Goal: Task Accomplishment & Management: Manage account settings

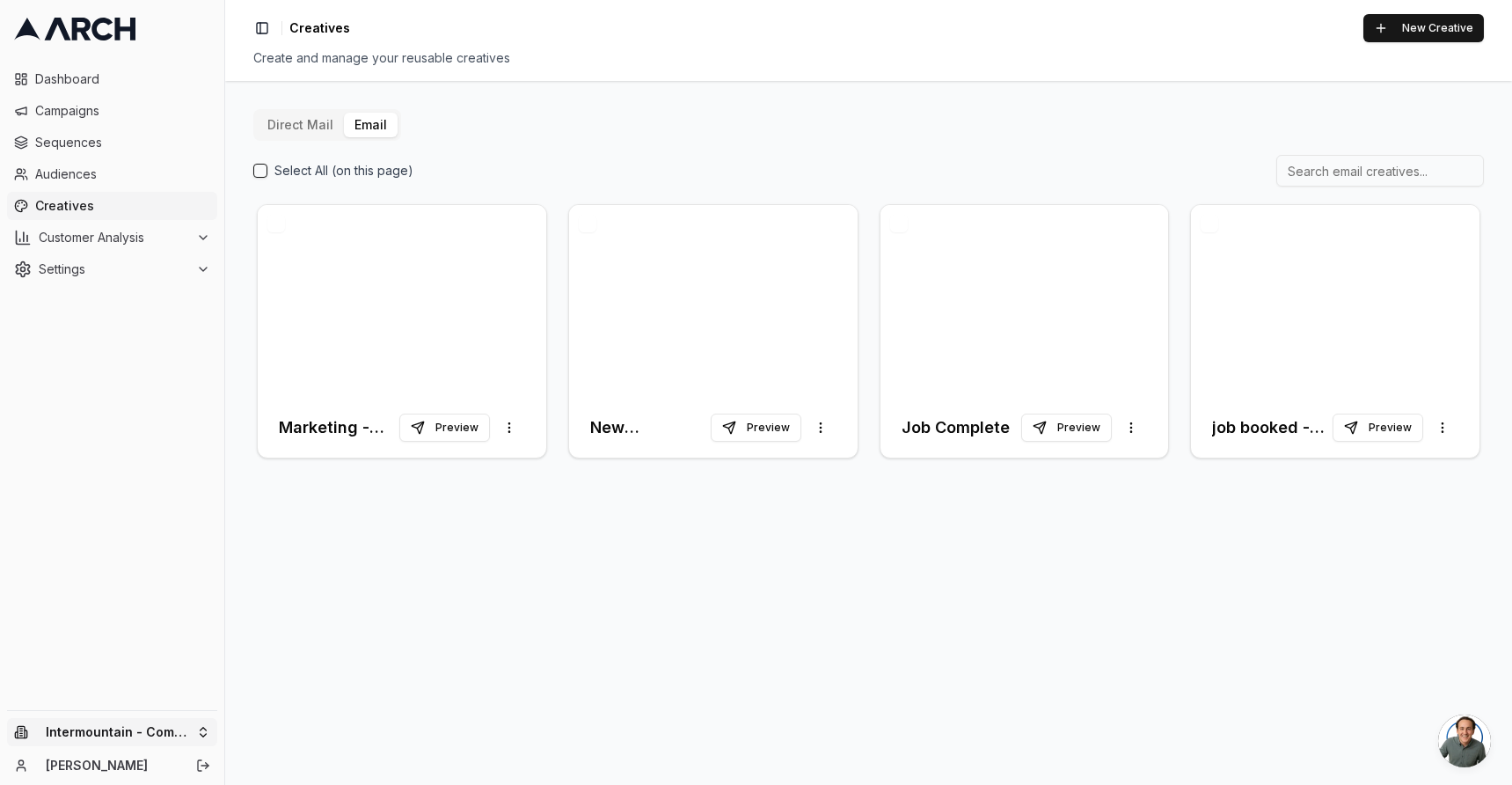
click at [177, 717] on html "Dashboard Campaigns Sequences Audiences Creatives Customer Analysis Settings In…" at bounding box center [756, 392] width 1512 height 785
click at [328, 705] on div "Intermountain - Superior Water & Air" at bounding box center [326, 715] width 194 height 46
click at [370, 304] on div at bounding box center [401, 301] width 288 height 193
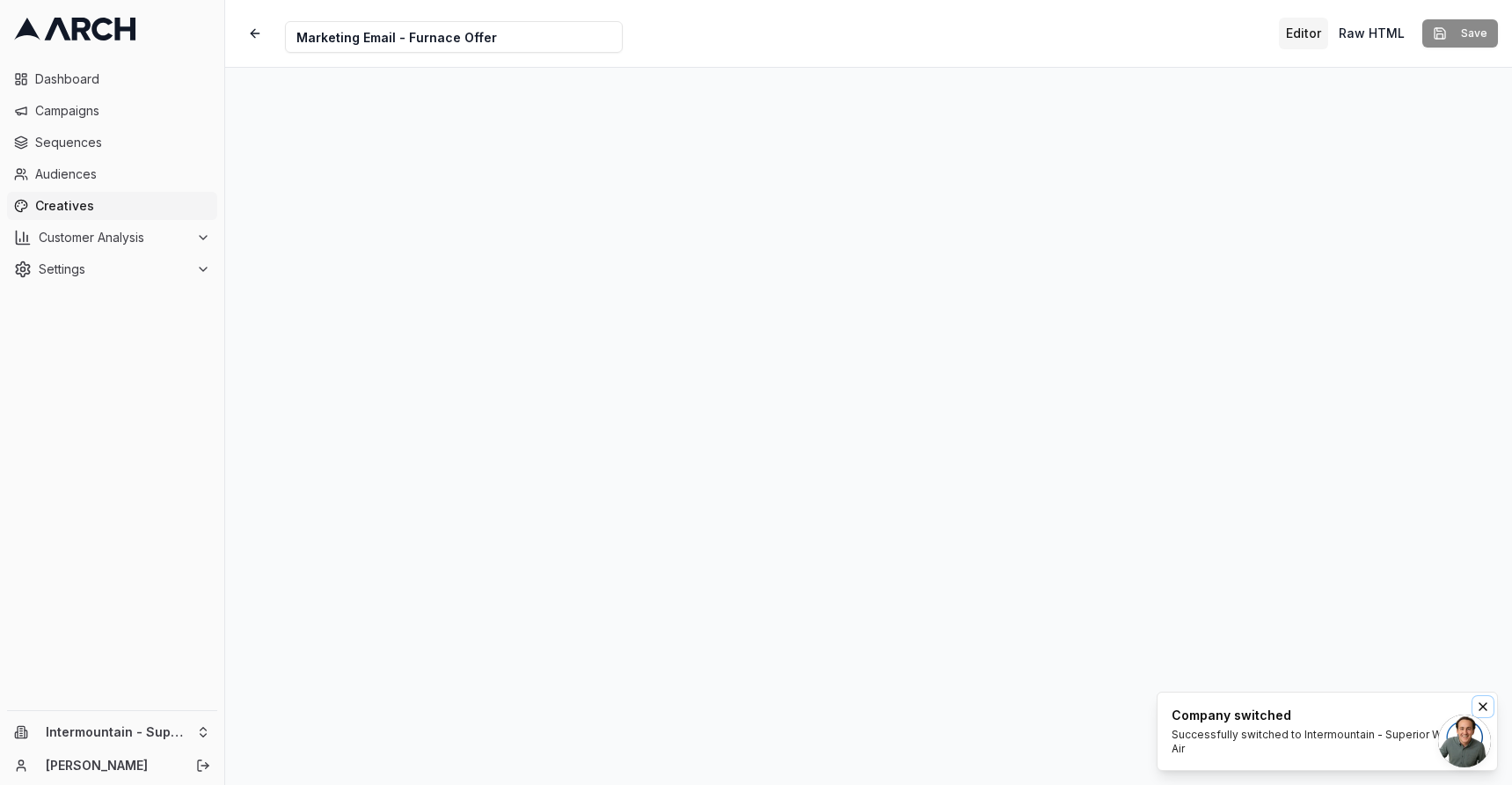
click at [1480, 703] on icon "Notifications (F8)" at bounding box center [1482, 706] width 14 height 14
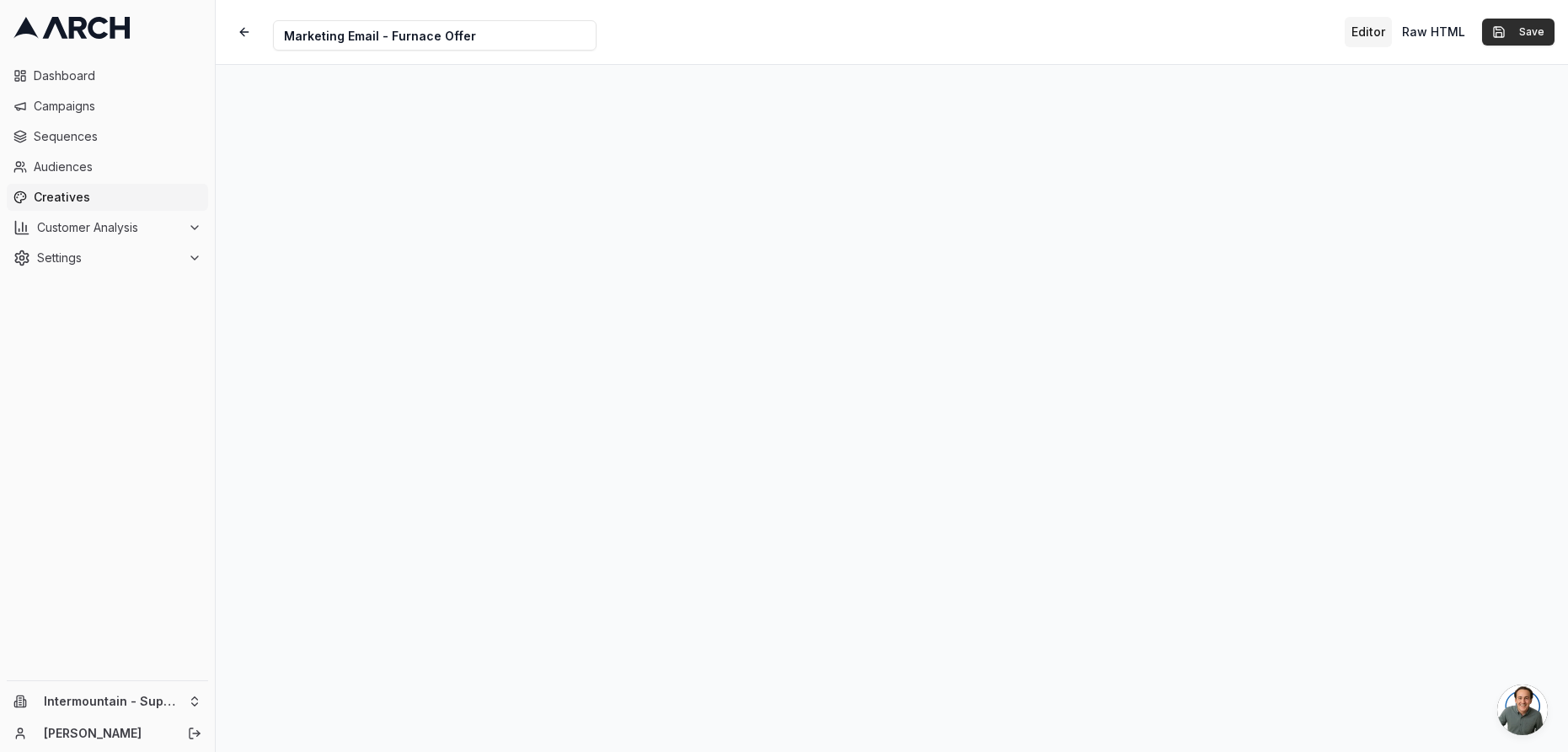
click at [1448, 42] on button "Save" at bounding box center [1518, 31] width 73 height 27
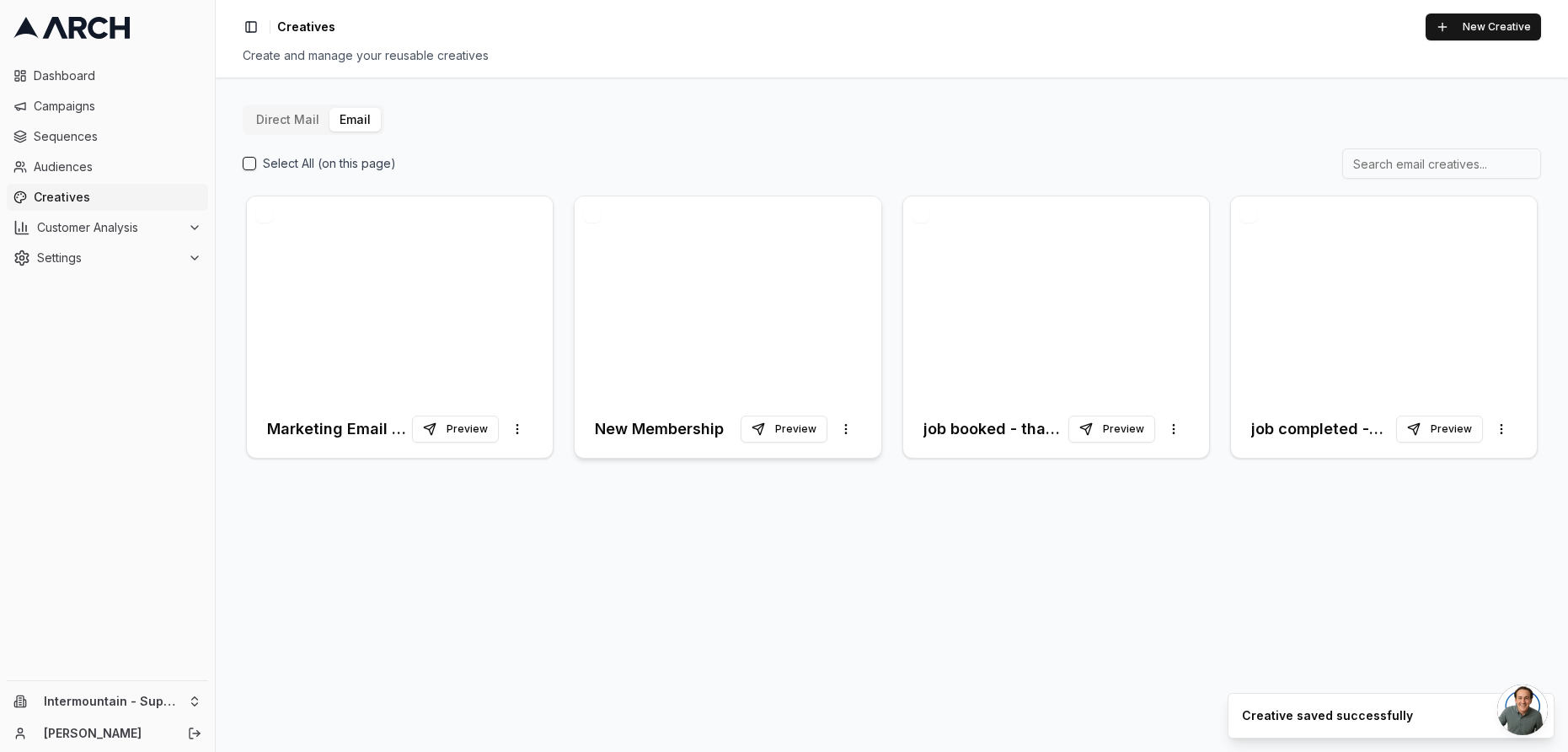
click at [803, 275] on div at bounding box center [728, 298] width 306 height 204
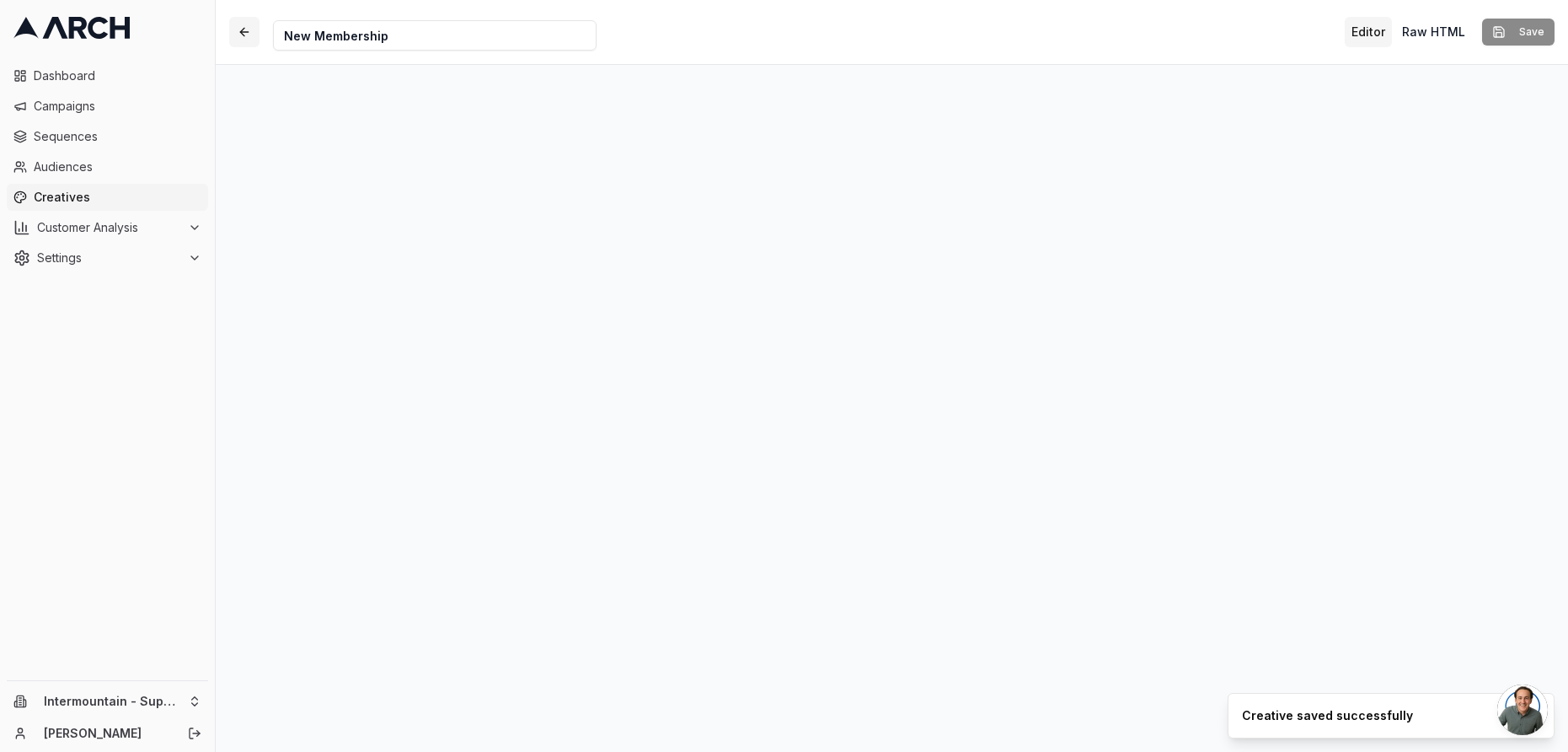
click at [247, 35] on button "button" at bounding box center [244, 31] width 31 height 31
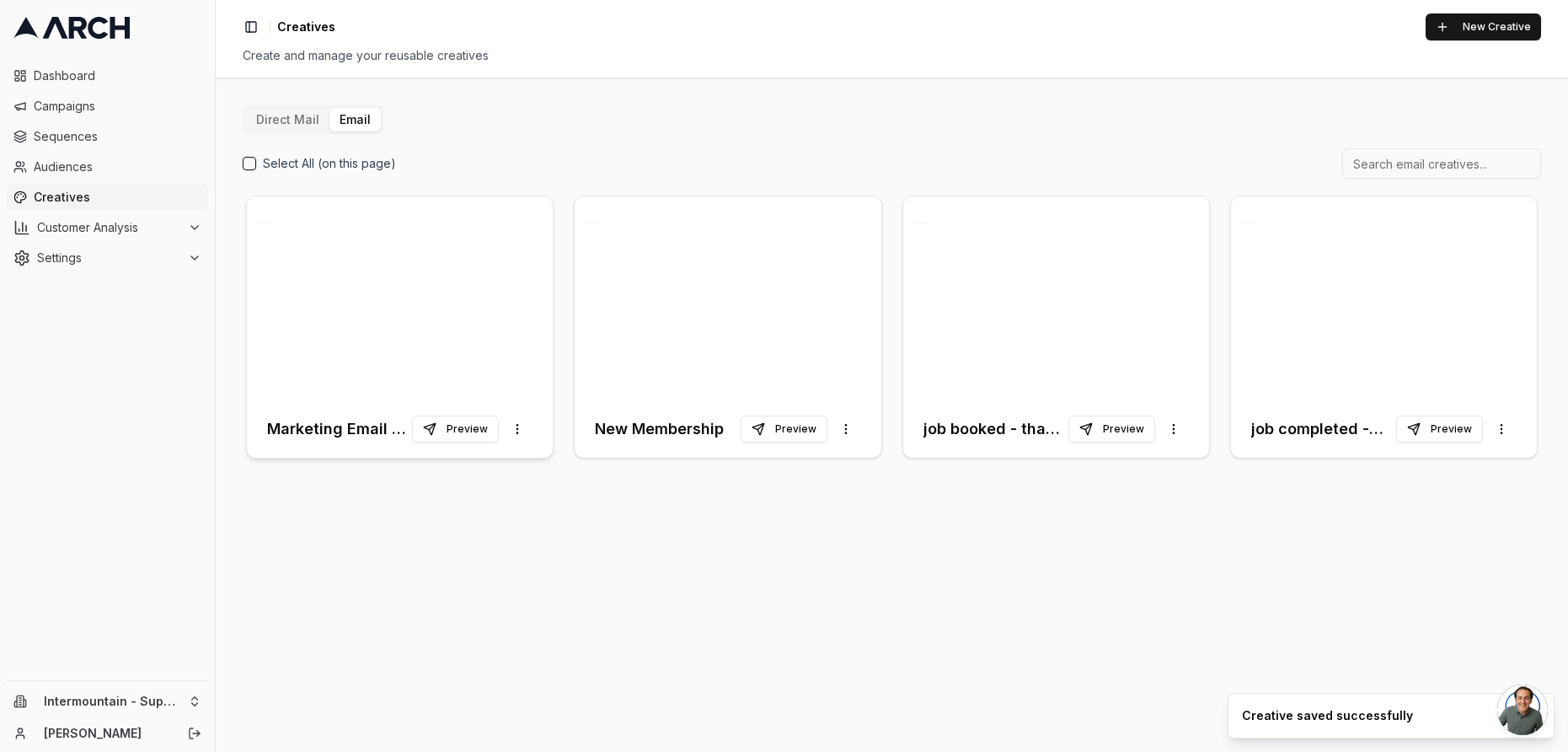
click at [406, 282] on div at bounding box center [400, 298] width 306 height 204
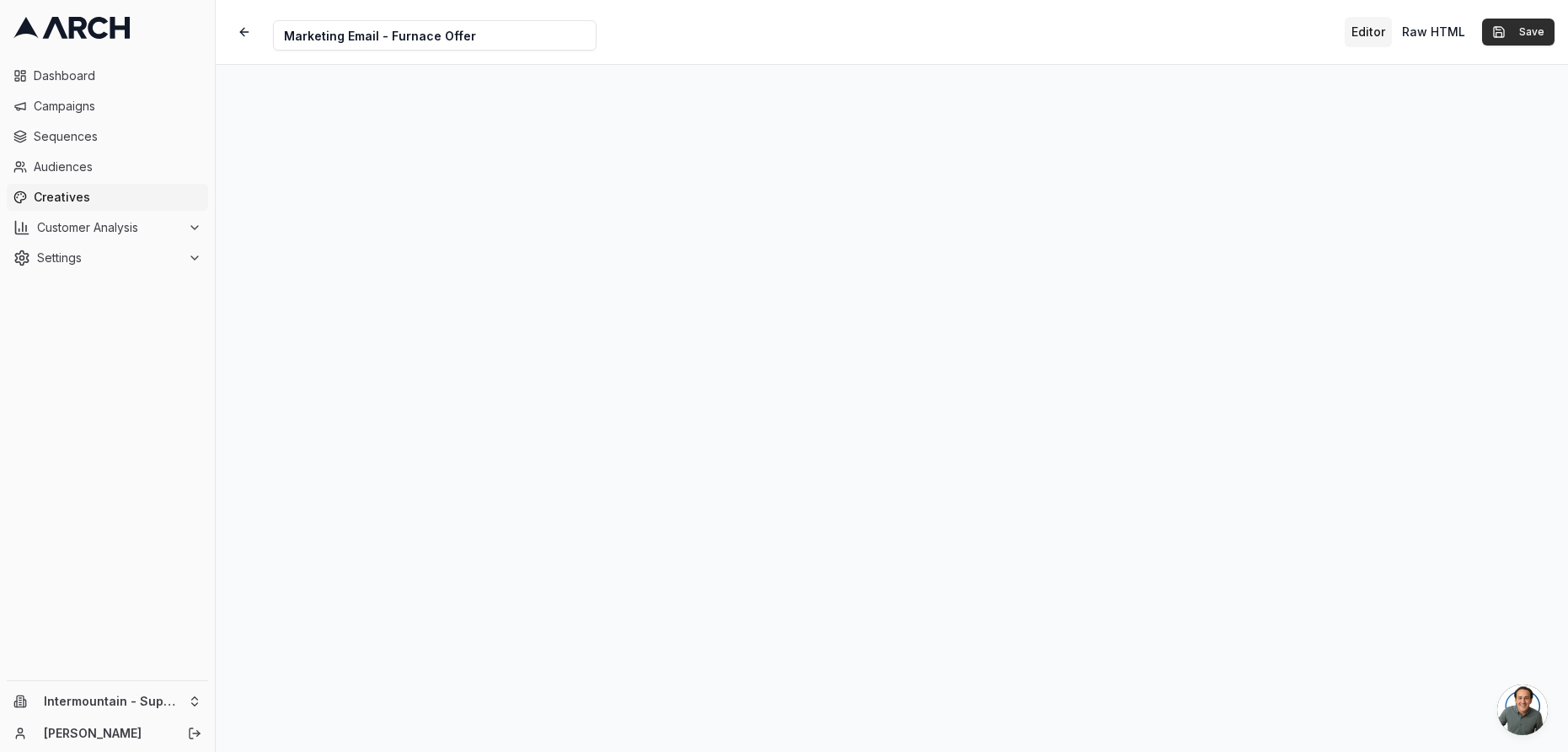
click at [1448, 40] on button "Save" at bounding box center [1518, 31] width 73 height 27
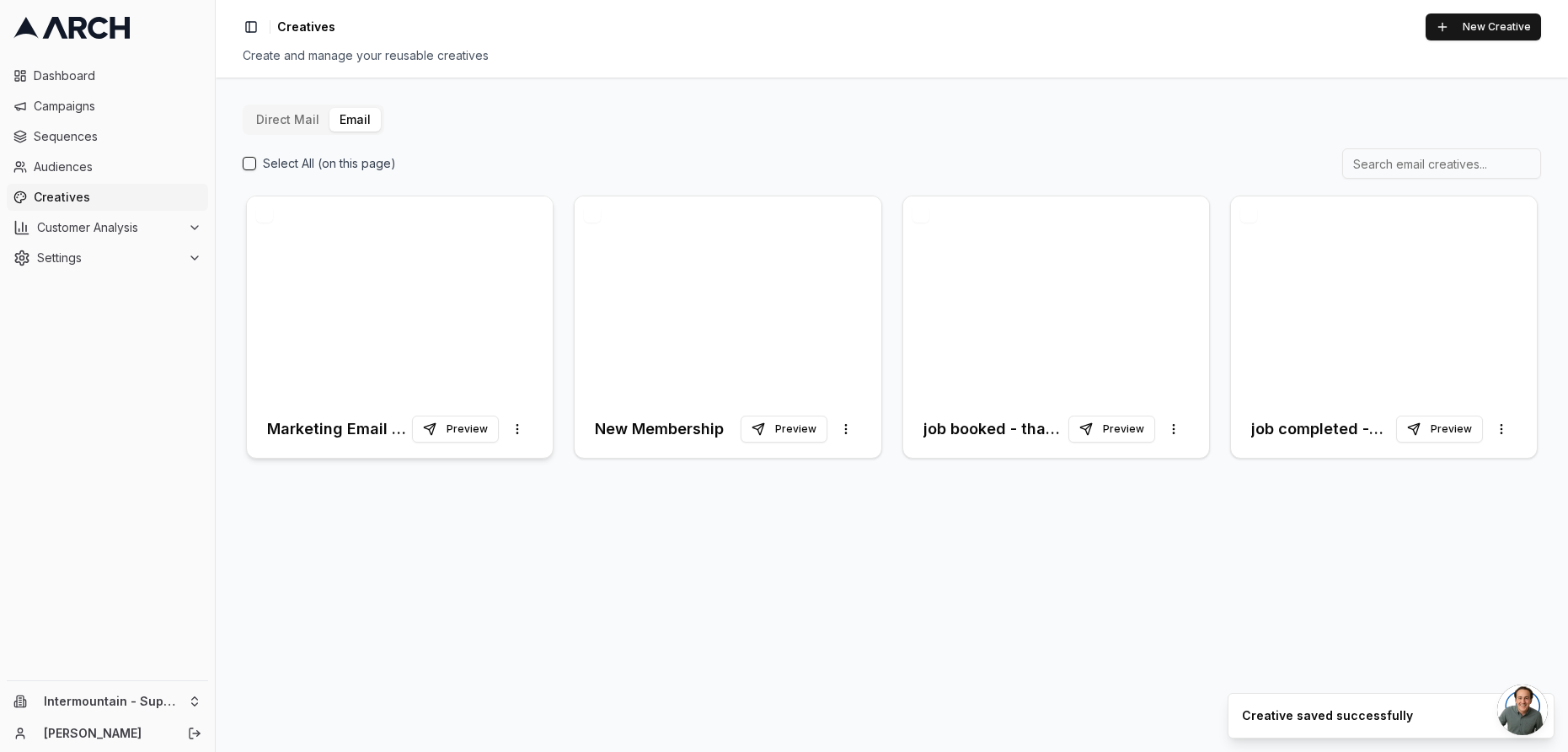
click at [473, 296] on div at bounding box center [400, 298] width 306 height 204
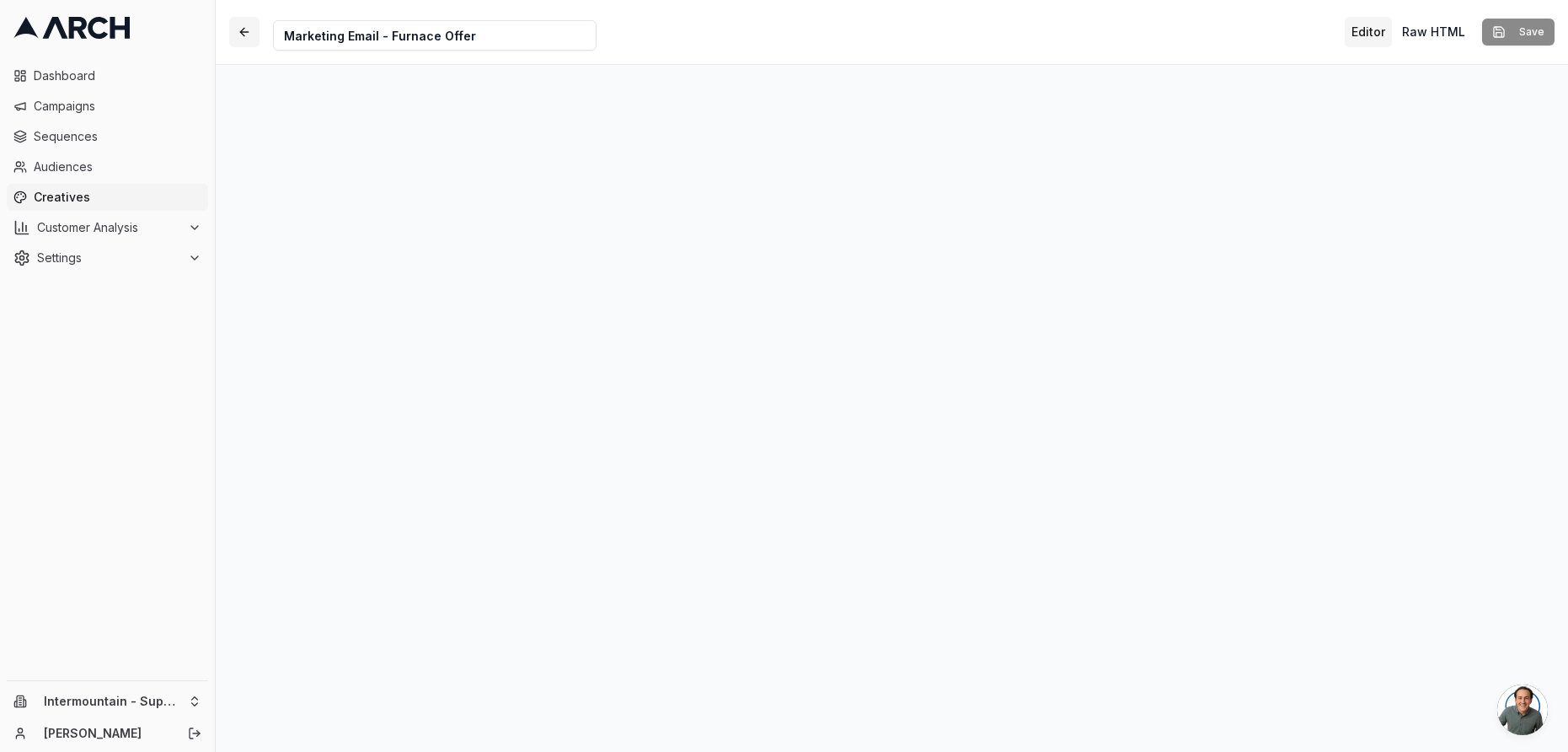
click at [247, 33] on button "button" at bounding box center [244, 31] width 31 height 31
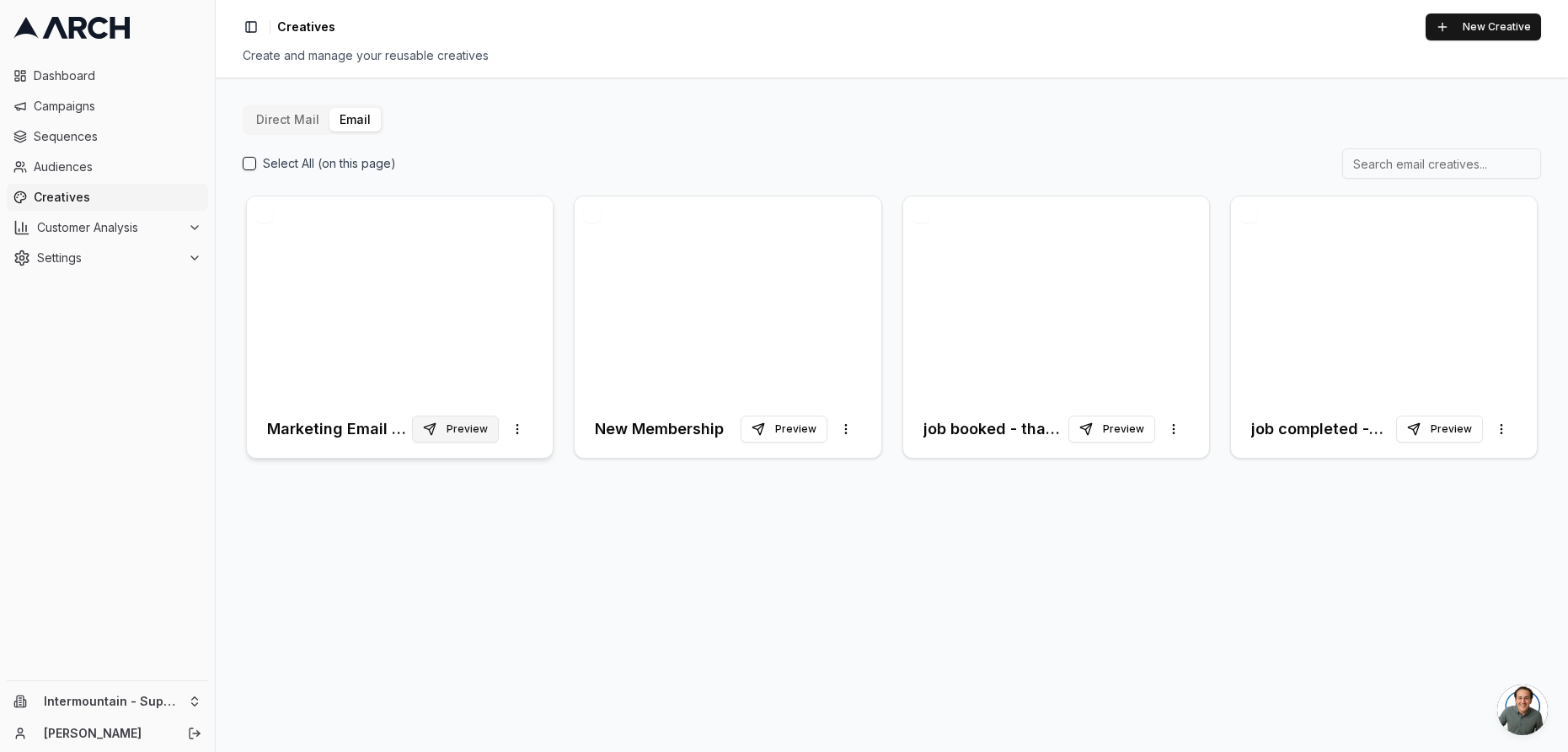
click at [477, 423] on button "Preview" at bounding box center [455, 428] width 87 height 27
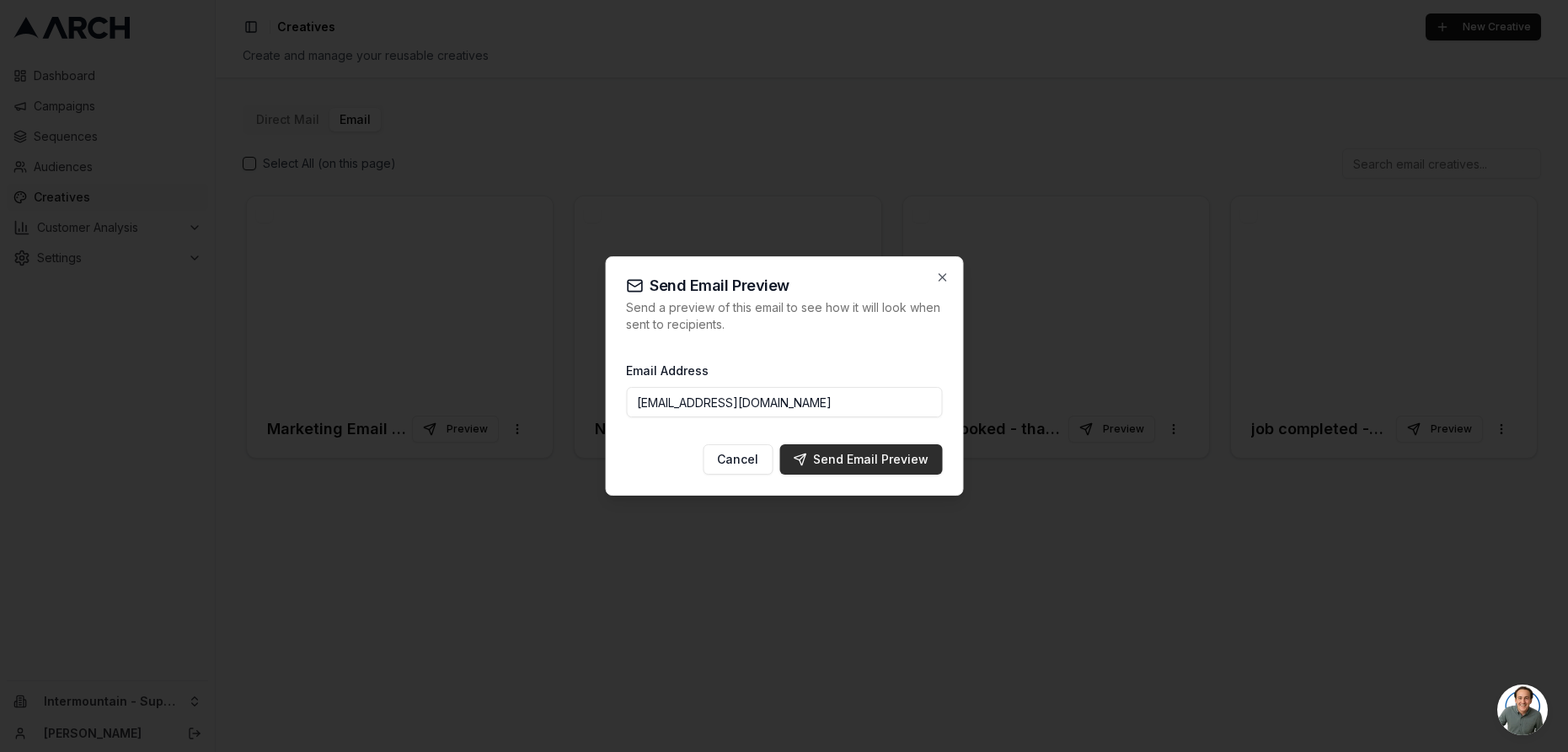
click at [849, 459] on div "Send Email Preview" at bounding box center [861, 459] width 136 height 17
type input "ngedda@intermountainhs.com"
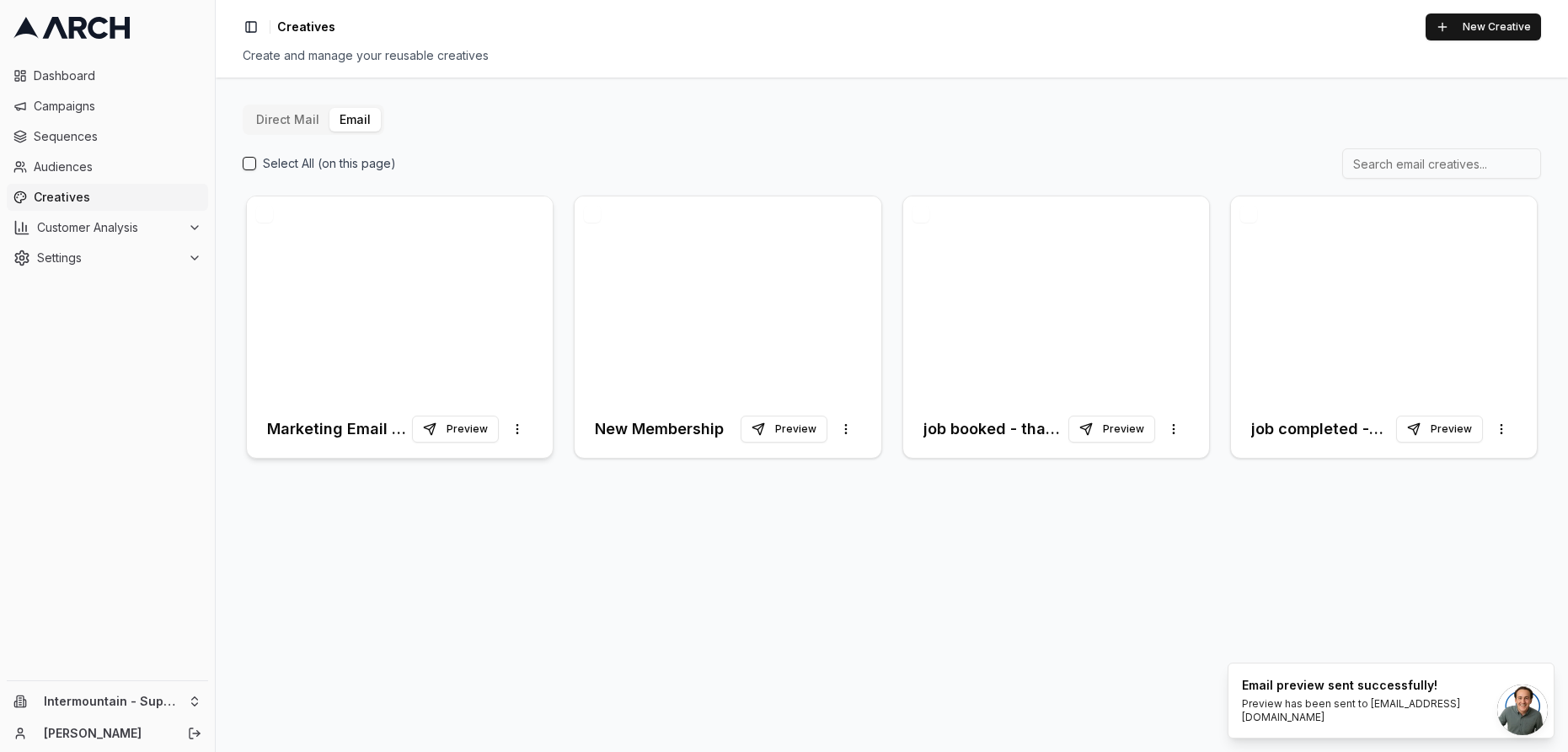
click at [433, 244] on div at bounding box center [400, 298] width 306 height 204
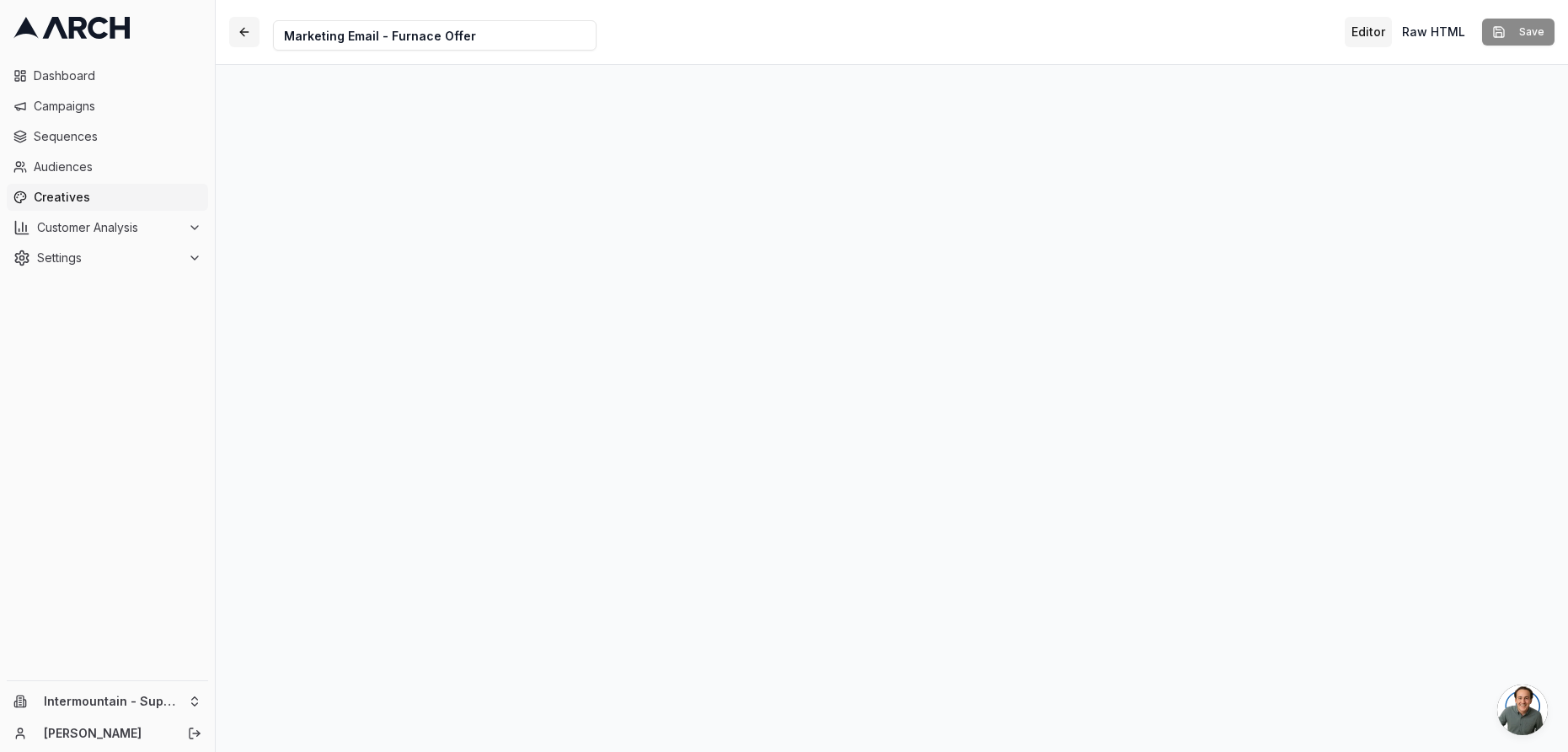
click at [247, 26] on button "button" at bounding box center [244, 31] width 31 height 31
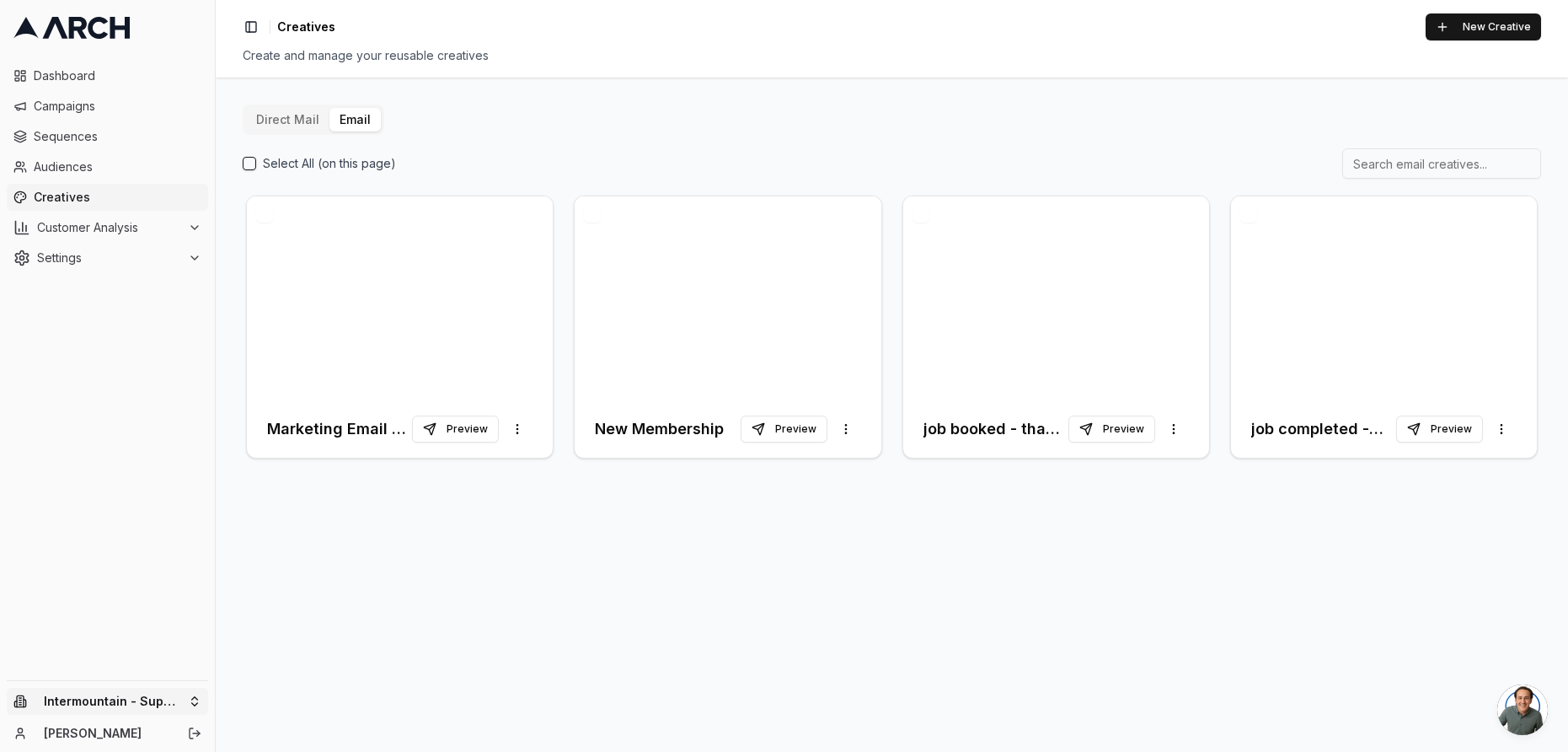
click at [128, 704] on html "Dashboard Campaigns Sequences Audiences Creatives Customer Analysis Settings In…" at bounding box center [784, 376] width 1568 height 752
click at [353, 652] on div "Intermountain - Same Day" at bounding box center [312, 650] width 186 height 27
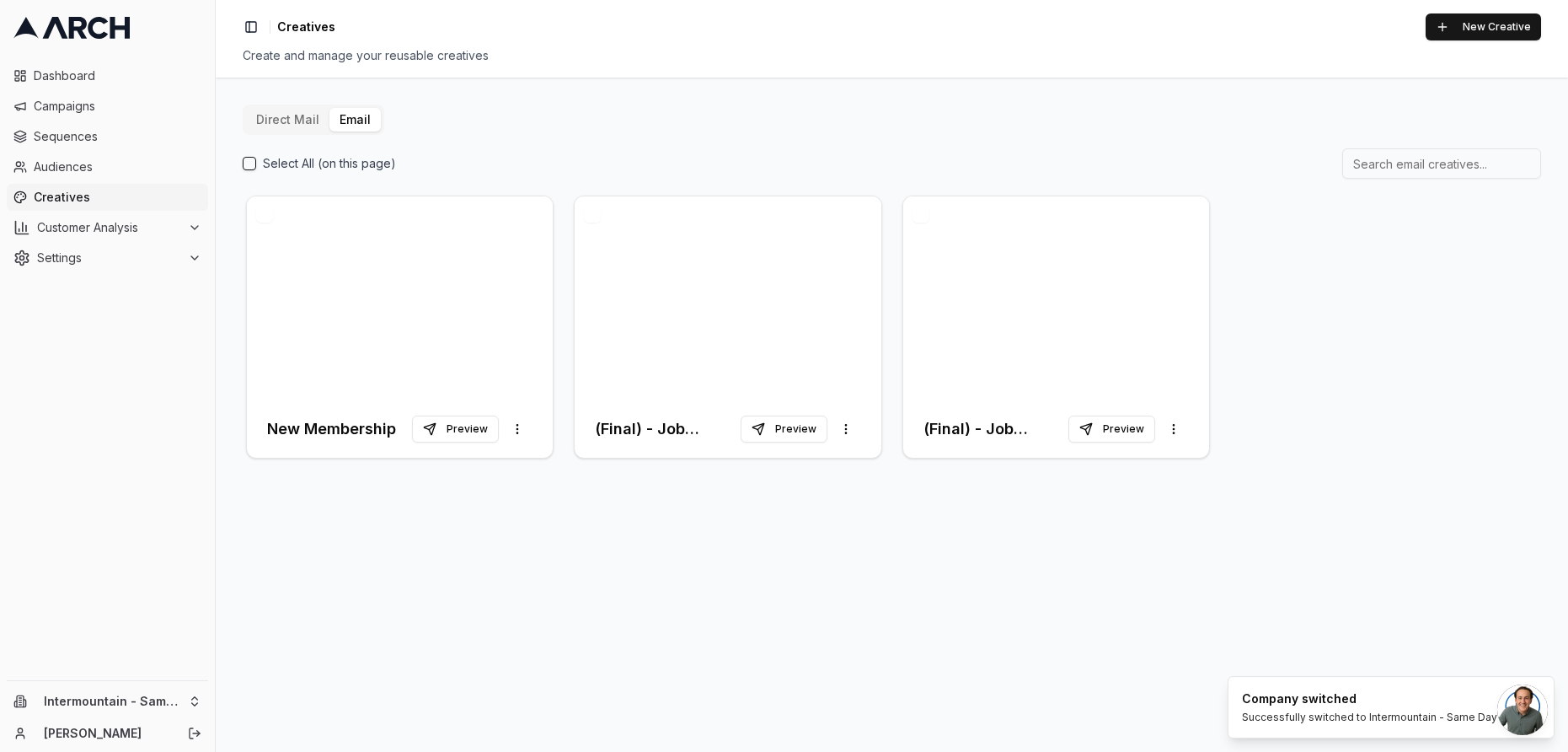
click at [286, 119] on button "Direct Mail" at bounding box center [287, 119] width 83 height 24
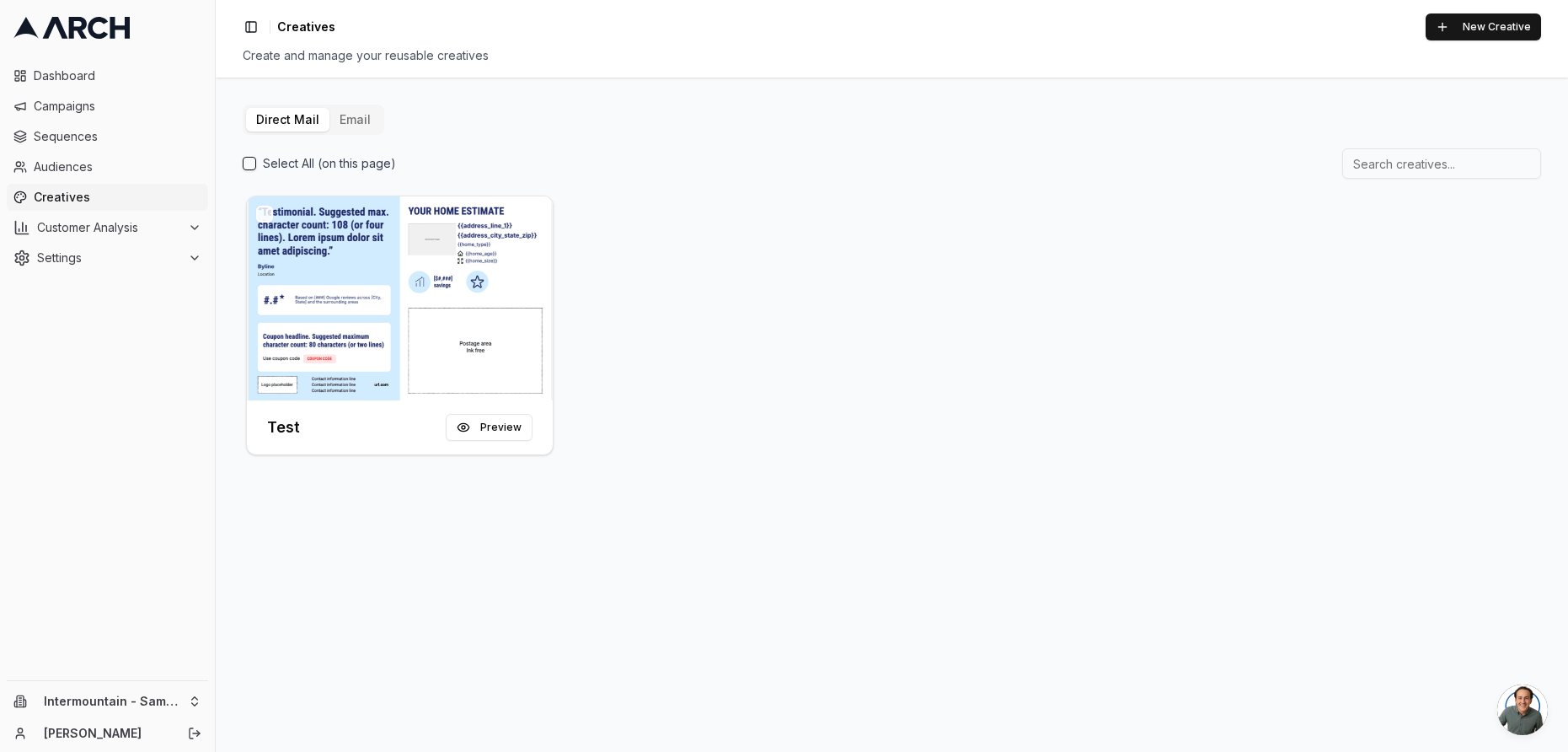
click at [266, 219] on button "button" at bounding box center [264, 213] width 17 height 17
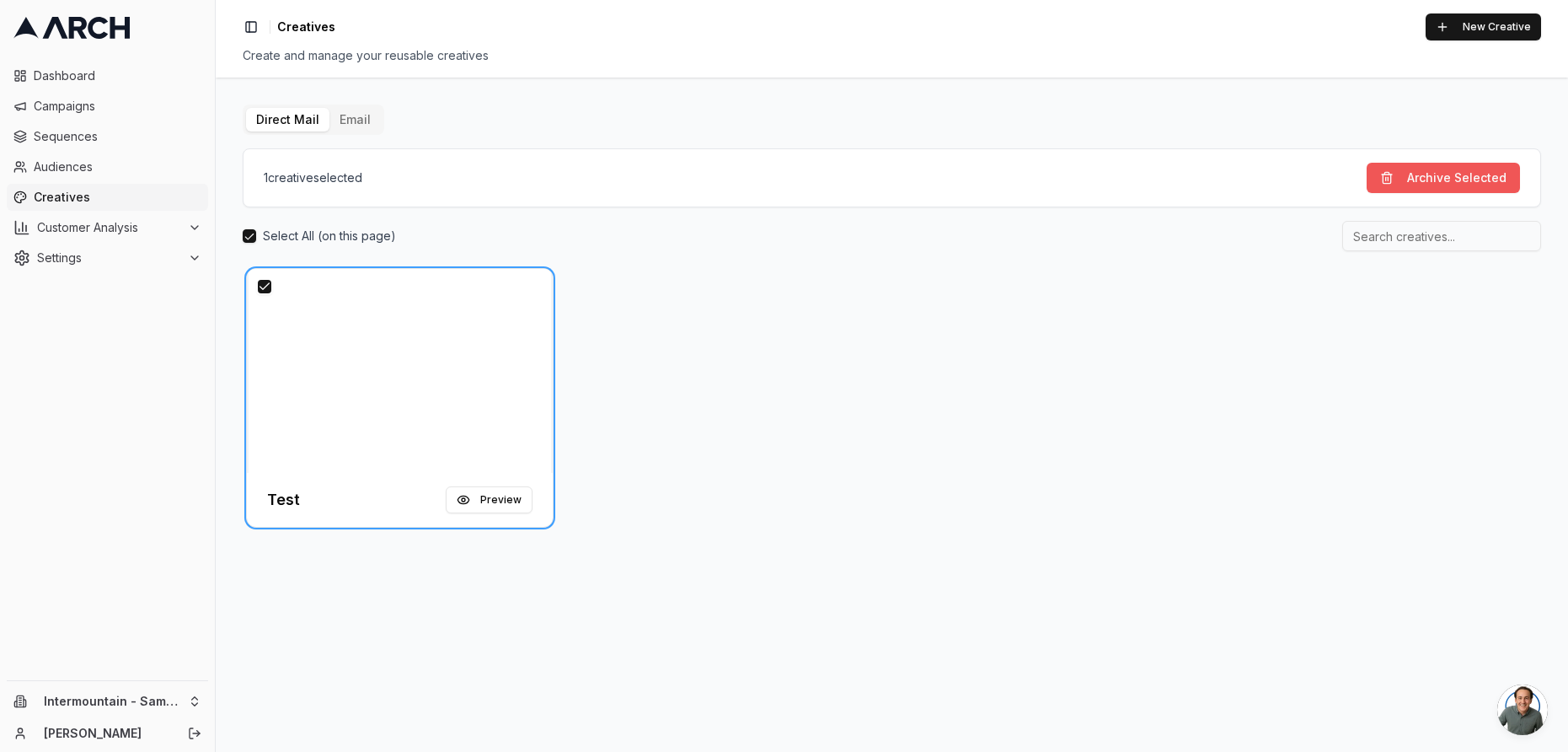
click at [1405, 167] on button "Archive Selected" at bounding box center [1443, 178] width 153 height 31
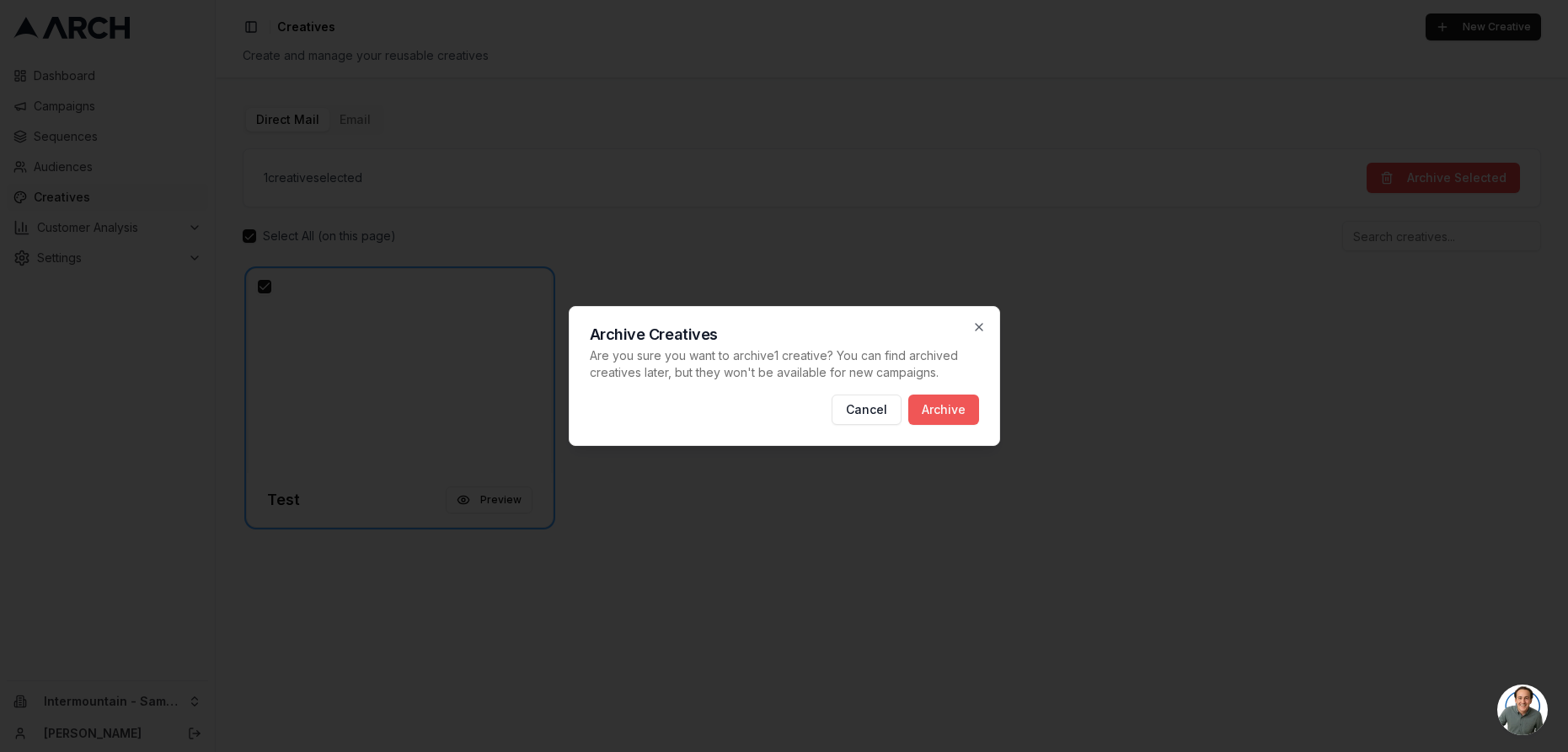
click at [943, 412] on button "Archive" at bounding box center [944, 409] width 71 height 31
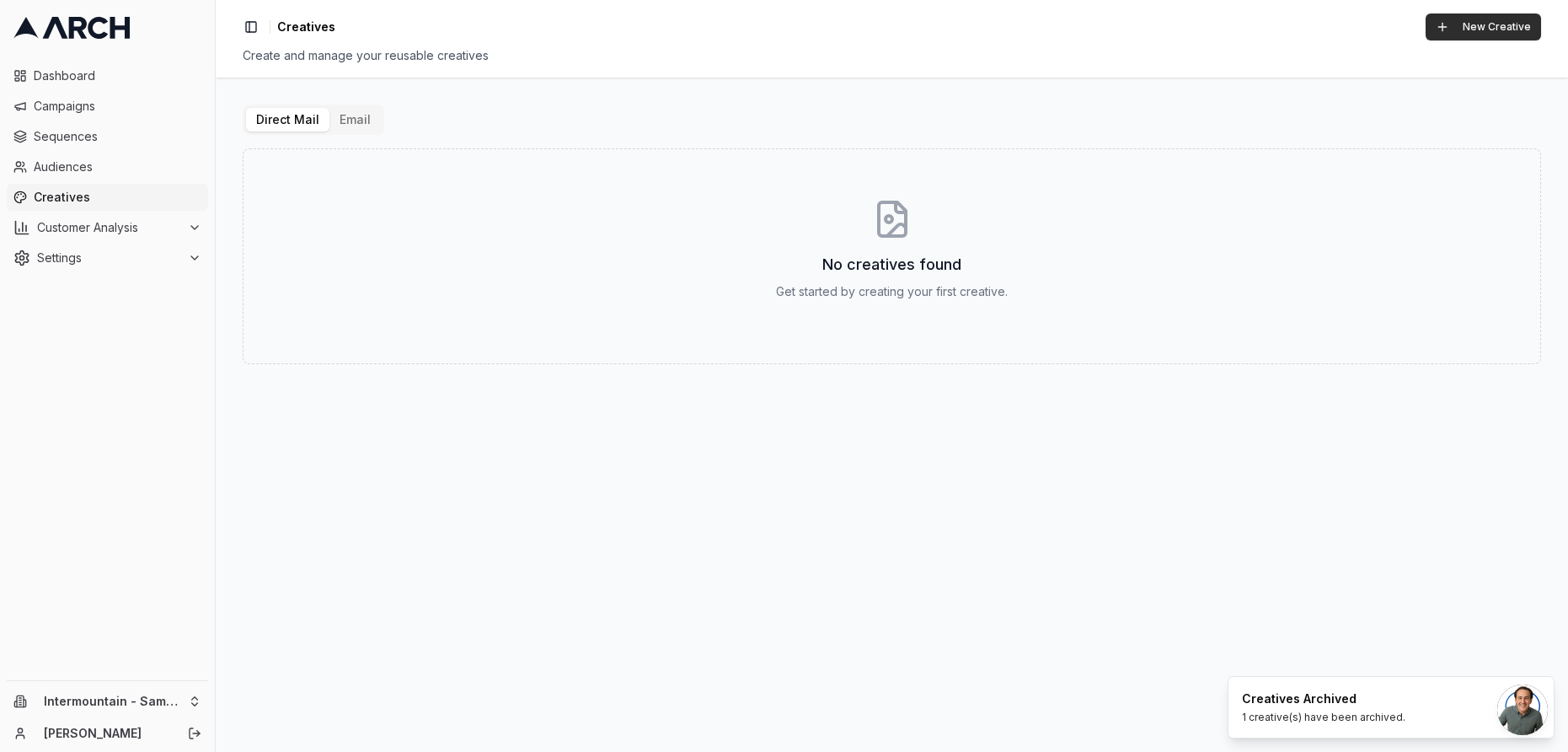
click at [1448, 27] on button "New Creative" at bounding box center [1484, 26] width 115 height 27
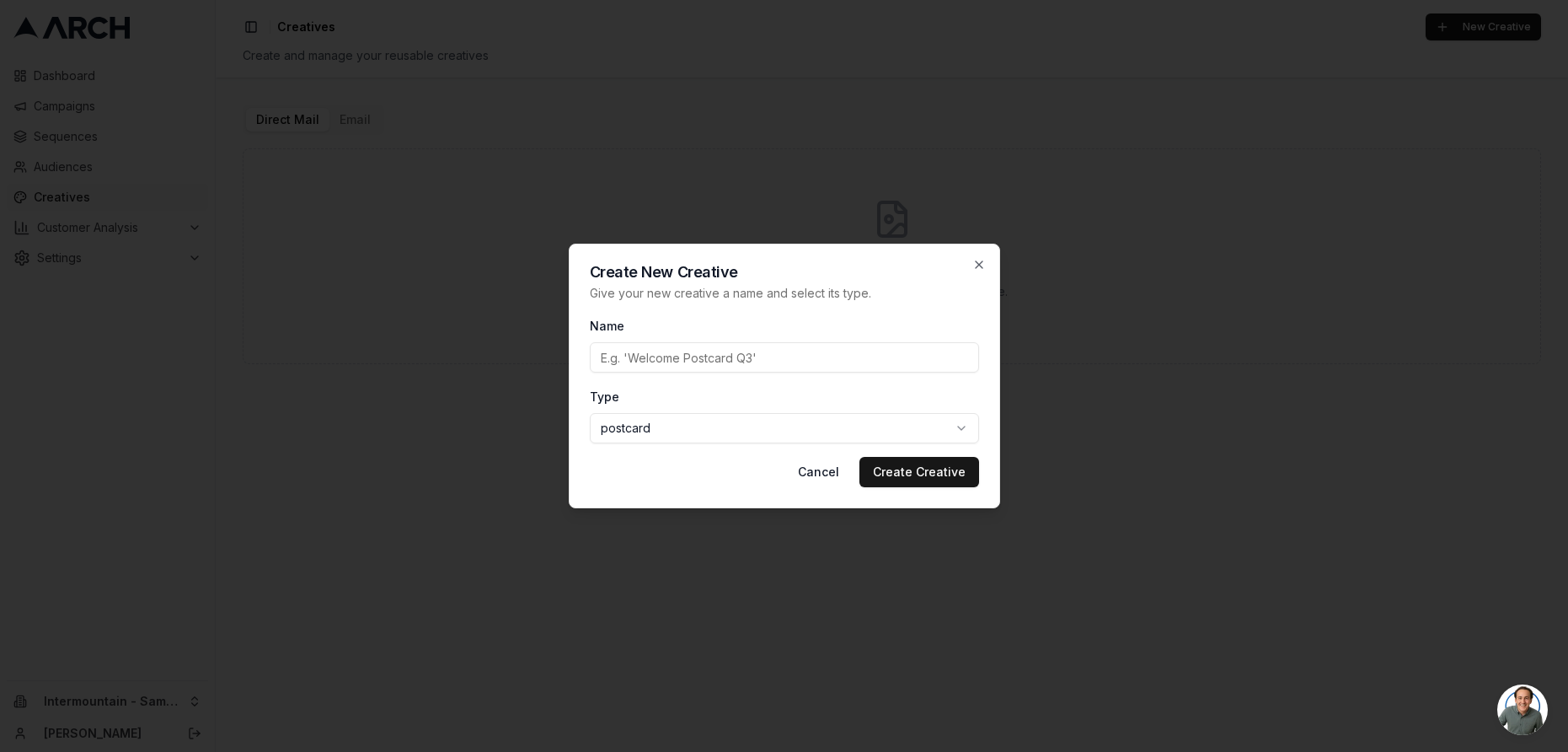
click at [710, 360] on input "Name" at bounding box center [784, 357] width 389 height 31
type input "Furnace Offer"
click at [912, 432] on body "Dashboard Campaigns Sequences Audiences Creatives Customer Analysis Settings In…" at bounding box center [784, 376] width 1568 height 752
click at [951, 472] on button "Create Creative" at bounding box center [919, 471] width 120 height 31
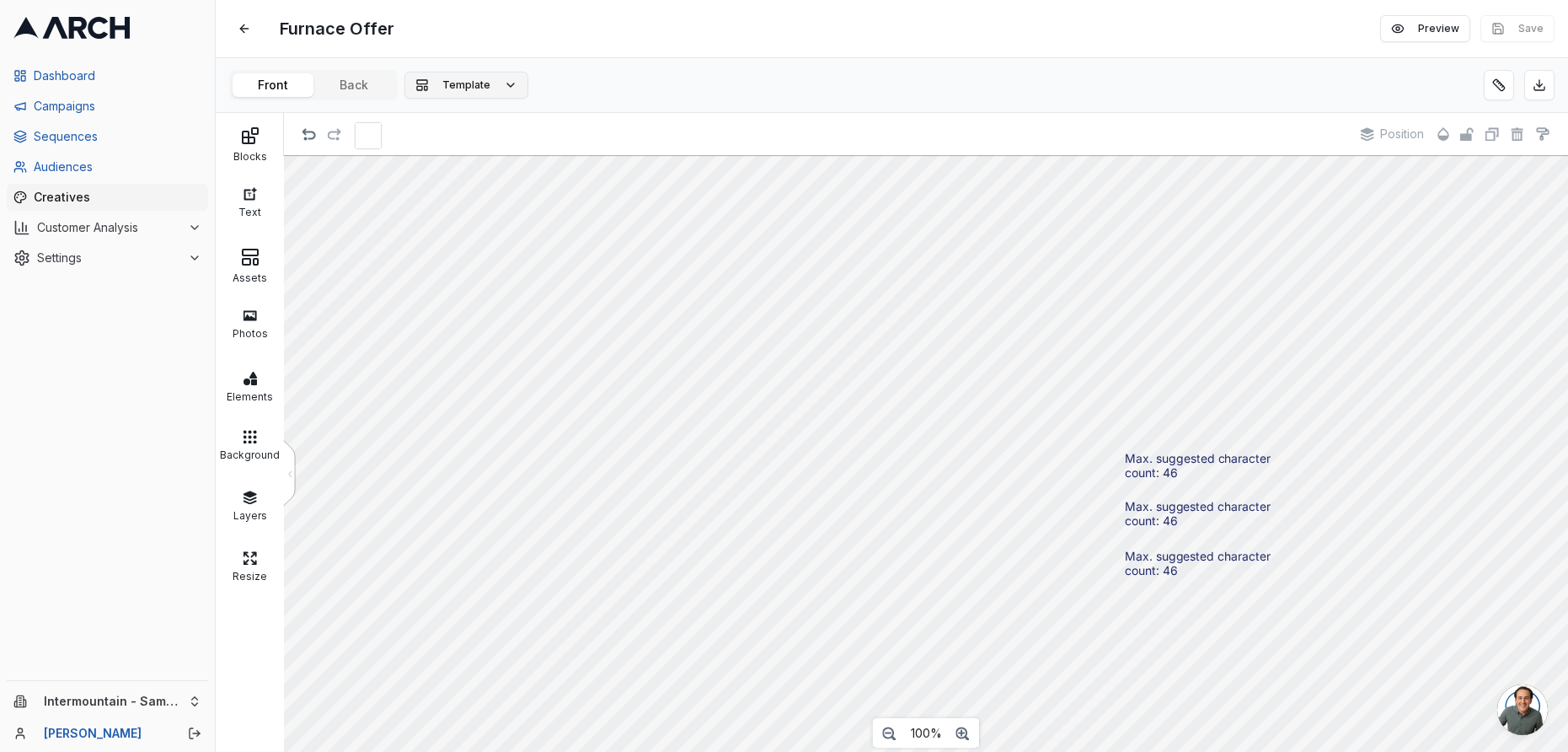
click at [512, 91] on button "Template" at bounding box center [467, 85] width 124 height 27
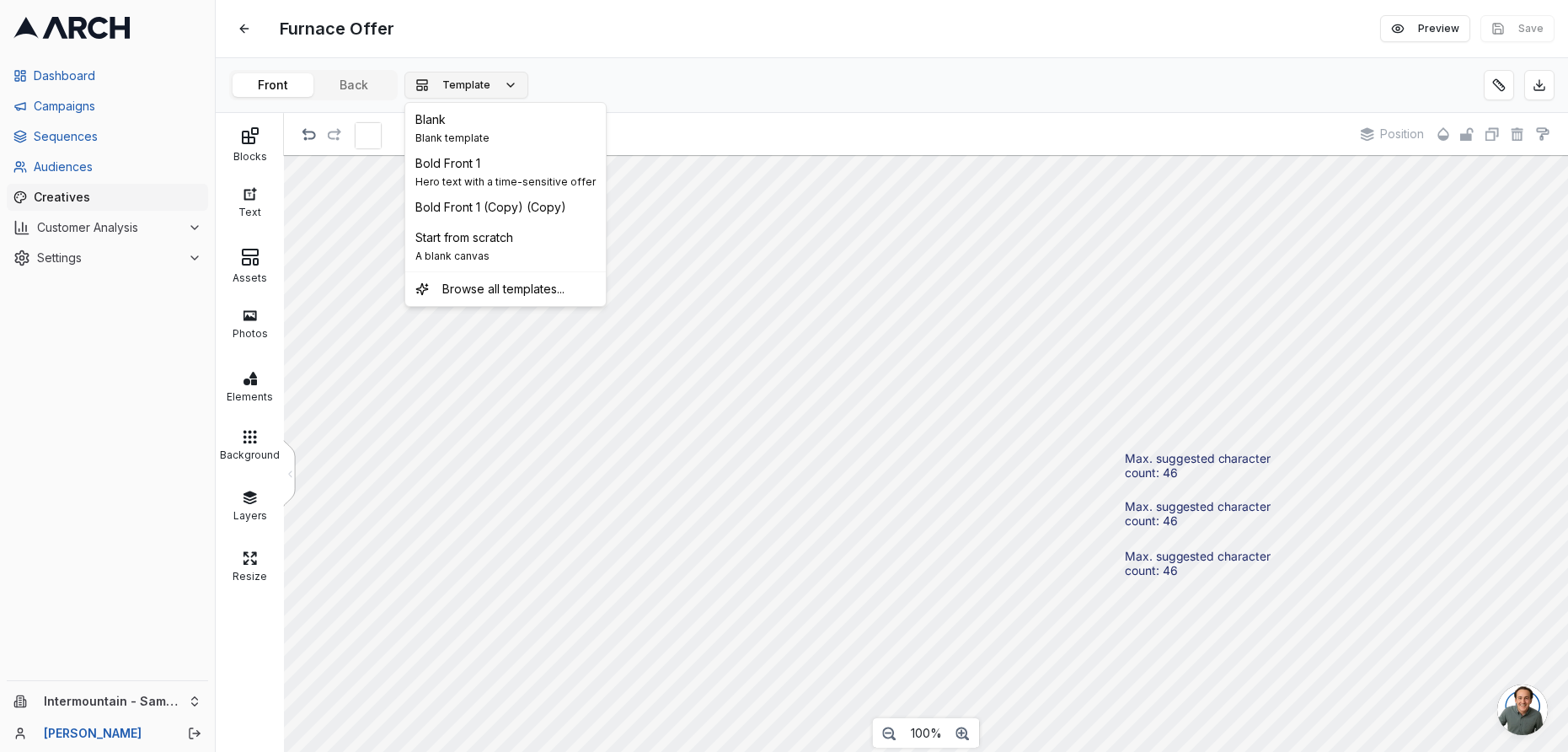
scroll to position [1, 0]
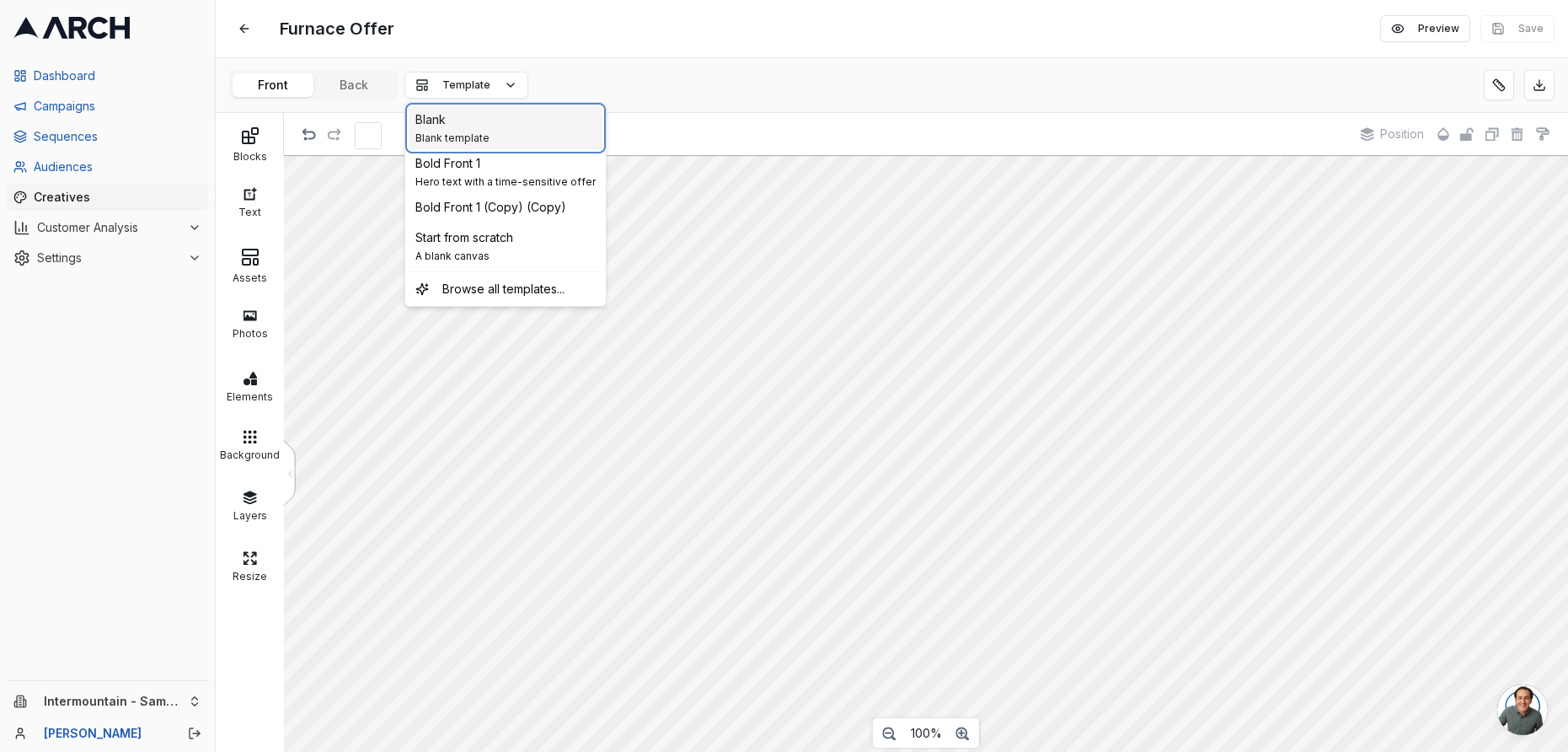
click at [505, 140] on div "Blank Blank template" at bounding box center [505, 128] width 194 height 44
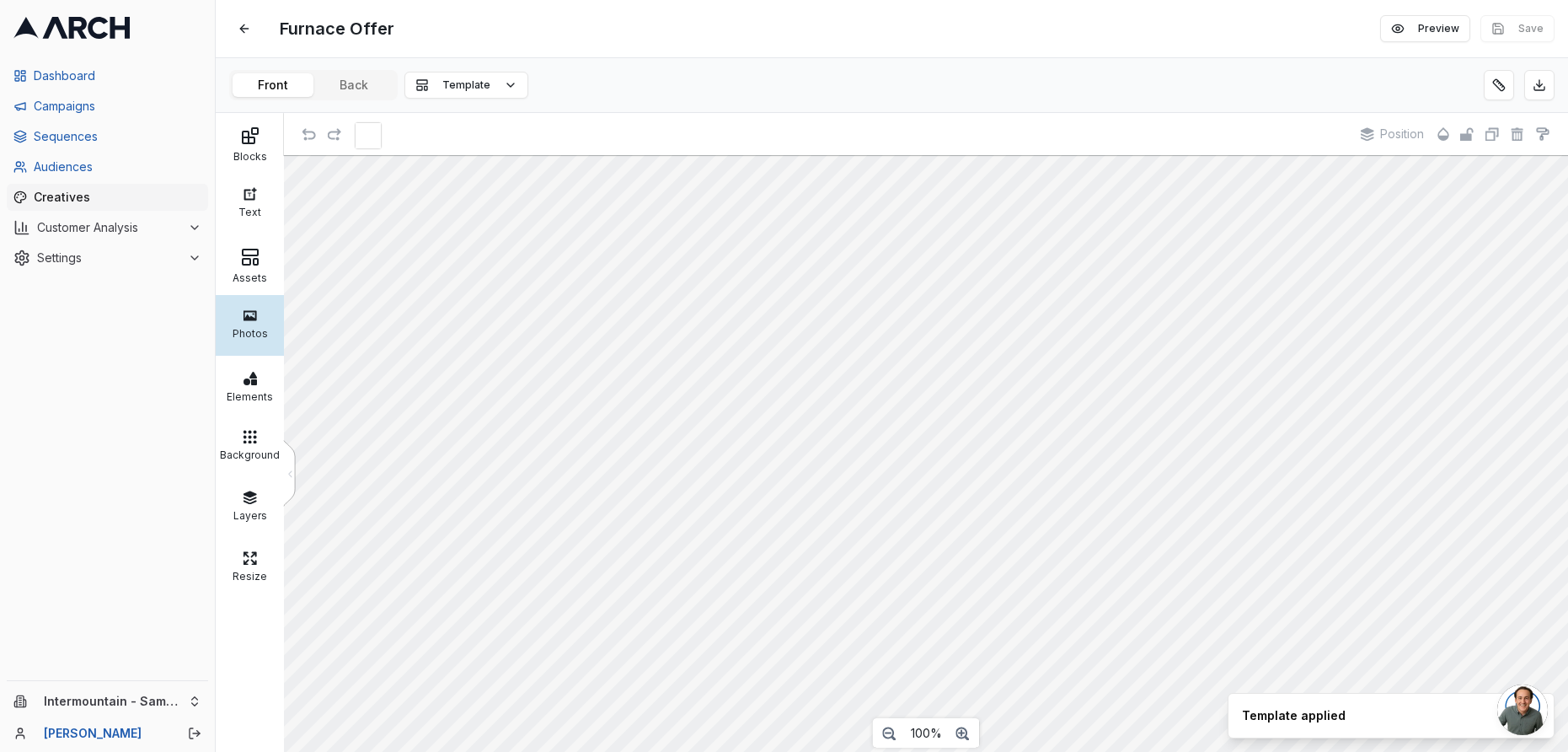
click at [255, 317] on div at bounding box center [250, 315] width 59 height 15
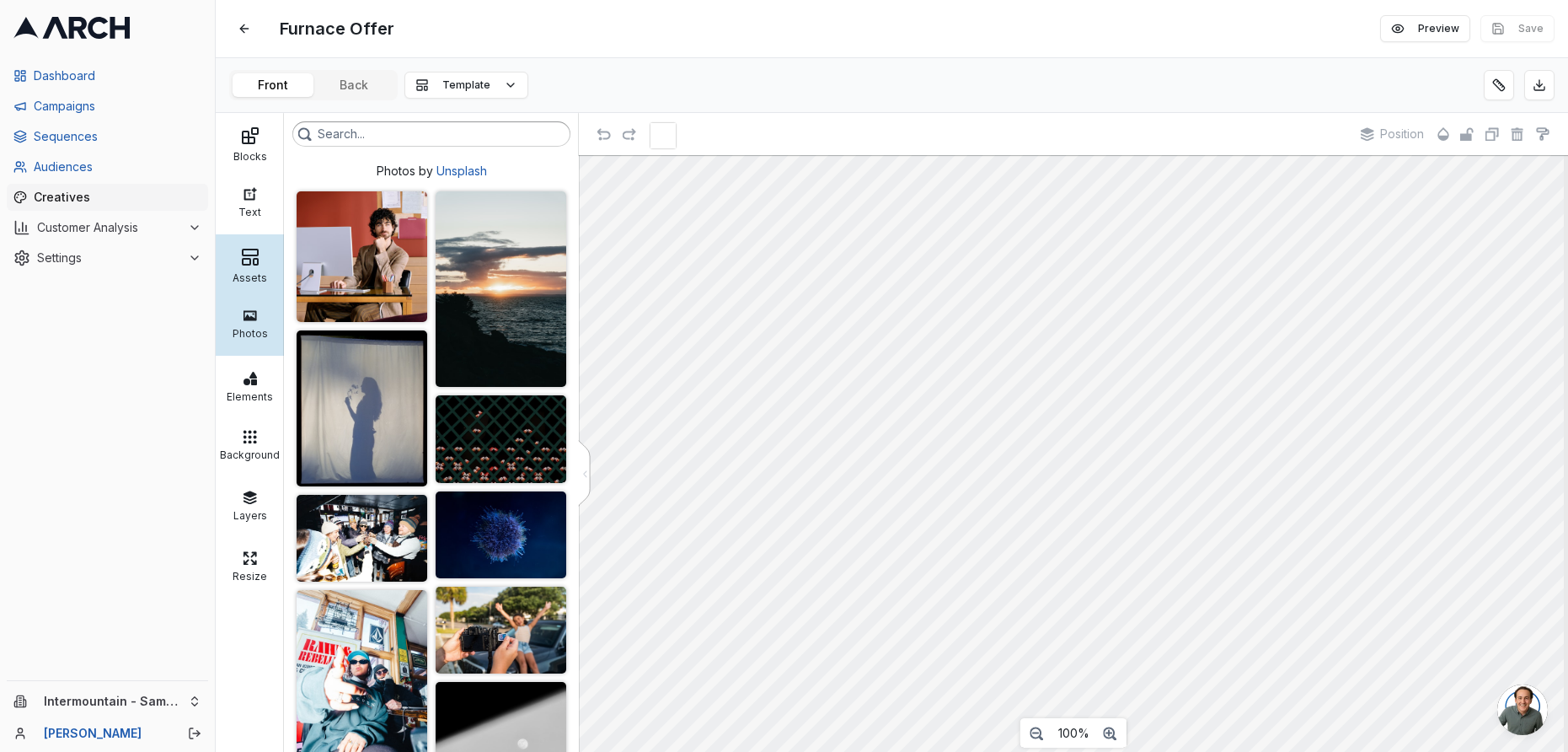
click at [249, 259] on icon at bounding box center [250, 256] width 20 height 20
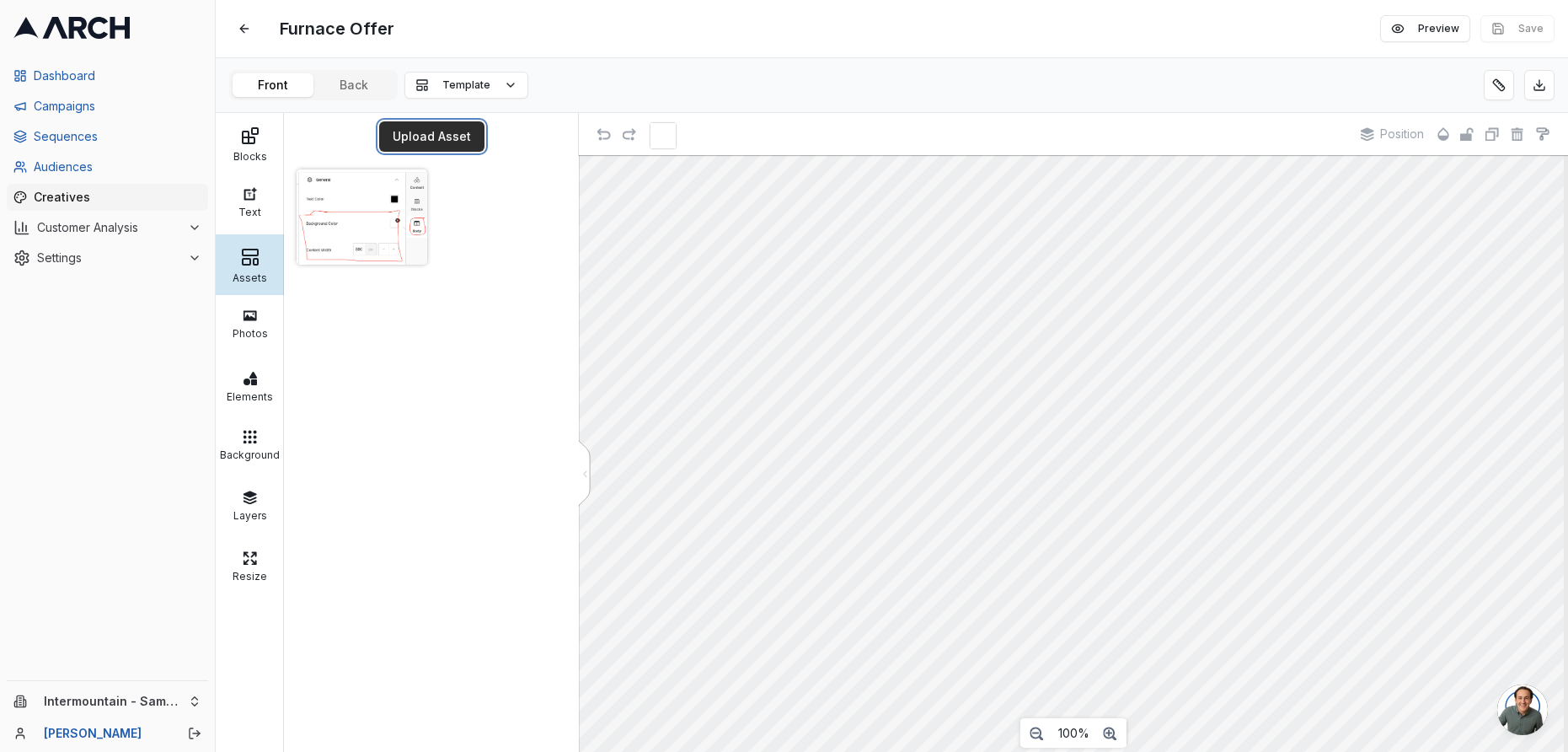
click at [459, 135] on button "Upload Asset" at bounding box center [432, 136] width 105 height 31
click at [450, 137] on button "Upload Asset" at bounding box center [432, 136] width 105 height 31
click at [401, 131] on button "Upload Asset" at bounding box center [432, 136] width 105 height 31
click at [422, 139] on button "Upload Asset" at bounding box center [432, 136] width 105 height 31
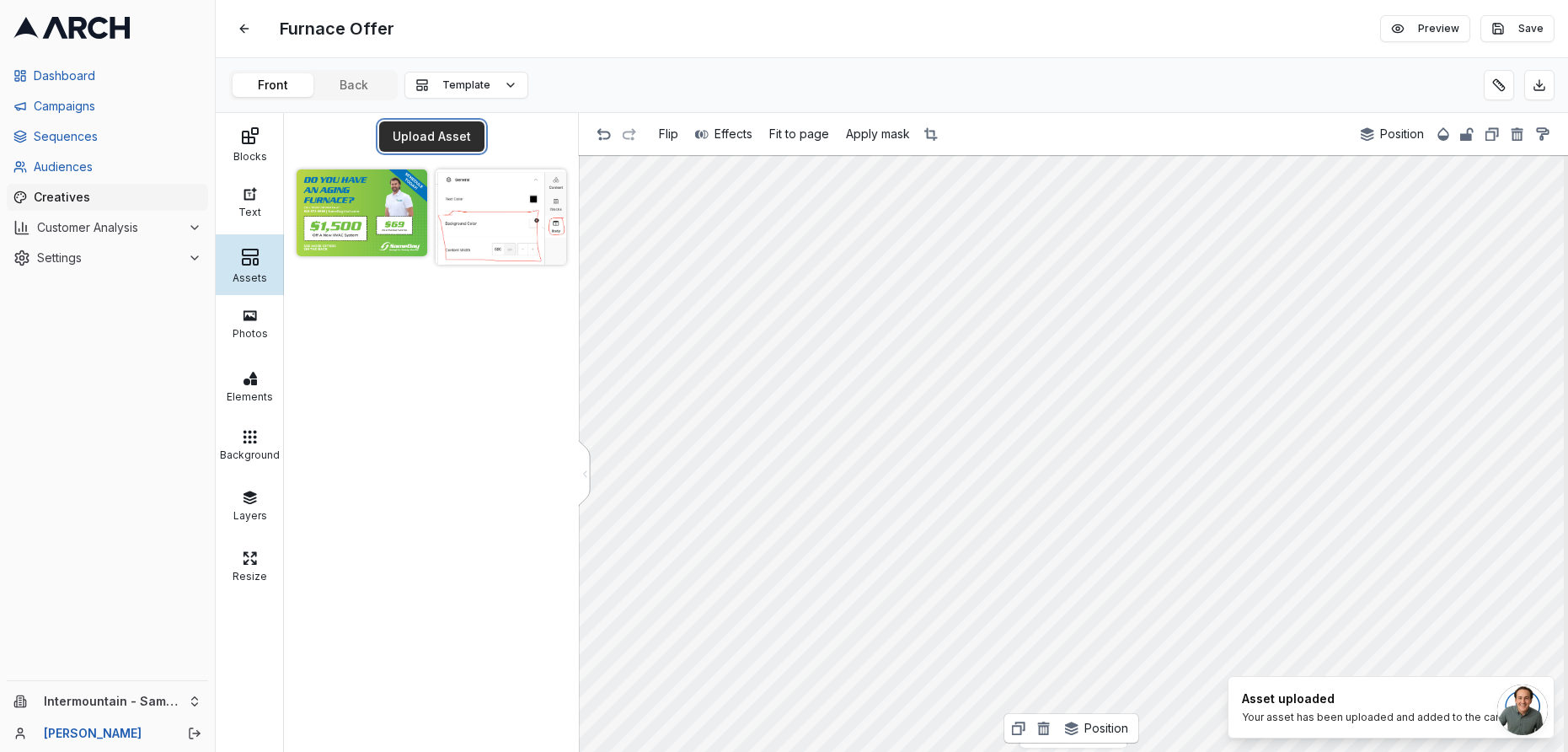
click at [448, 143] on button "Upload Asset" at bounding box center [432, 136] width 105 height 31
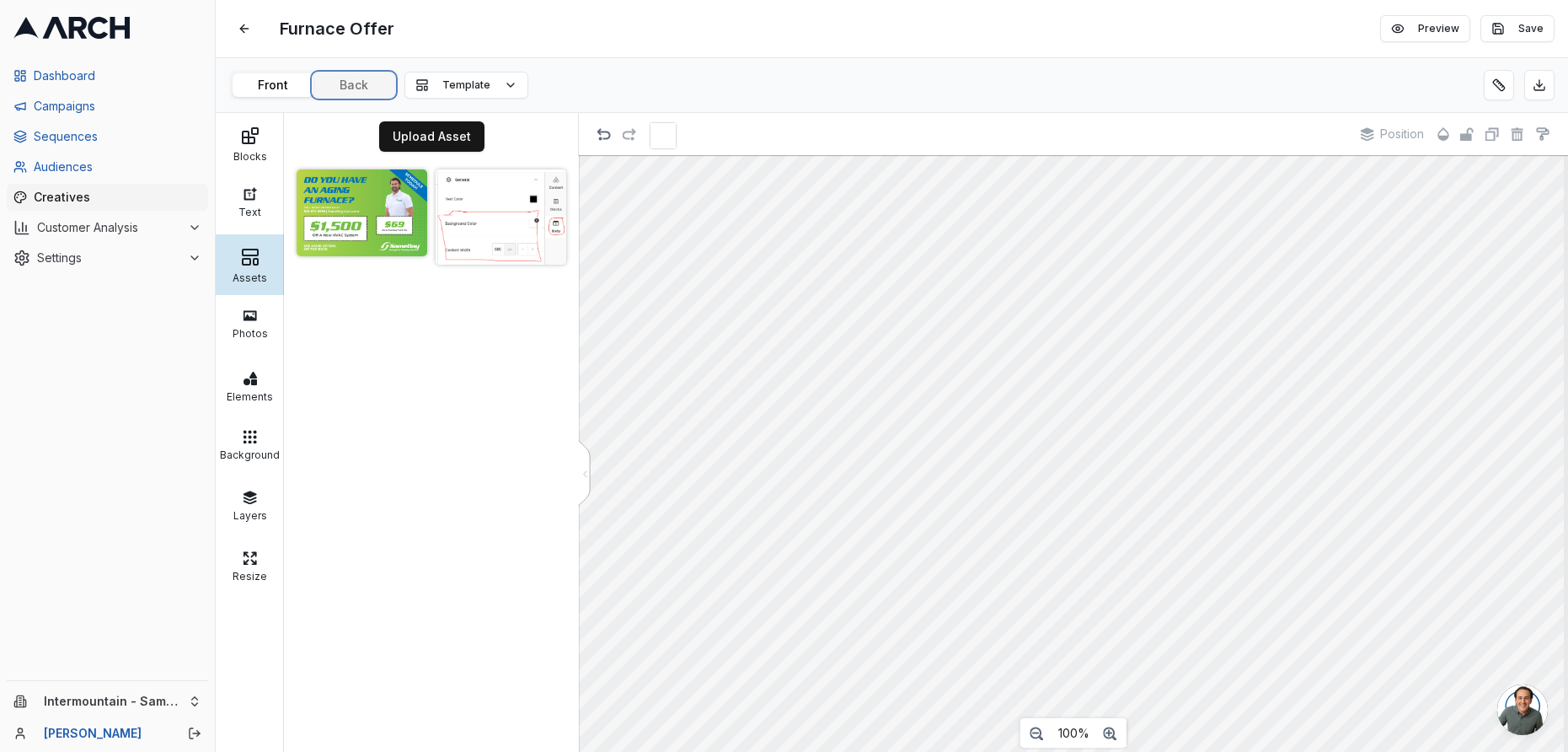
click at [371, 87] on div "Furnace Offer Edit Preview Save Front Back Template Blocks Text Assets Photos E…" at bounding box center [892, 376] width 1353 height 752
click at [450, 146] on button "Upload Asset" at bounding box center [432, 136] width 105 height 31
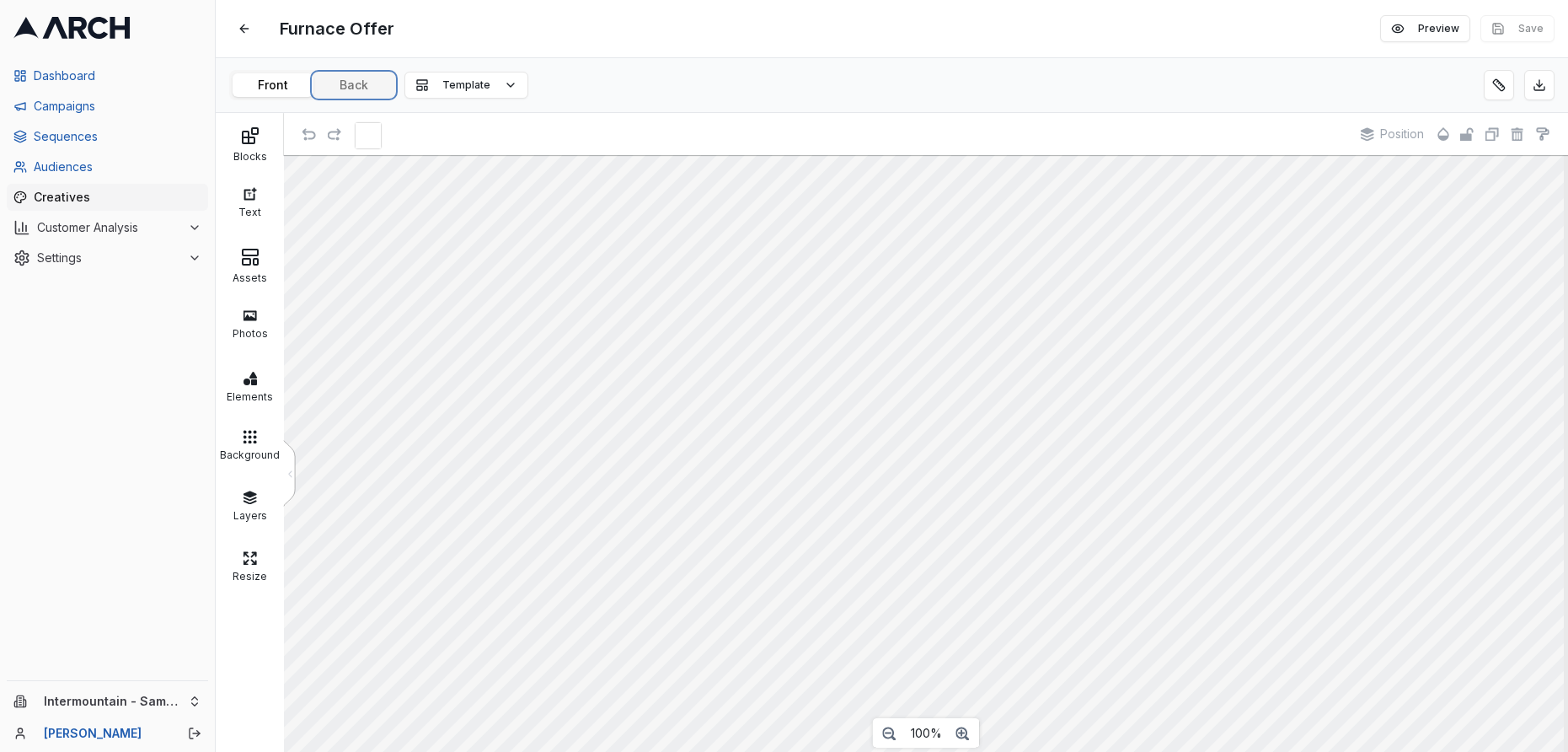
click at [360, 83] on button "Back" at bounding box center [354, 85] width 81 height 24
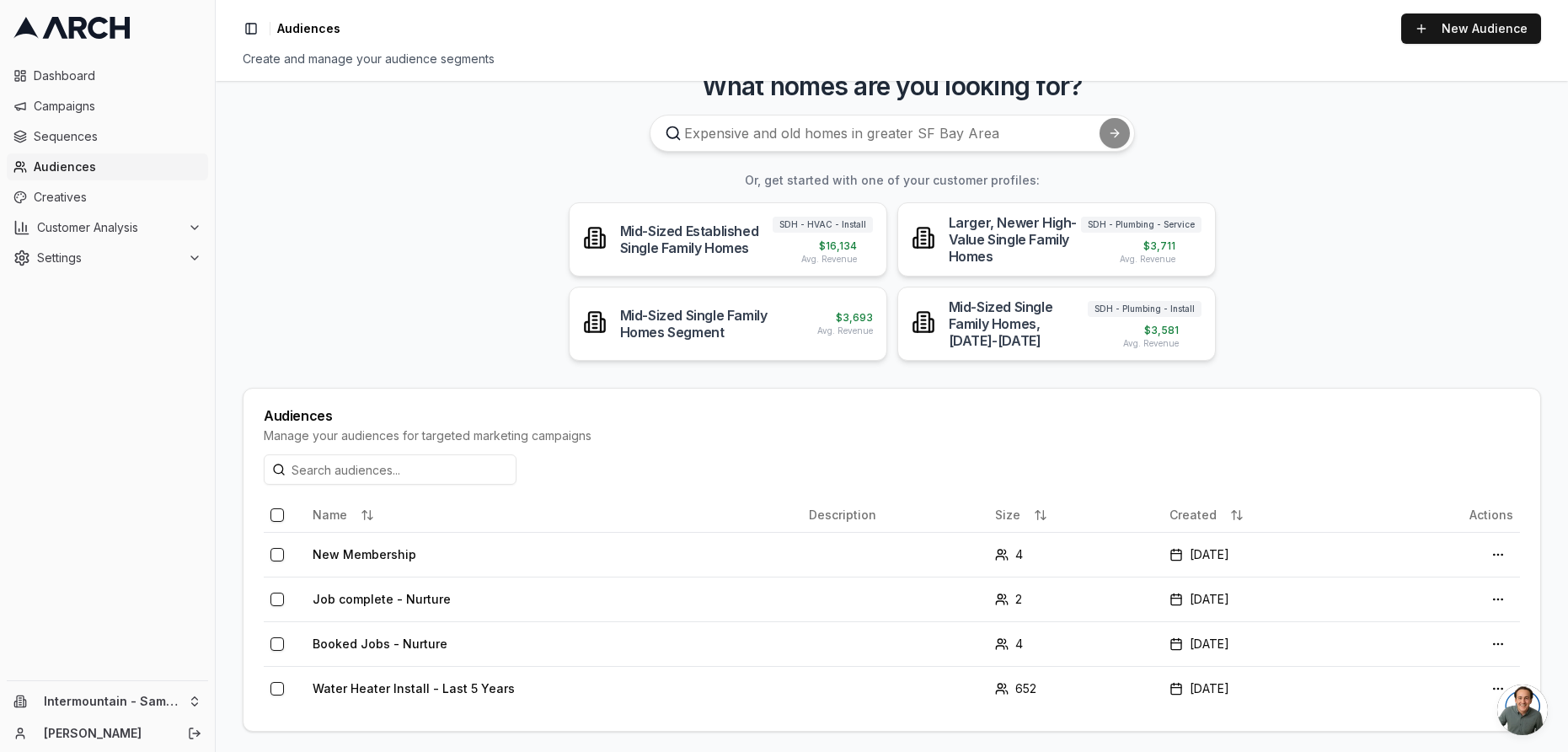
scroll to position [43, 0]
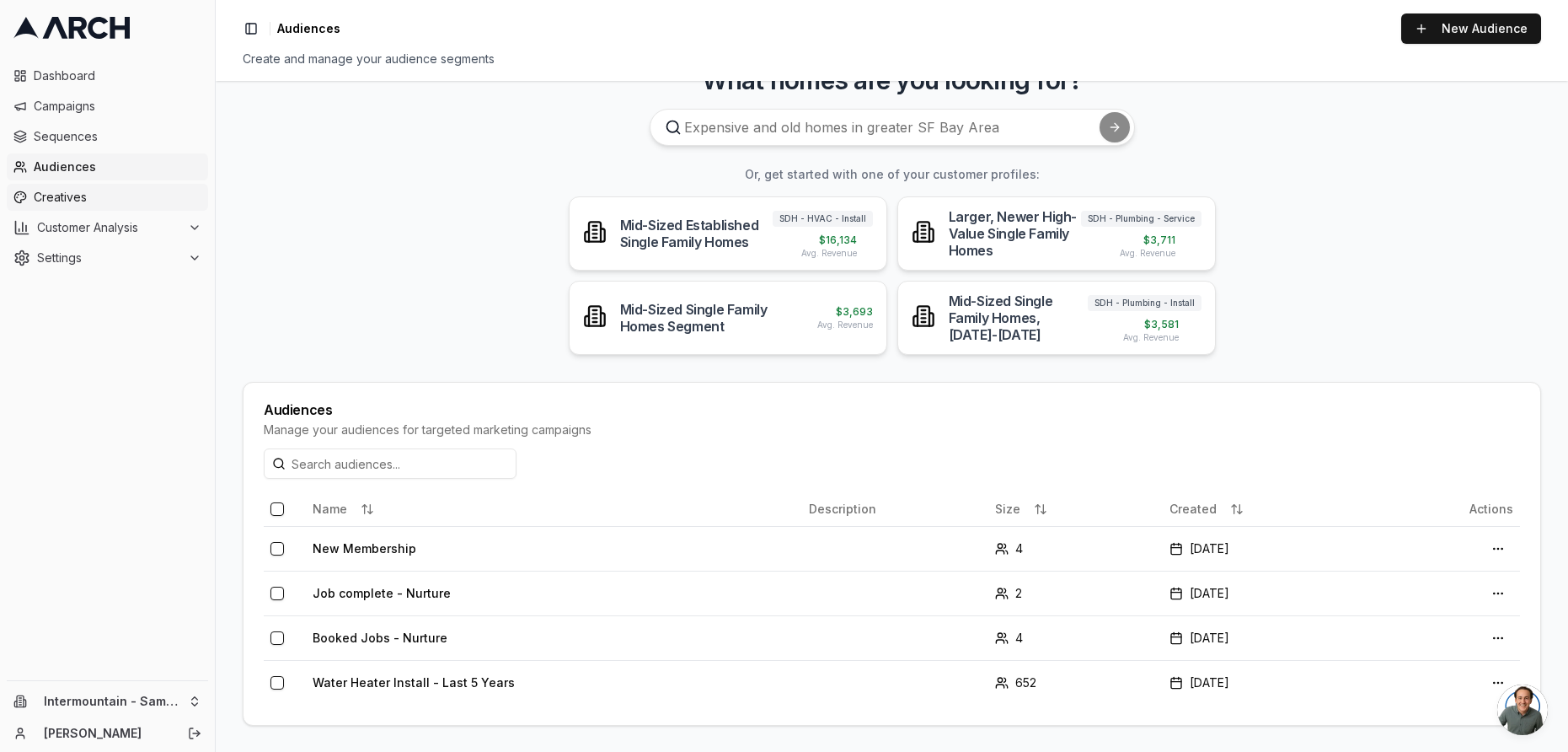
click at [87, 197] on span "Creatives" at bounding box center [118, 197] width 168 height 17
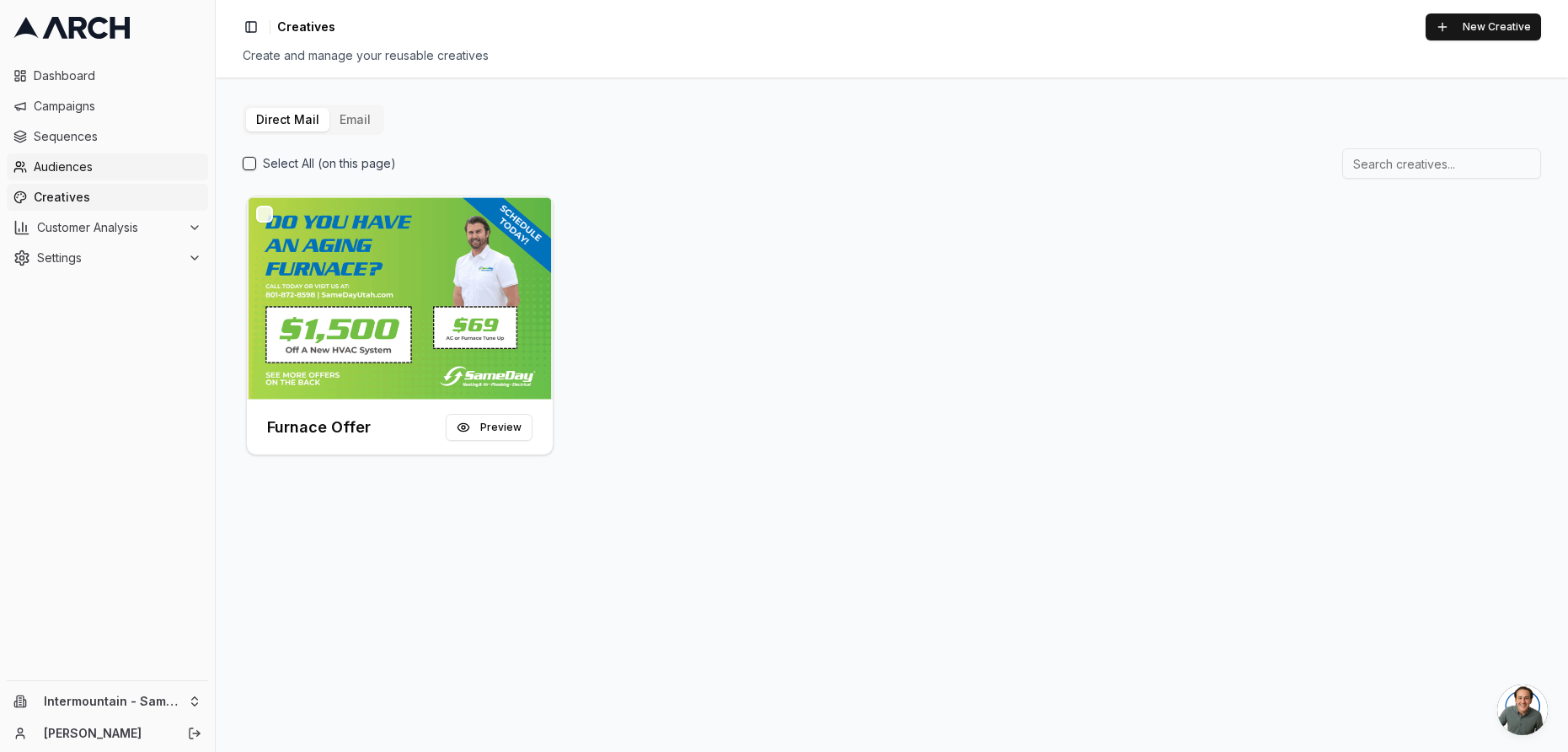
click at [87, 164] on span "Audiences" at bounding box center [118, 166] width 168 height 17
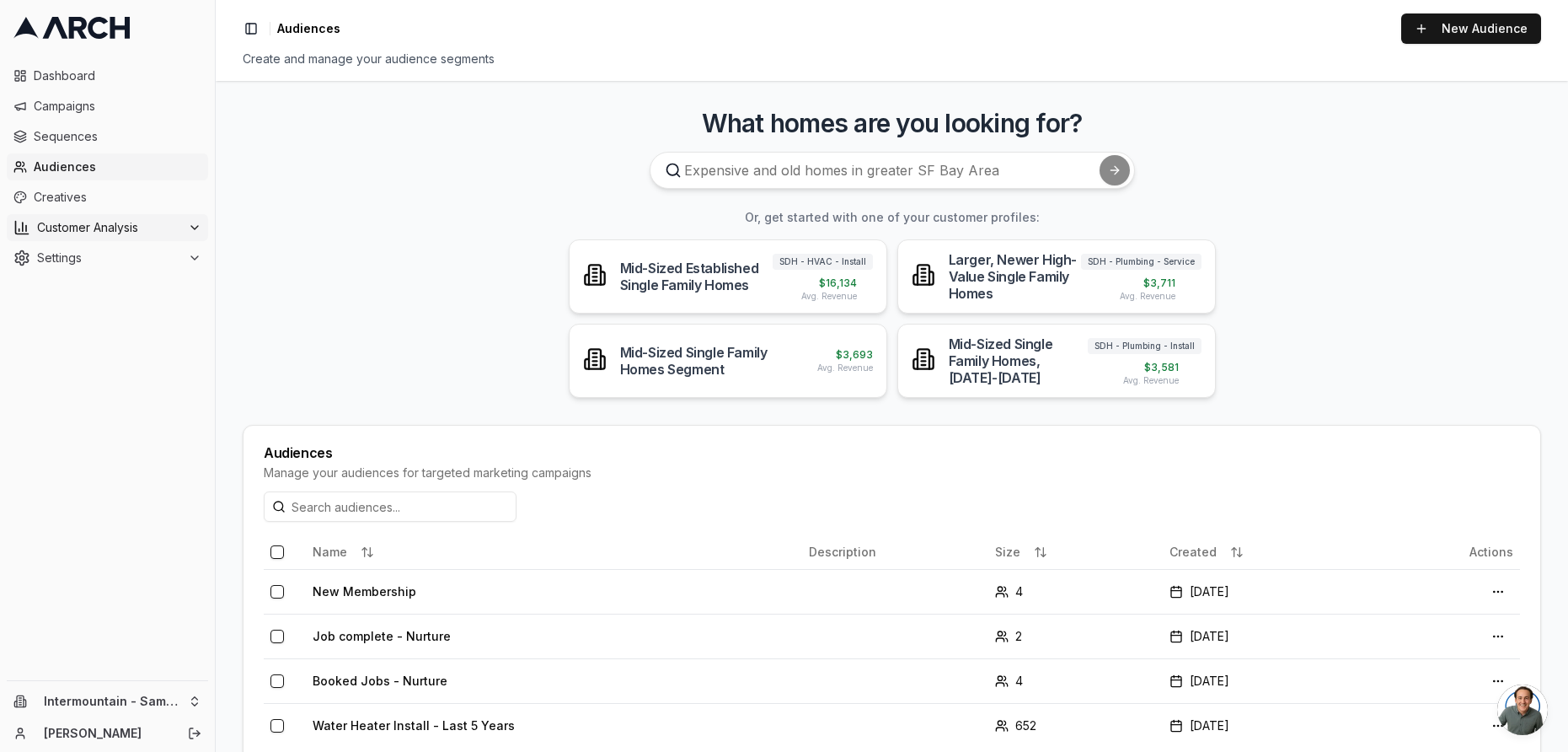
click at [110, 229] on span "Customer Analysis" at bounding box center [108, 227] width 144 height 17
click at [106, 284] on span "Customer Profiles" at bounding box center [110, 281] width 99 height 17
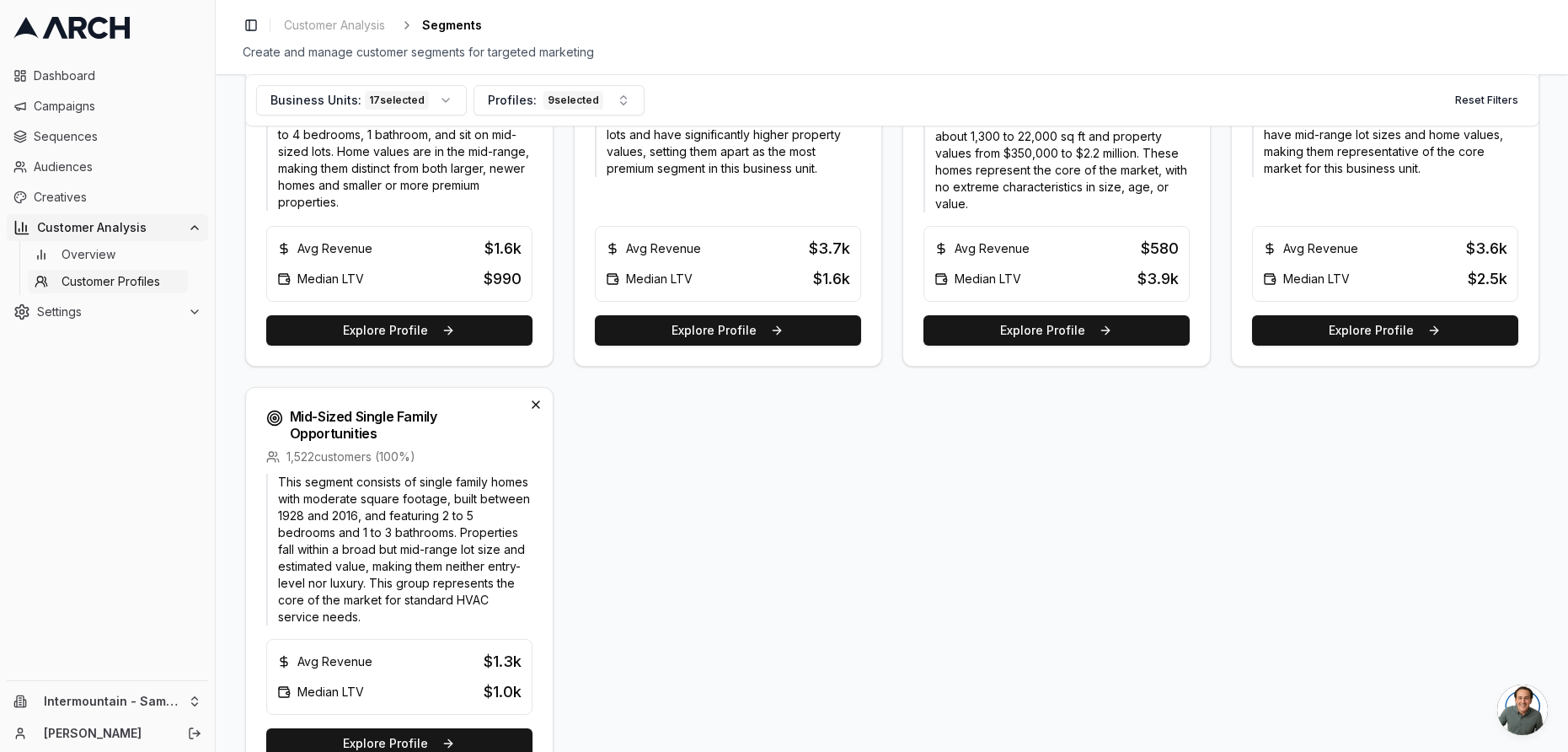
scroll to position [1189, 0]
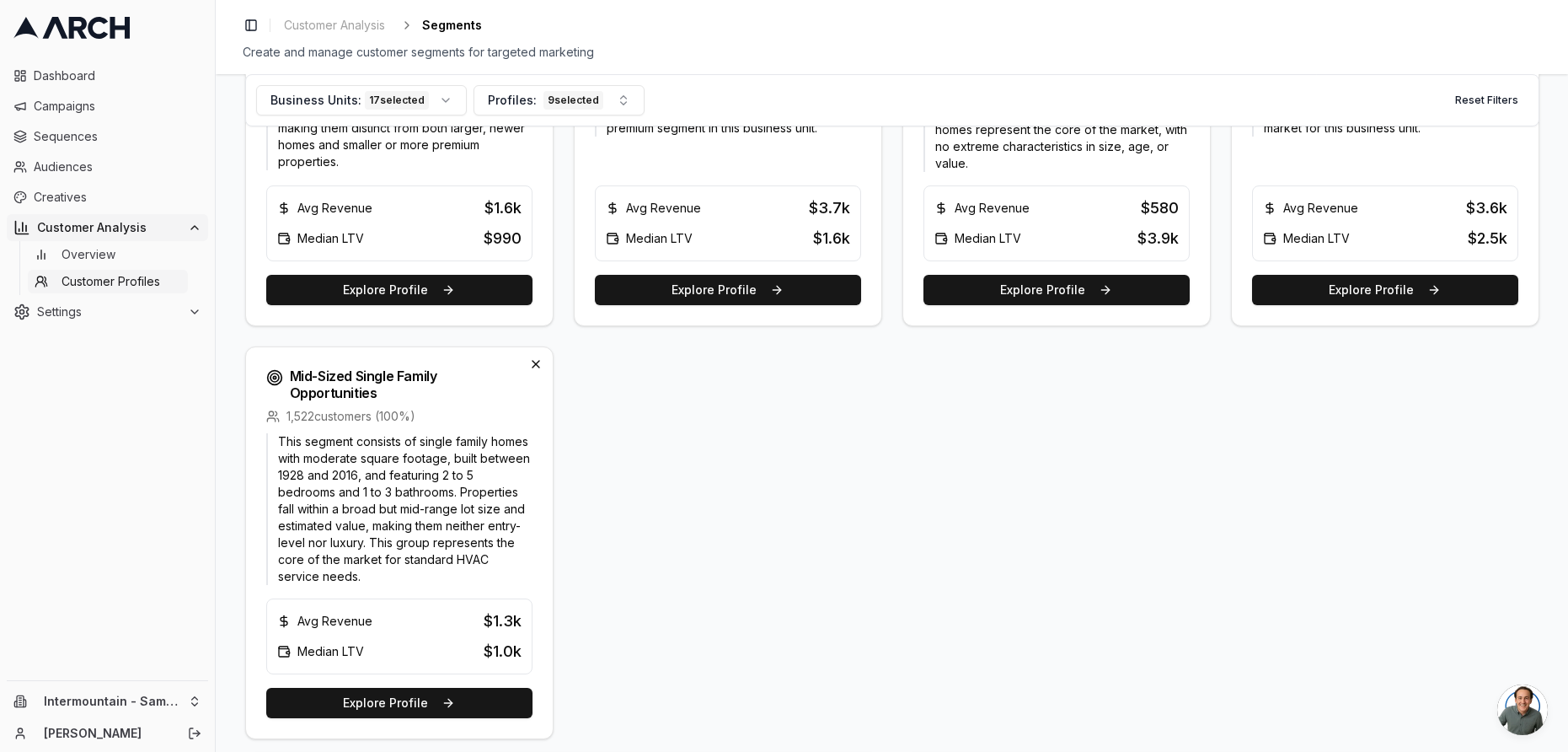
click at [456, 515] on p "This segment consists of single family homes with moderate square footage, buil…" at bounding box center [400, 508] width 267 height 151
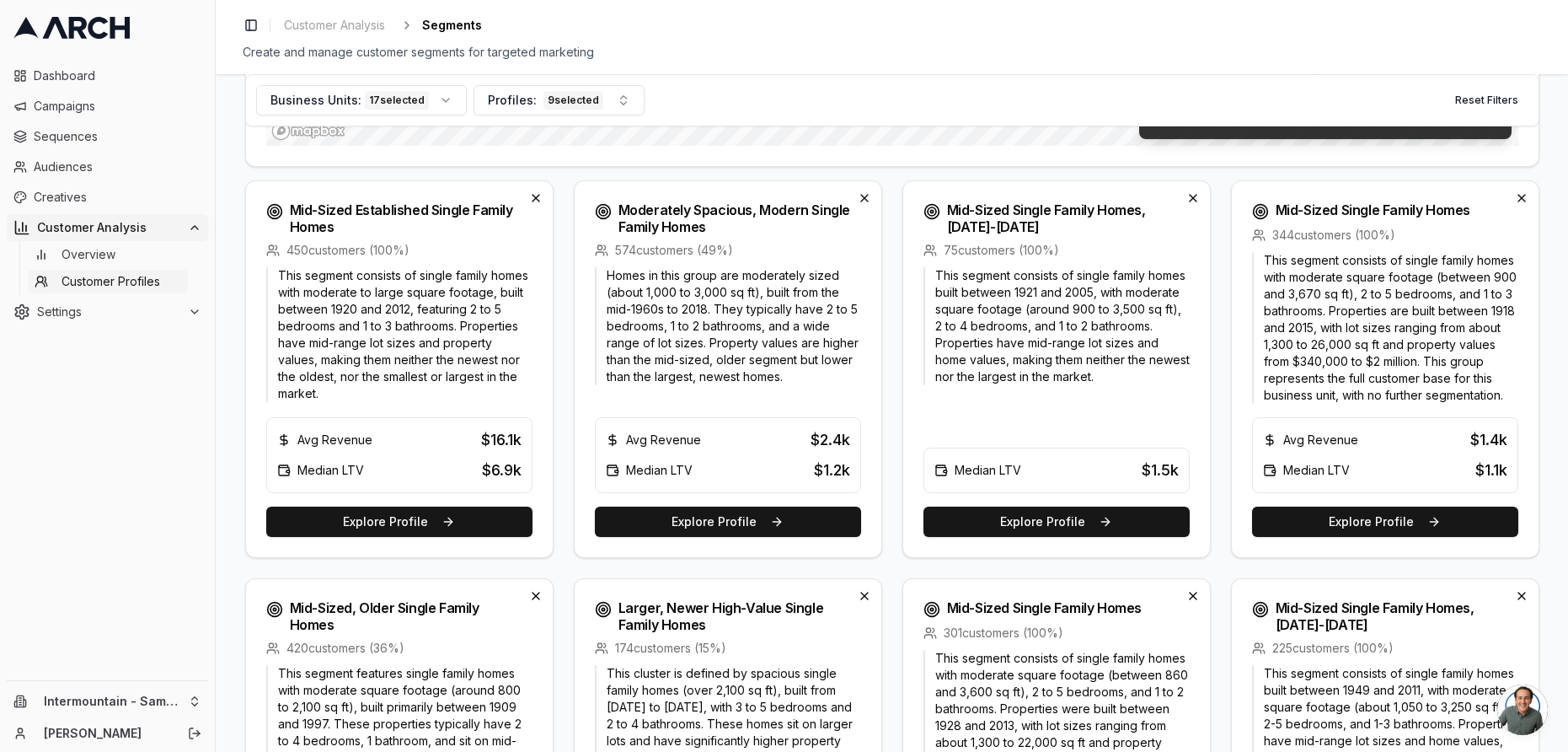
scroll to position [517, 0]
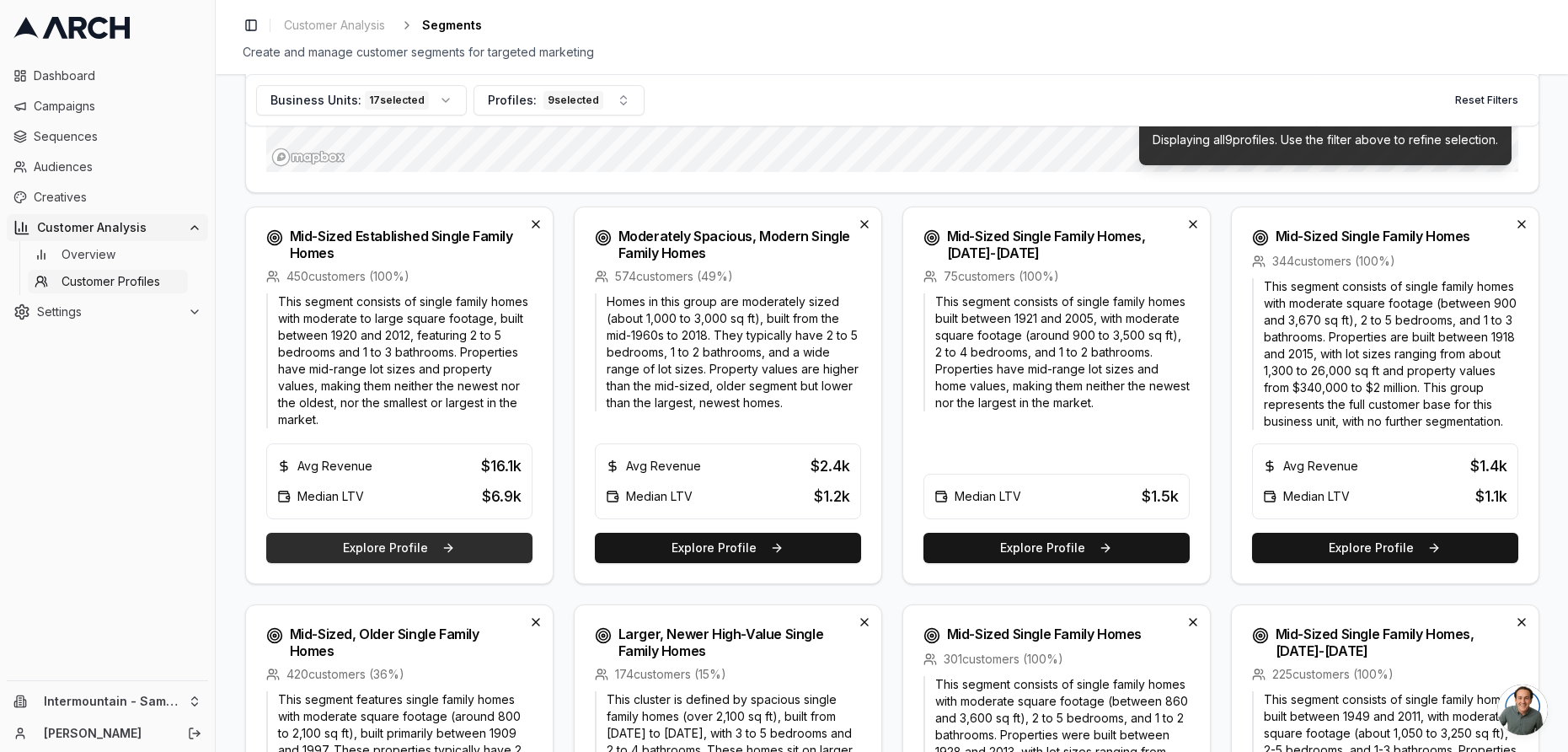
click at [433, 553] on button "Explore Profile" at bounding box center [400, 547] width 267 height 31
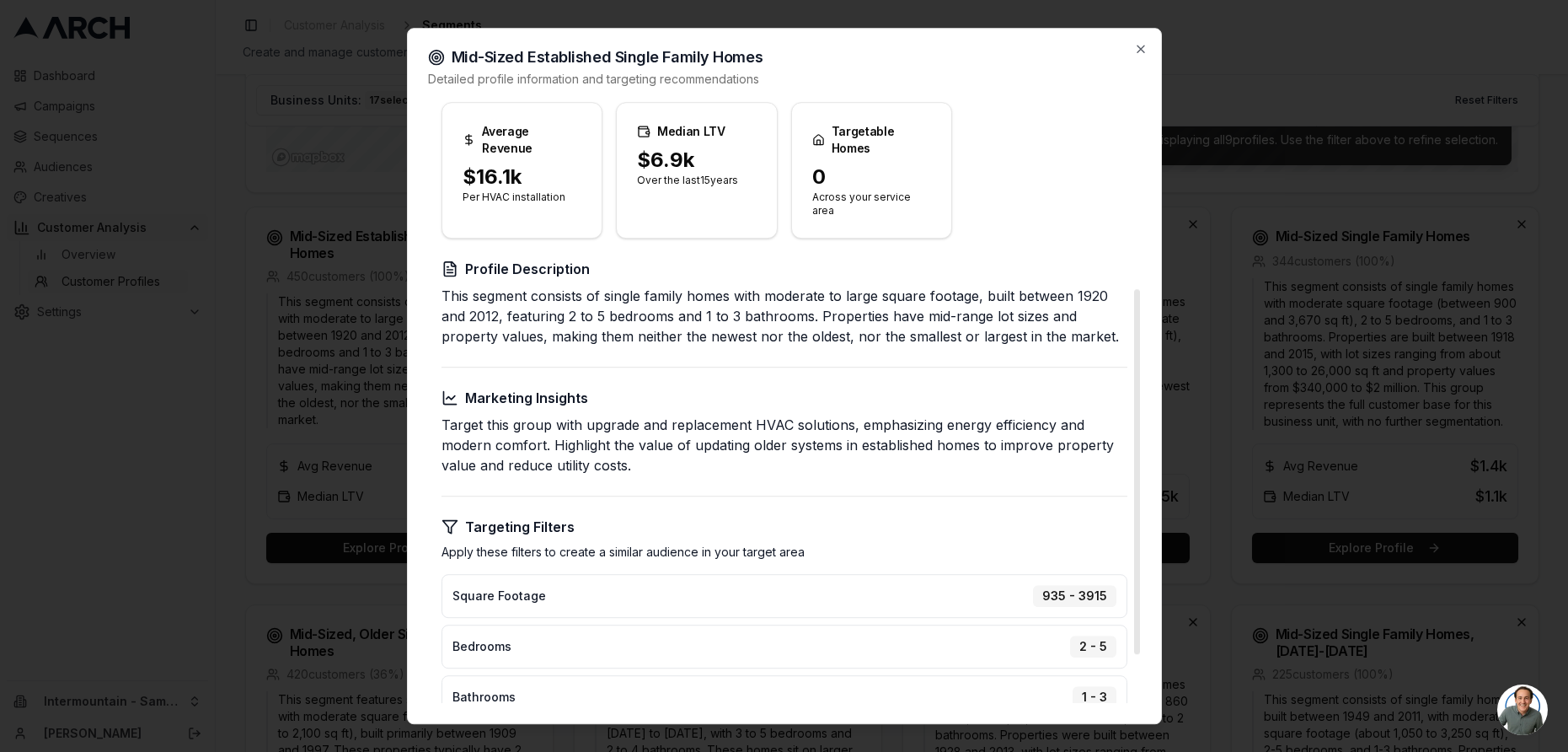
scroll to position [0, 0]
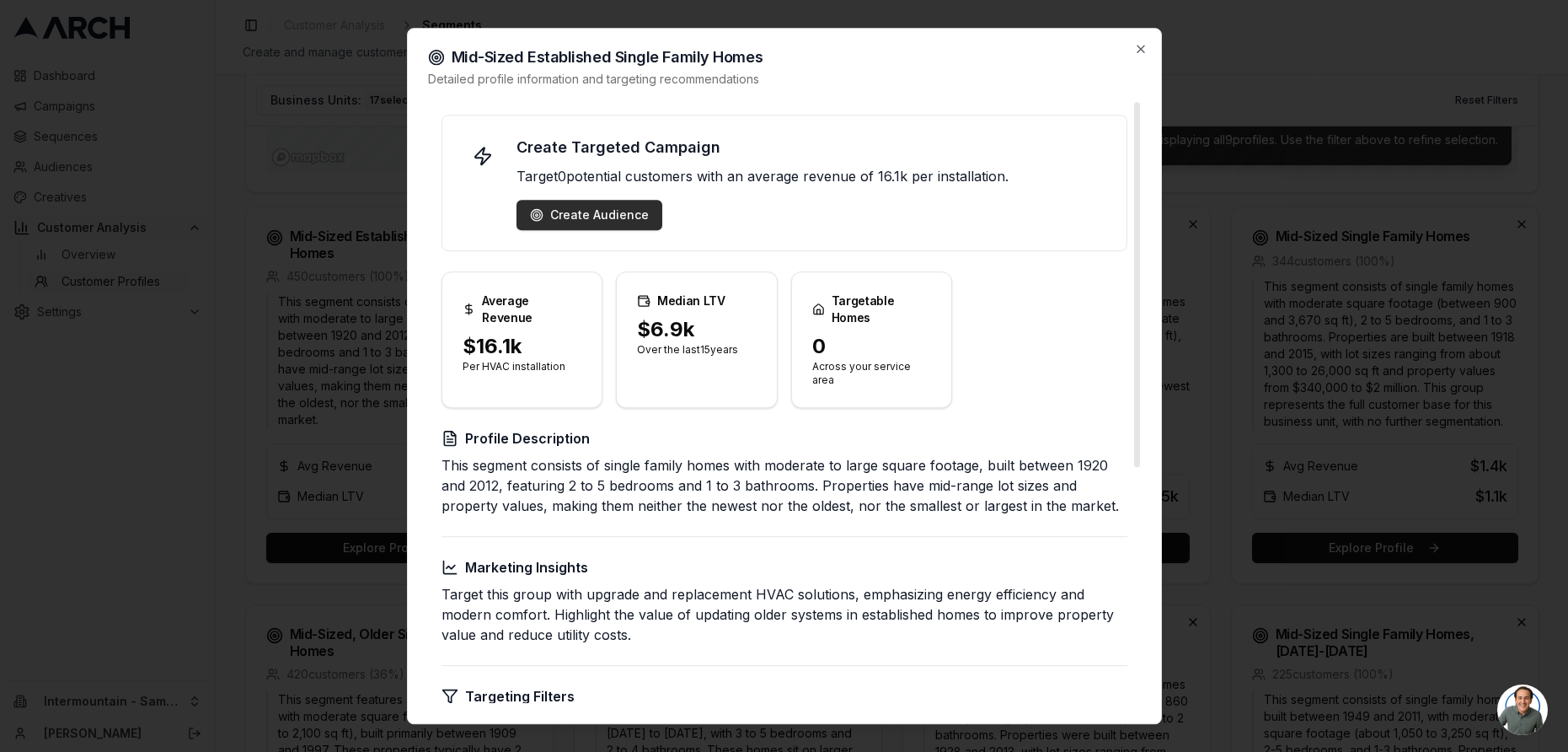
click at [617, 220] on div "Create Audience" at bounding box center [589, 214] width 119 height 17
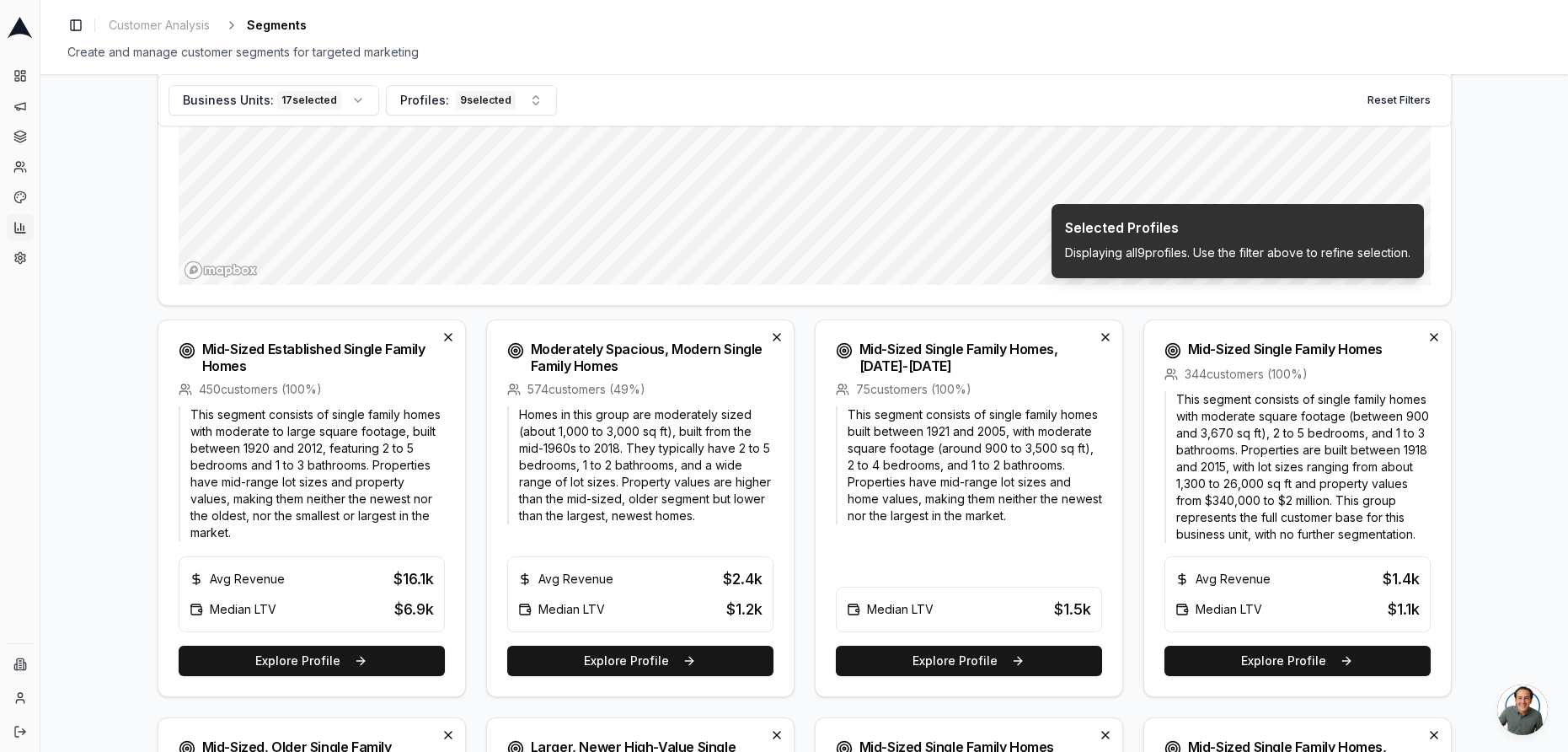
scroll to position [556, 0]
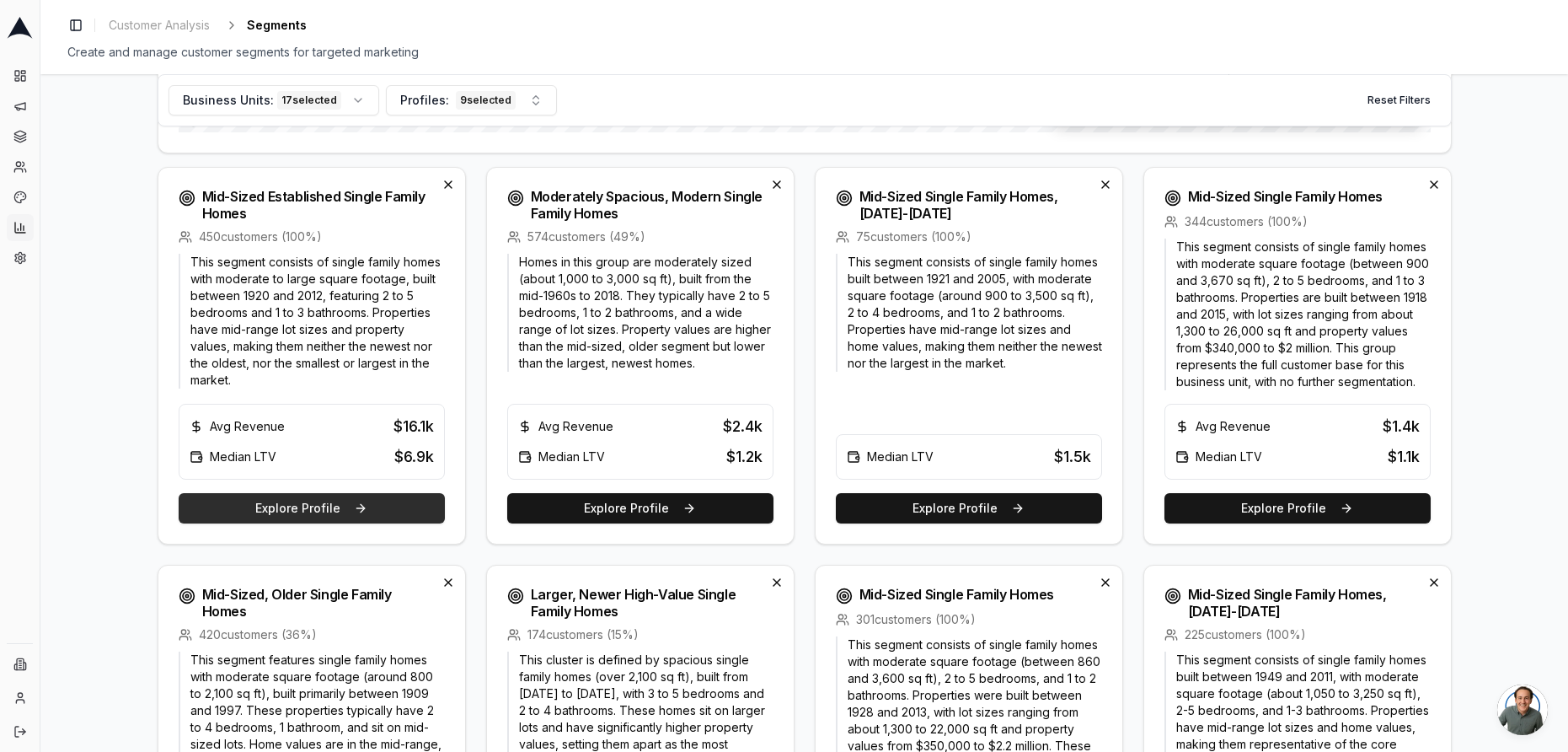
click at [362, 512] on button "Explore Profile" at bounding box center [311, 508] width 267 height 31
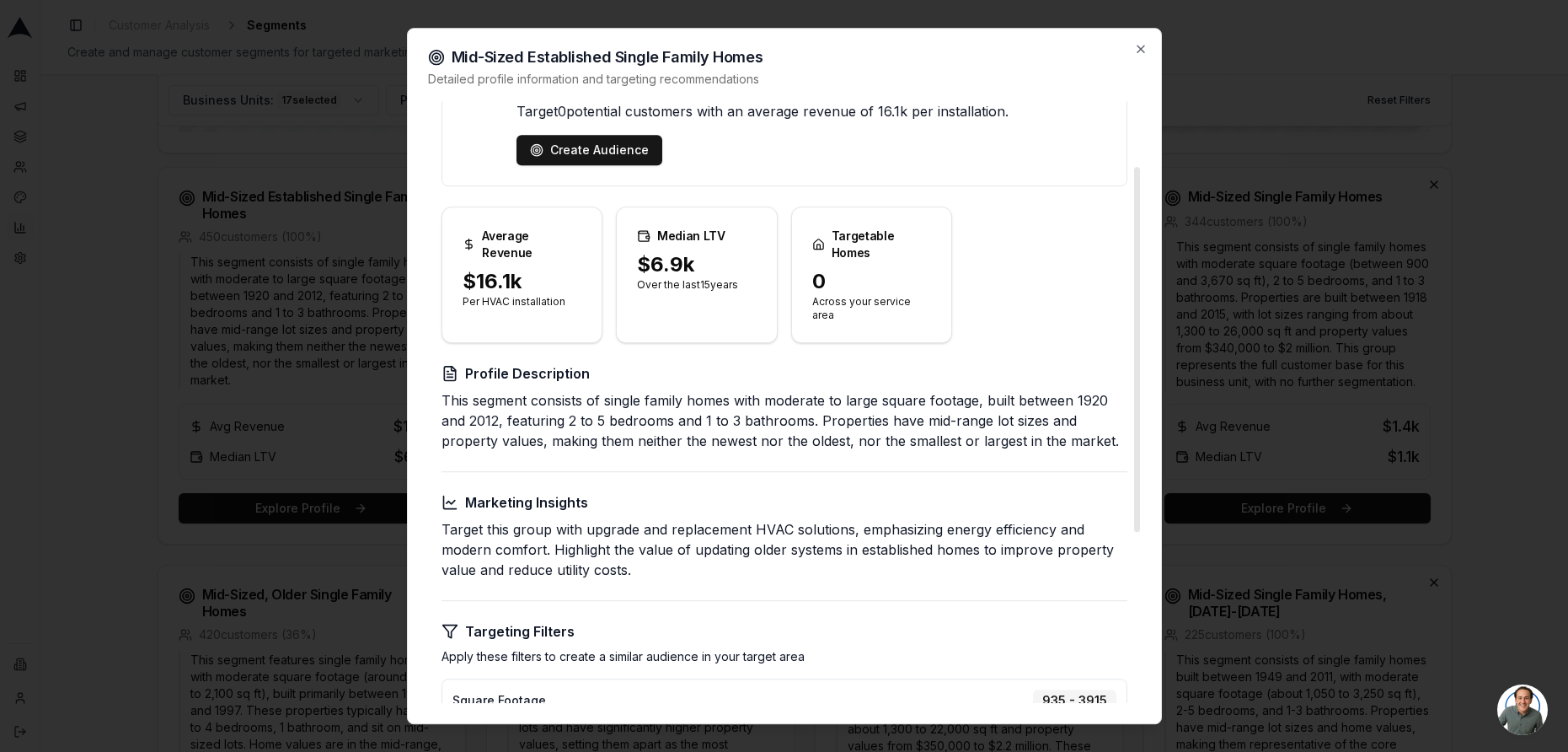
scroll to position [37, 0]
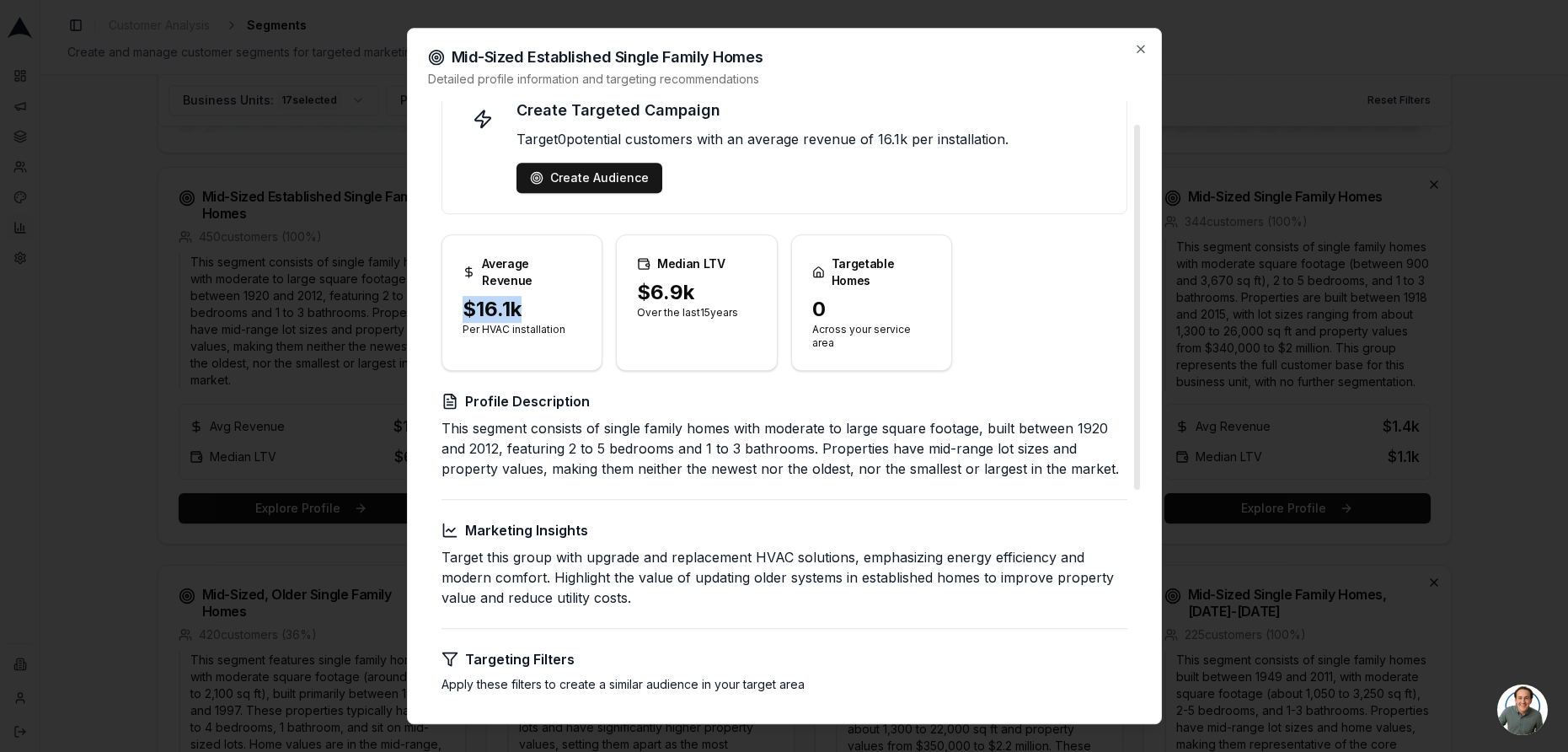
drag, startPoint x: 530, startPoint y: 293, endPoint x: 462, endPoint y: 293, distance: 68.0
click at [463, 296] on div "$16.1k" at bounding box center [522, 309] width 120 height 27
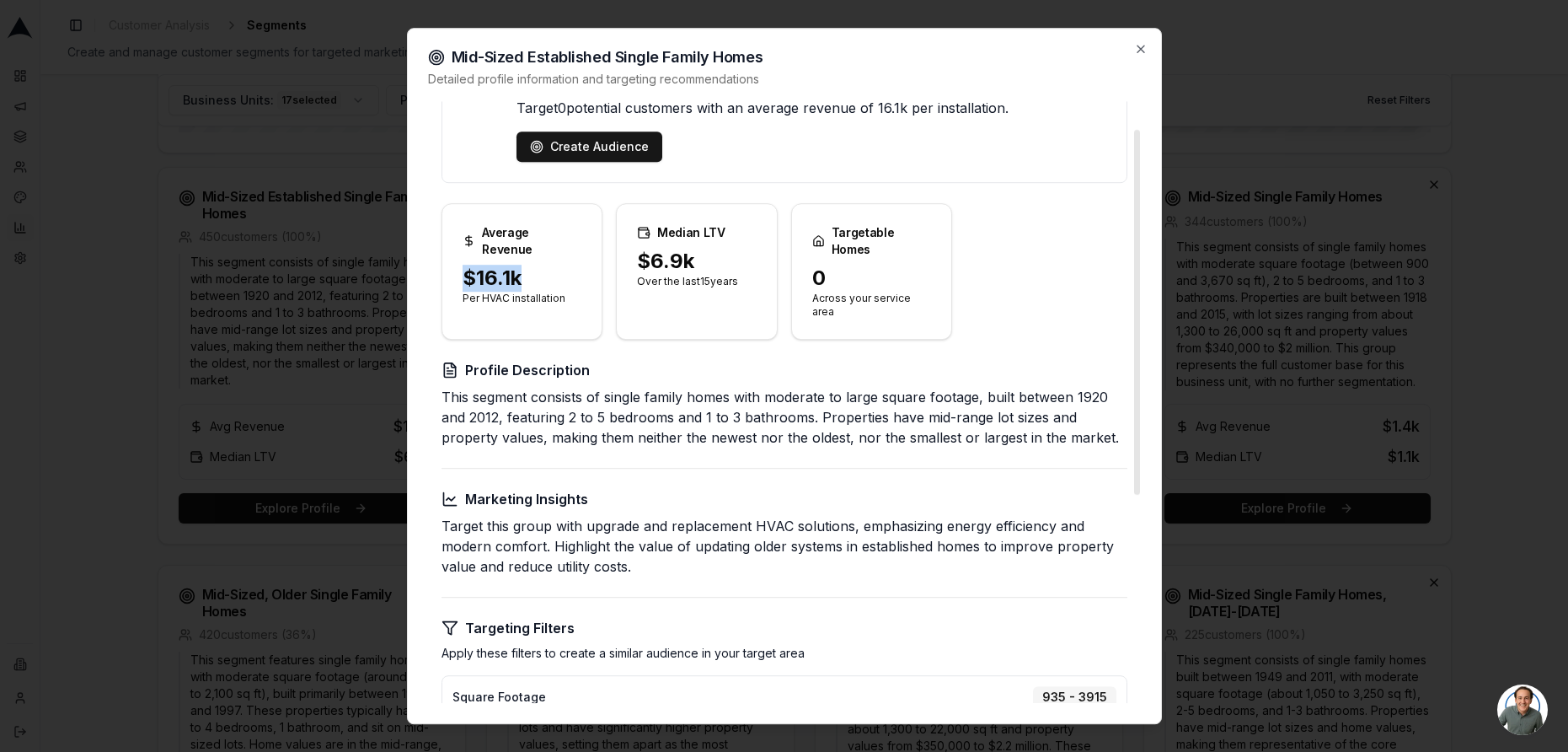
scroll to position [80, 0]
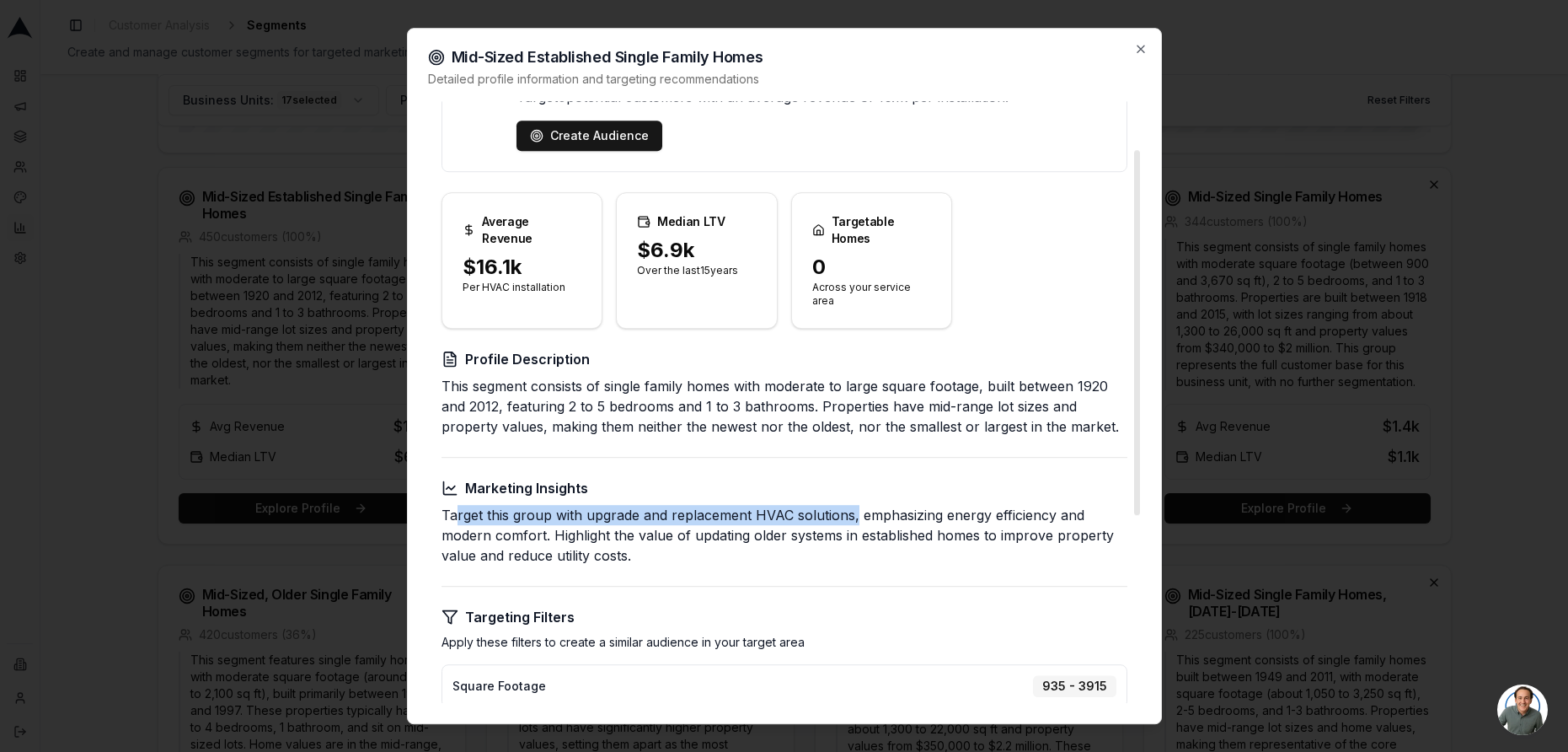
drag, startPoint x: 456, startPoint y: 506, endPoint x: 854, endPoint y: 498, distance: 398.1
click at [854, 505] on p "Target this group with upgrade and replacement HVAC solutions, emphasizing ener…" at bounding box center [784, 534] width 686 height 60
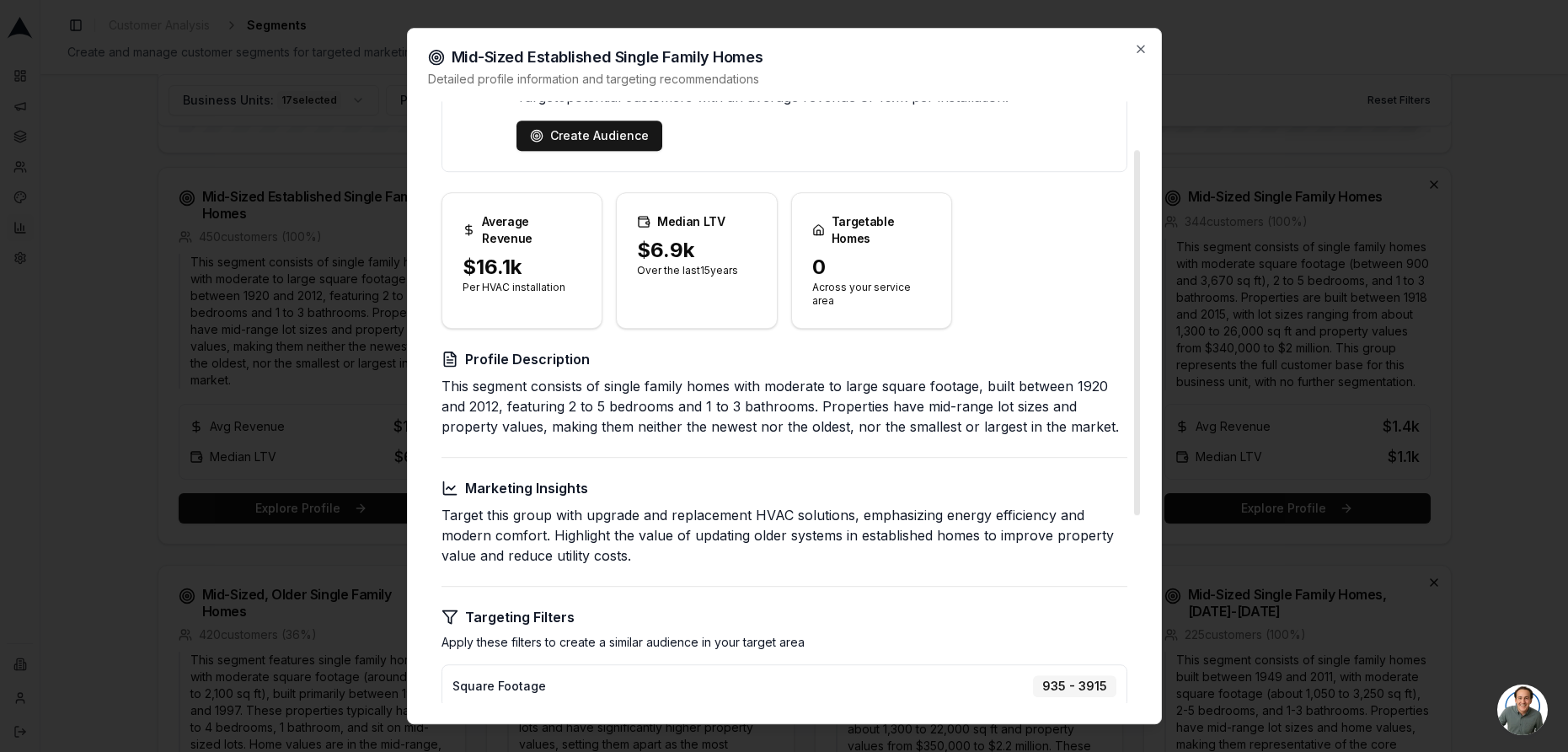
click at [792, 543] on p "Target this group with upgrade and replacement HVAC solutions, emphasizing ener…" at bounding box center [784, 534] width 686 height 60
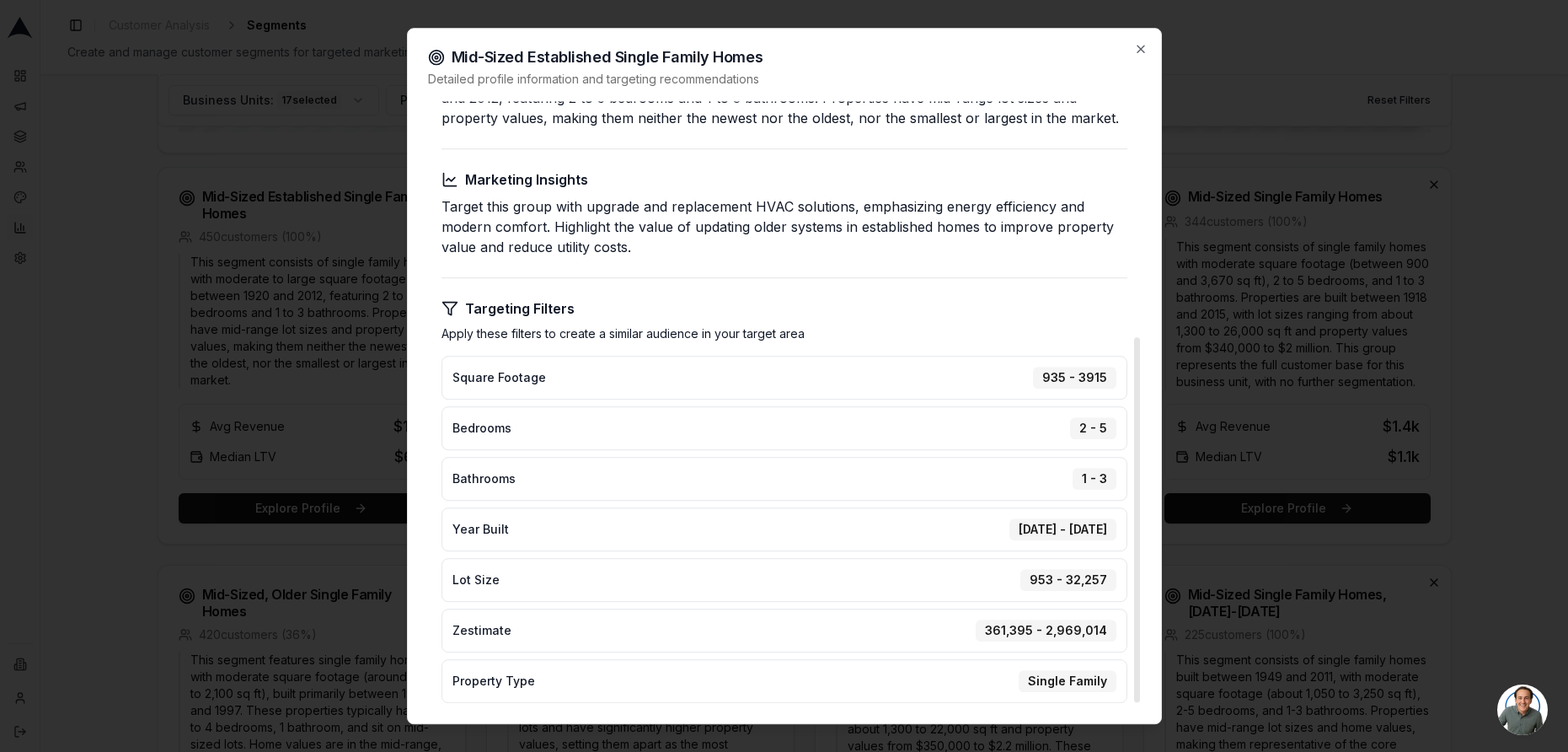
scroll to position [0, 0]
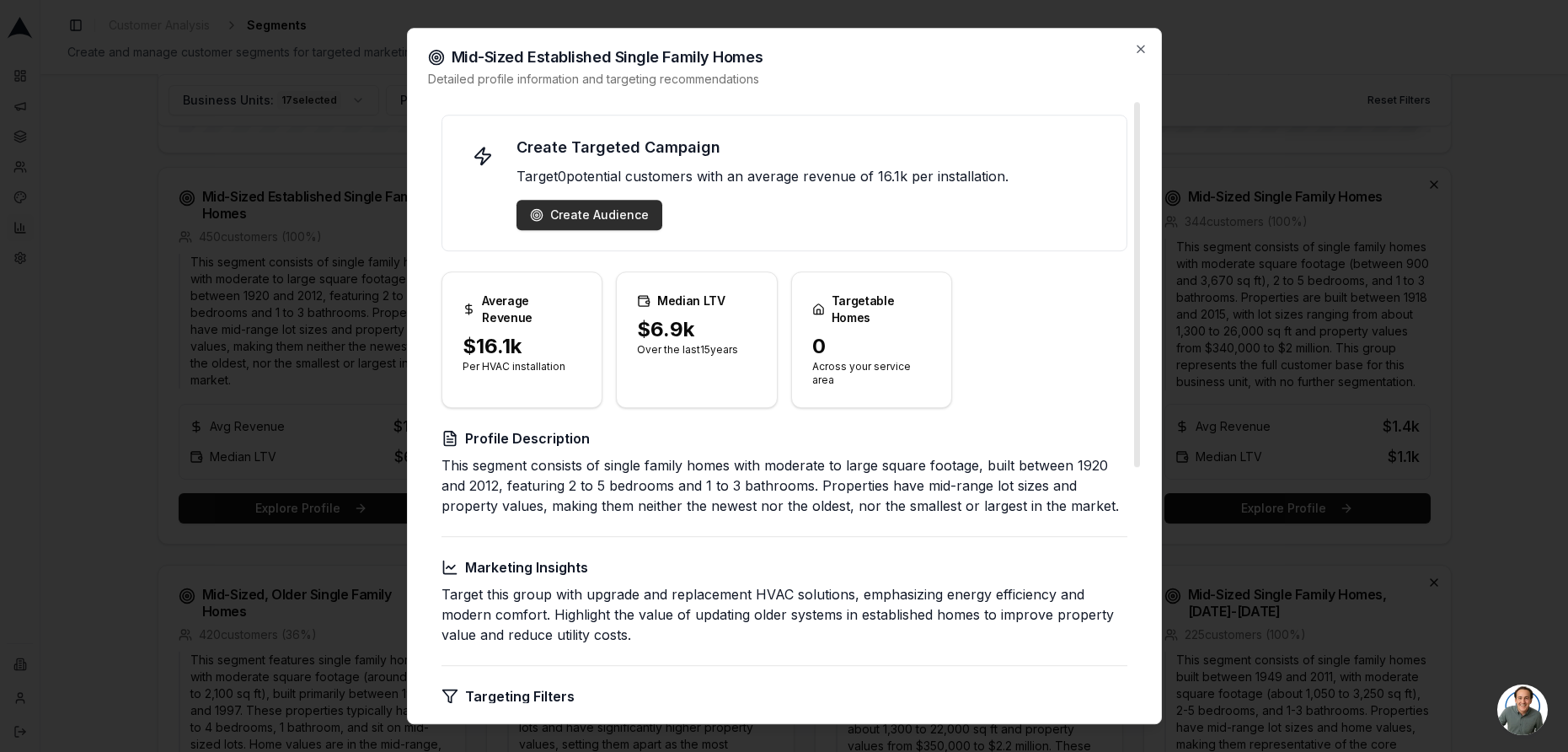
click at [613, 217] on div "Create Audience" at bounding box center [589, 214] width 119 height 17
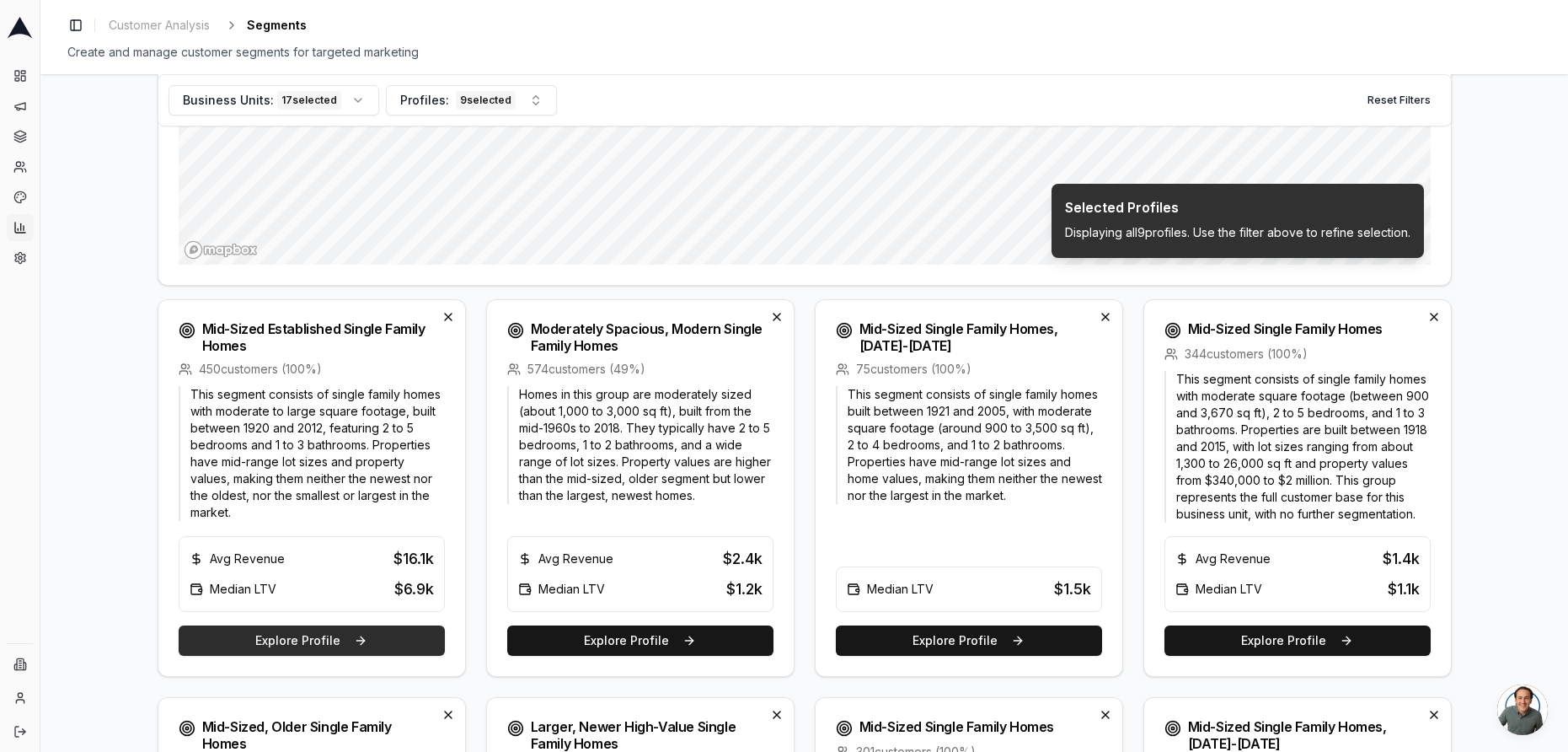
scroll to position [425, 0]
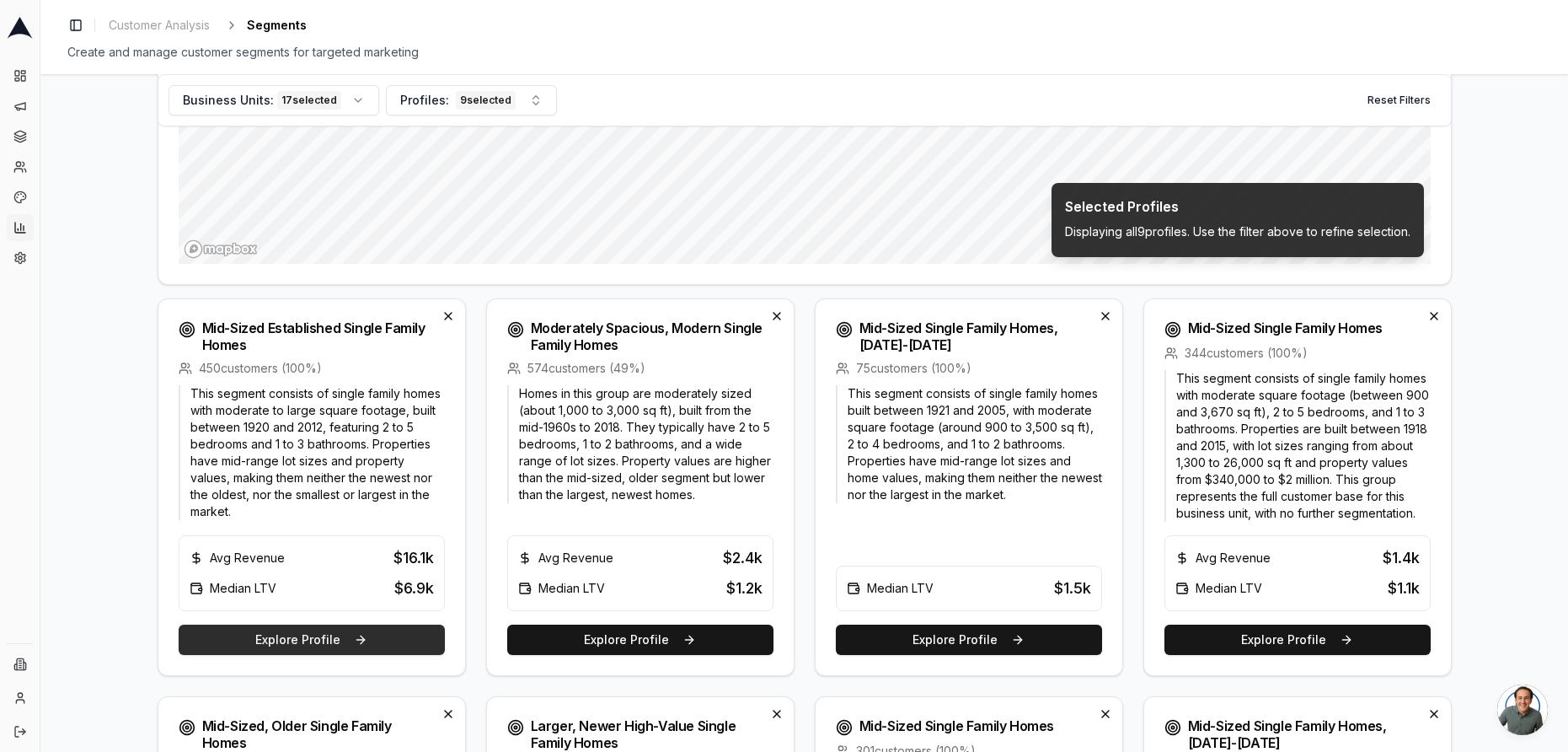
click at [334, 635] on button "Explore Profile" at bounding box center [311, 639] width 267 height 31
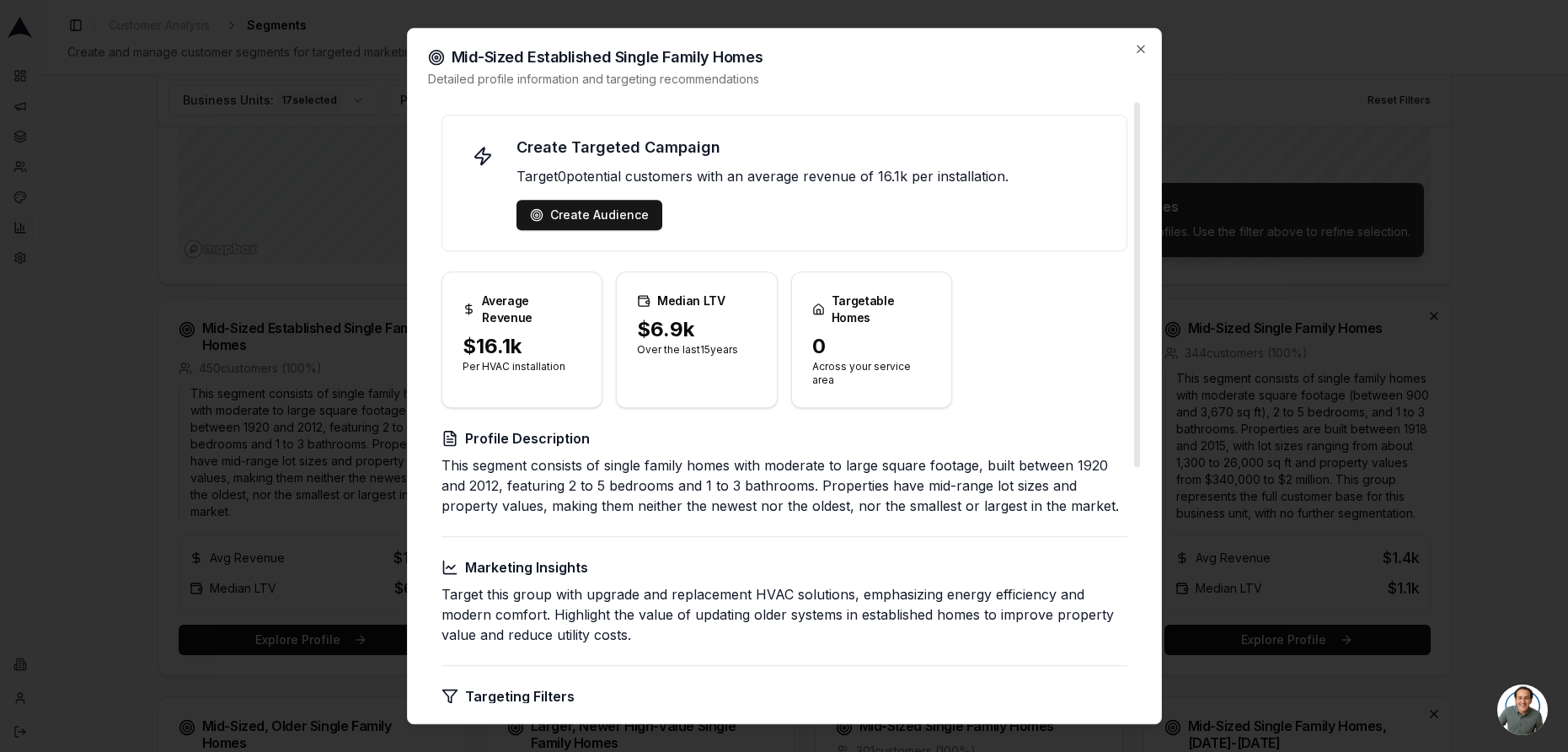
click at [298, 194] on div at bounding box center [784, 376] width 1568 height 752
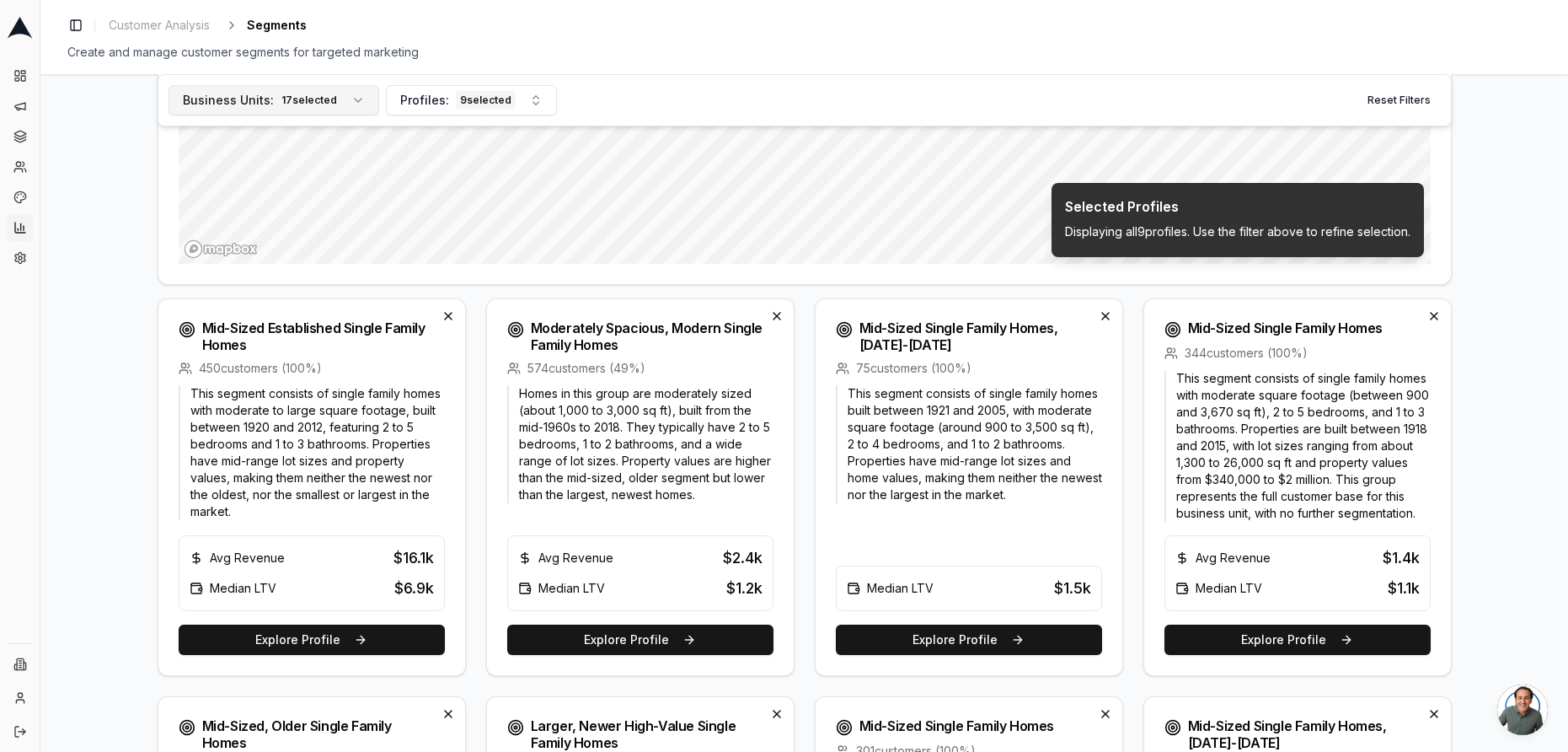
click at [329, 99] on div "17 selected" at bounding box center [309, 100] width 64 height 18
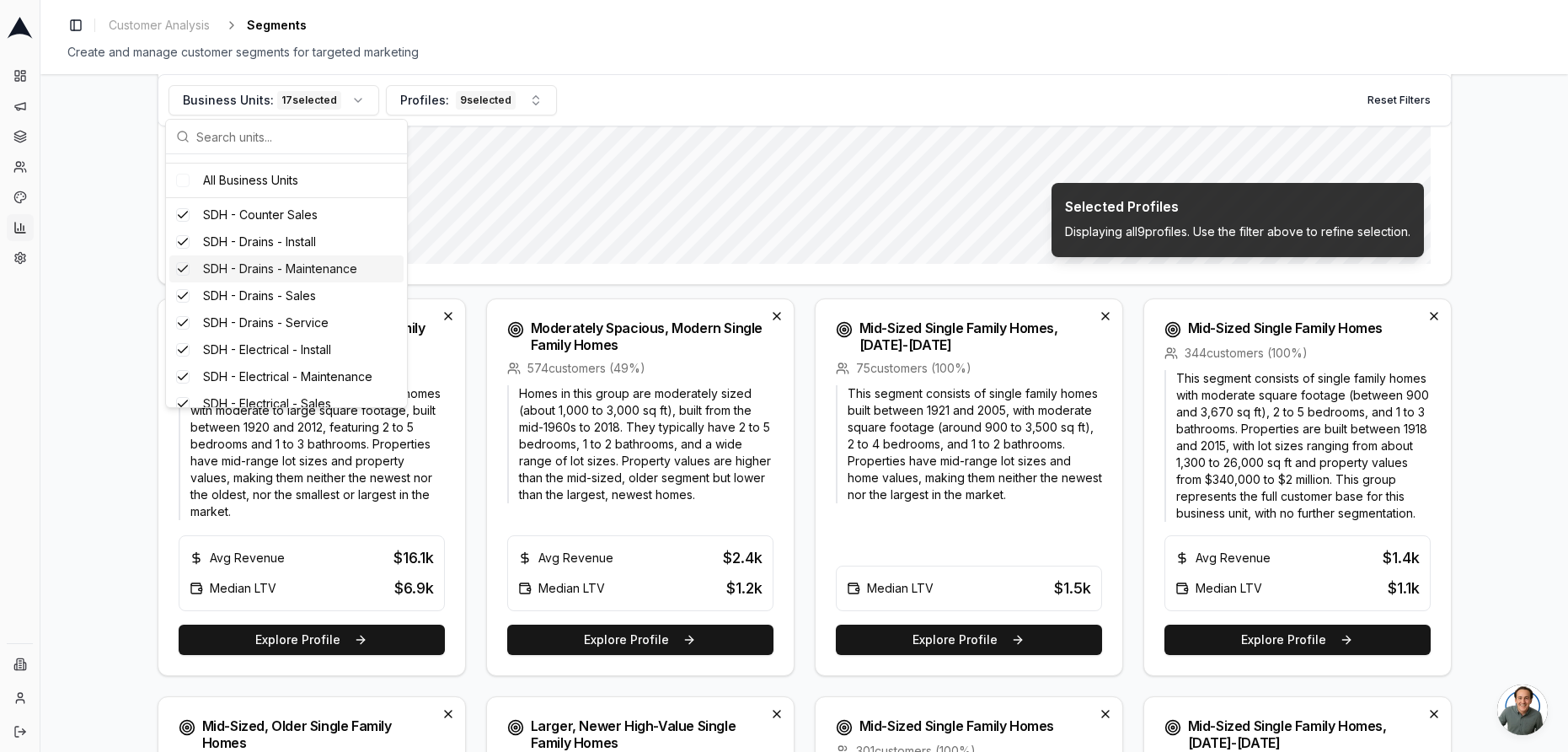
scroll to position [0, 0]
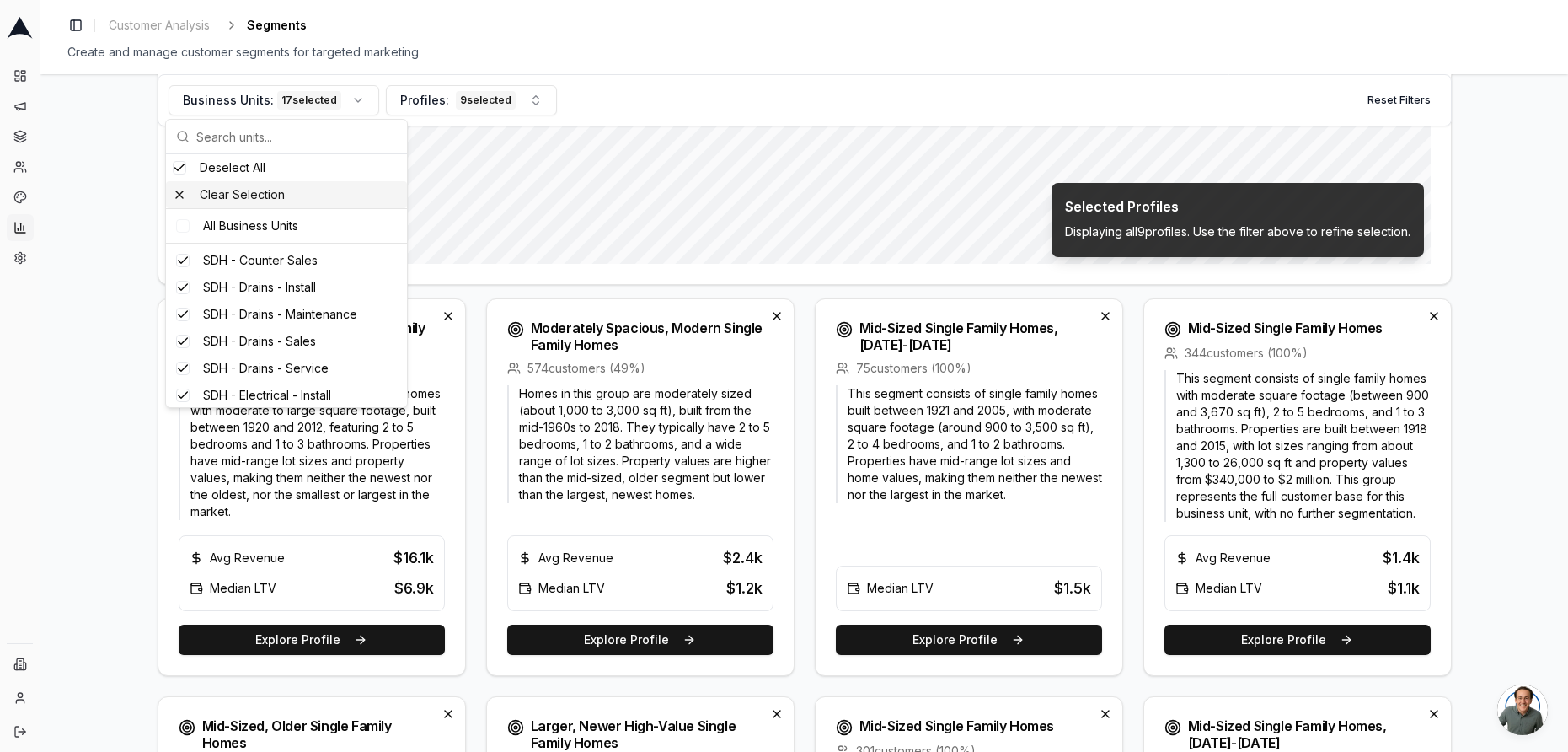
click at [182, 199] on div "Clear Selection" at bounding box center [287, 194] width 241 height 27
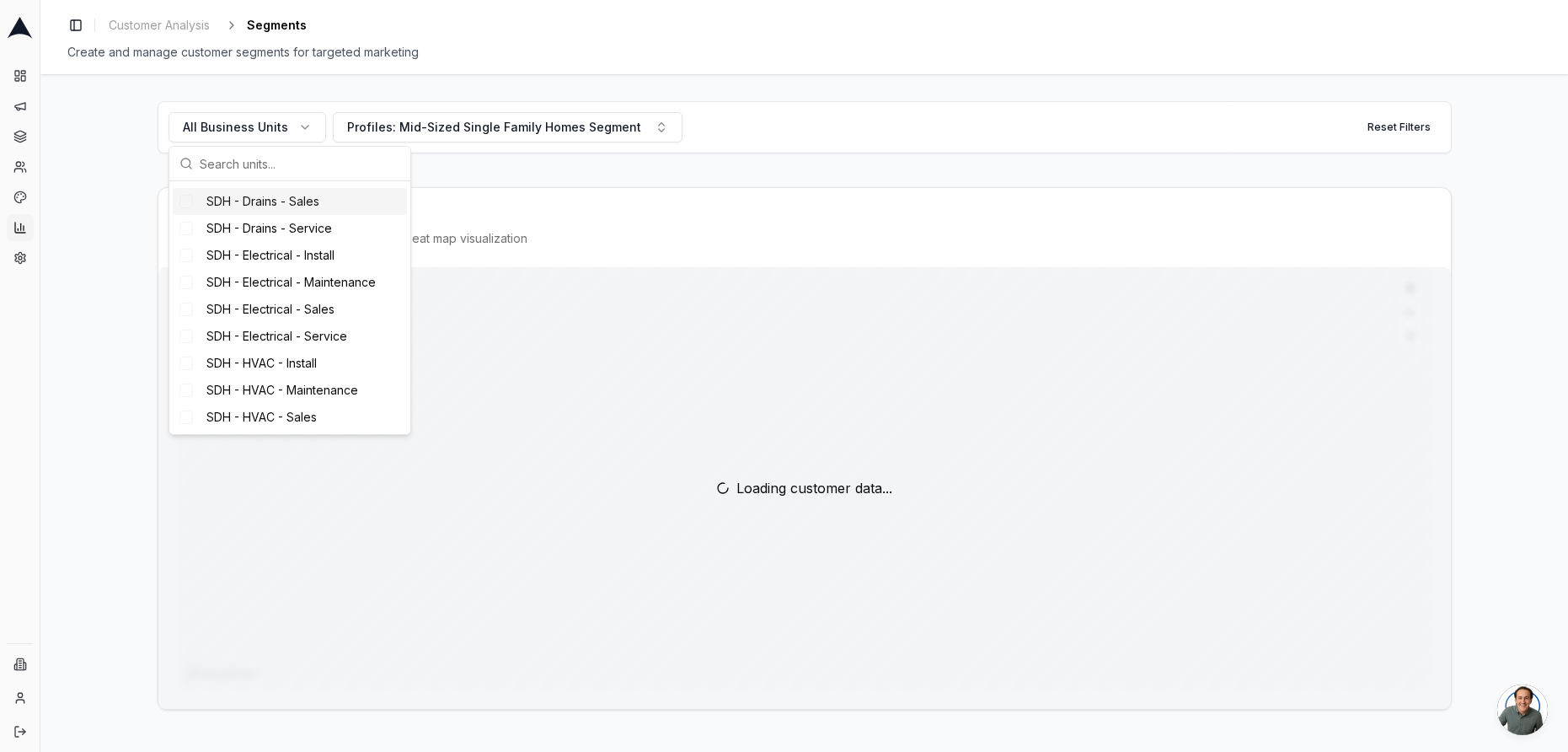
scroll to position [176, 0]
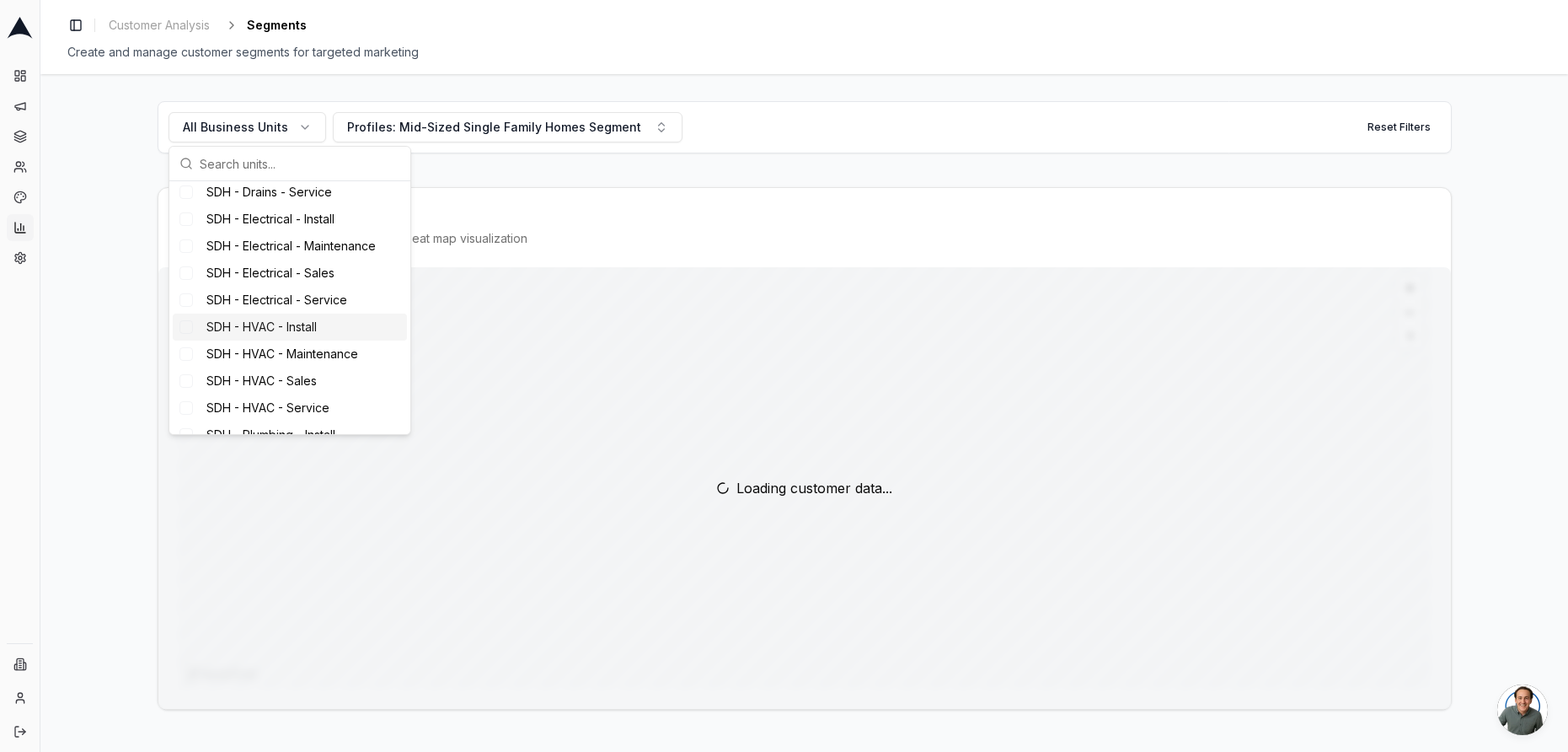
click at [181, 322] on div "Suggestions" at bounding box center [185, 326] width 13 height 13
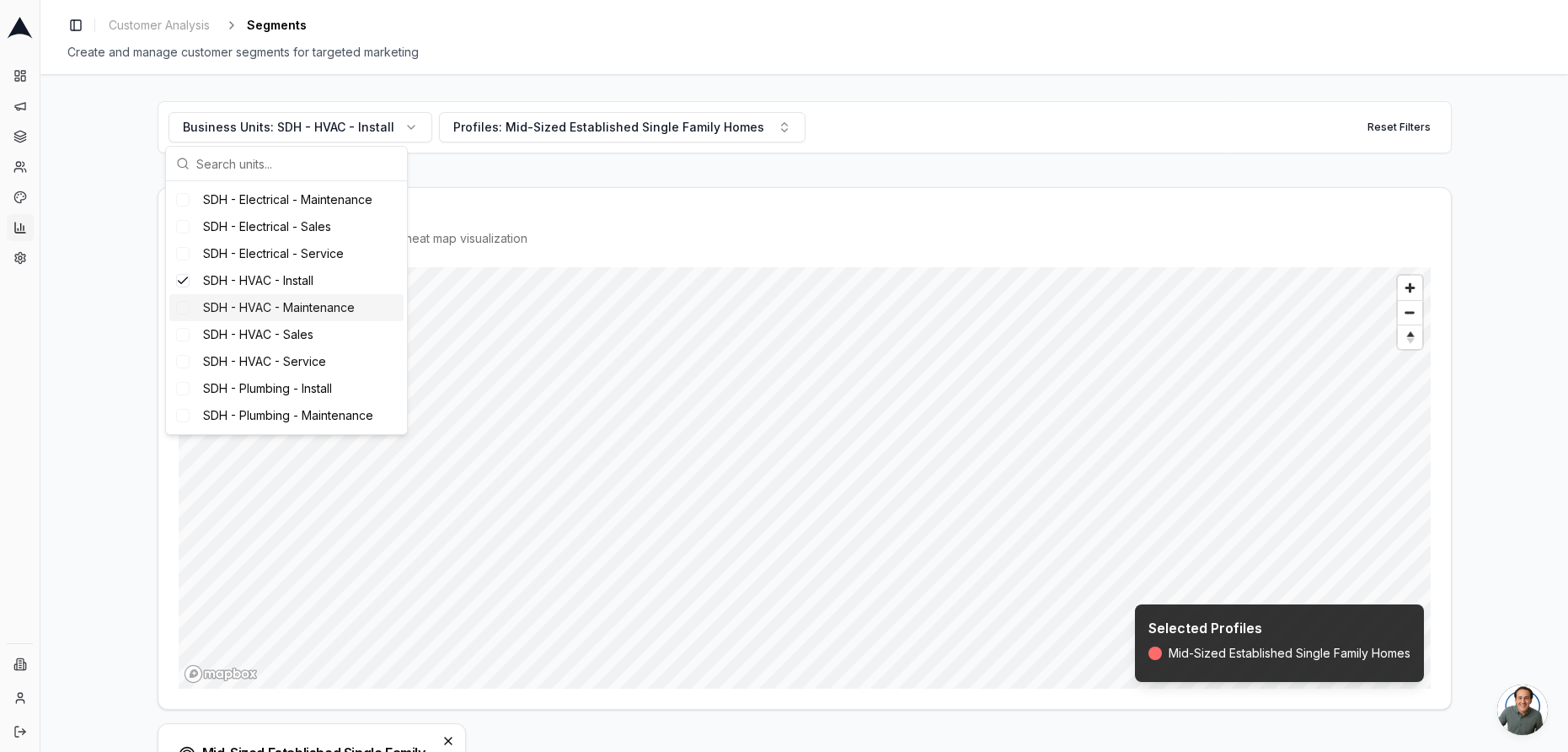
scroll to position [302, 0]
click at [189, 253] on div "Suggestions" at bounding box center [182, 254] width 13 height 13
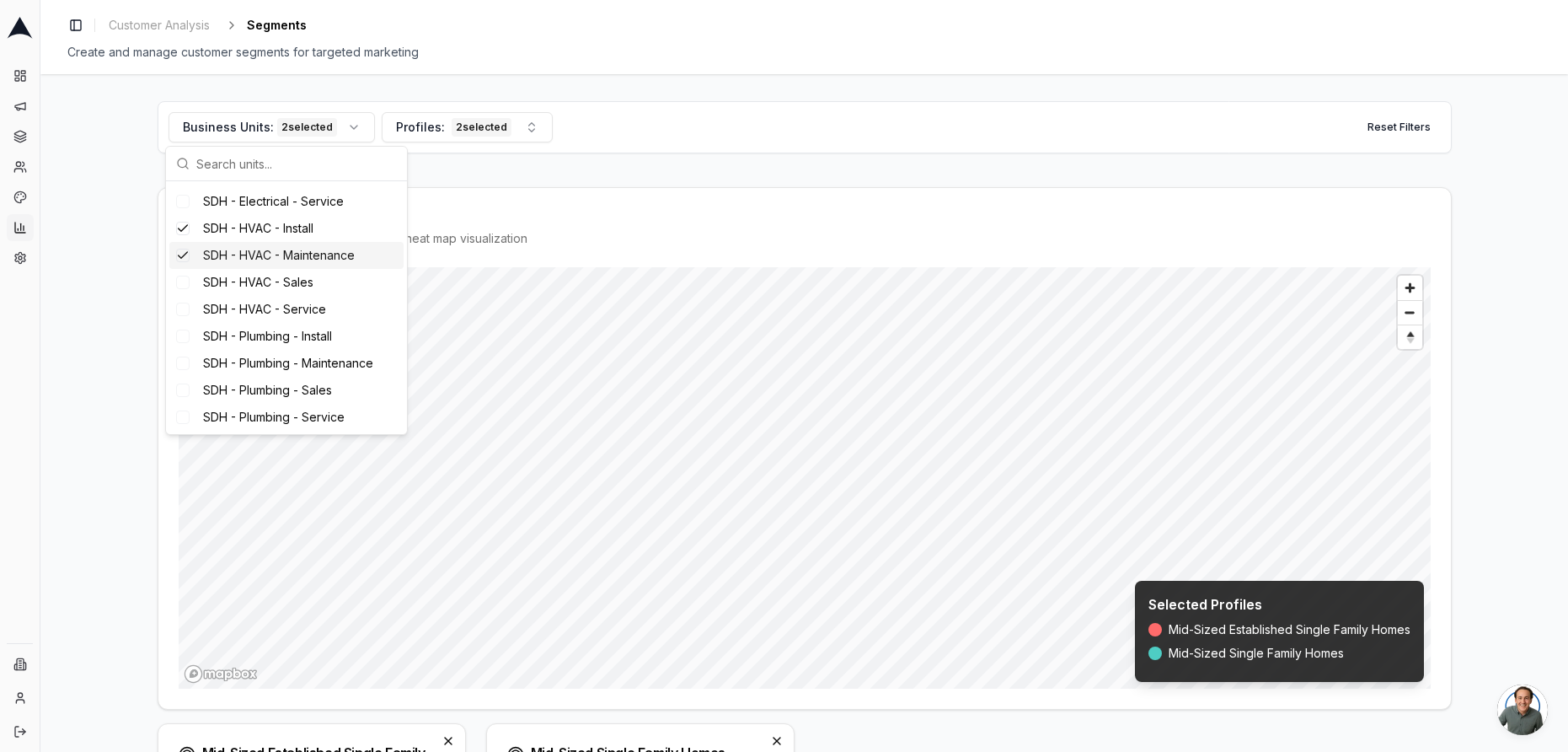
click at [180, 258] on div "Suggestions" at bounding box center [182, 254] width 13 height 13
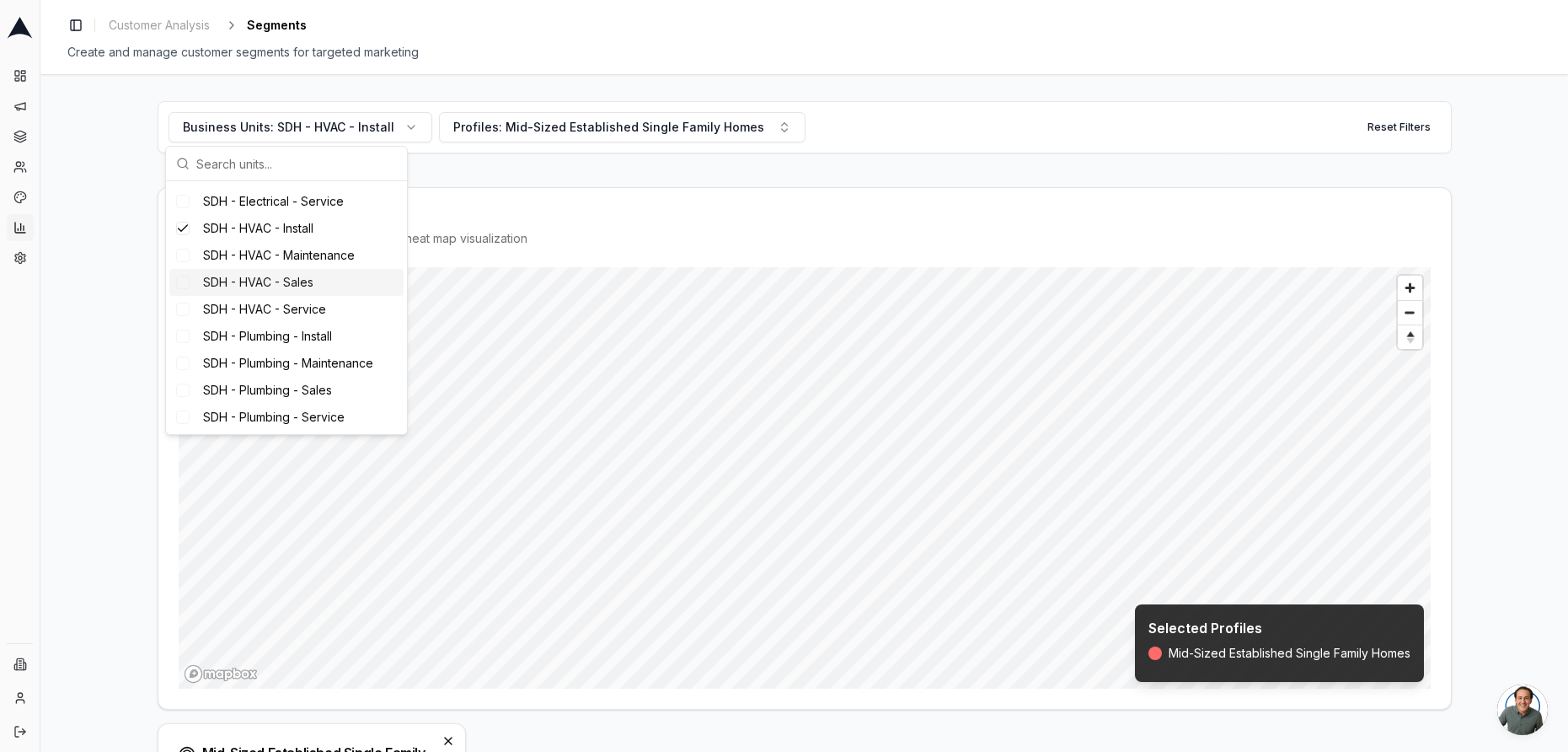
click at [185, 286] on div "Suggestions" at bounding box center [182, 282] width 13 height 13
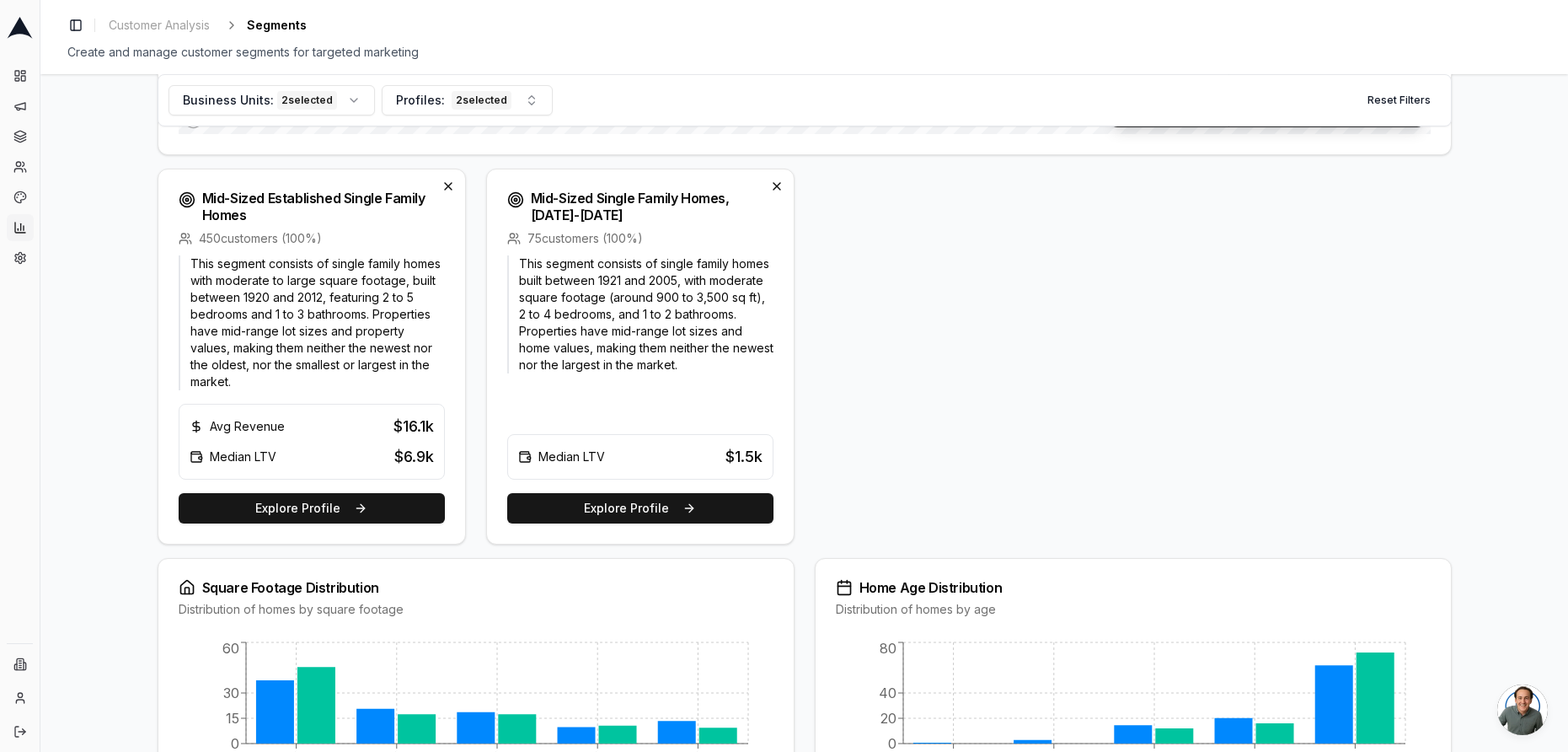
scroll to position [556, 0]
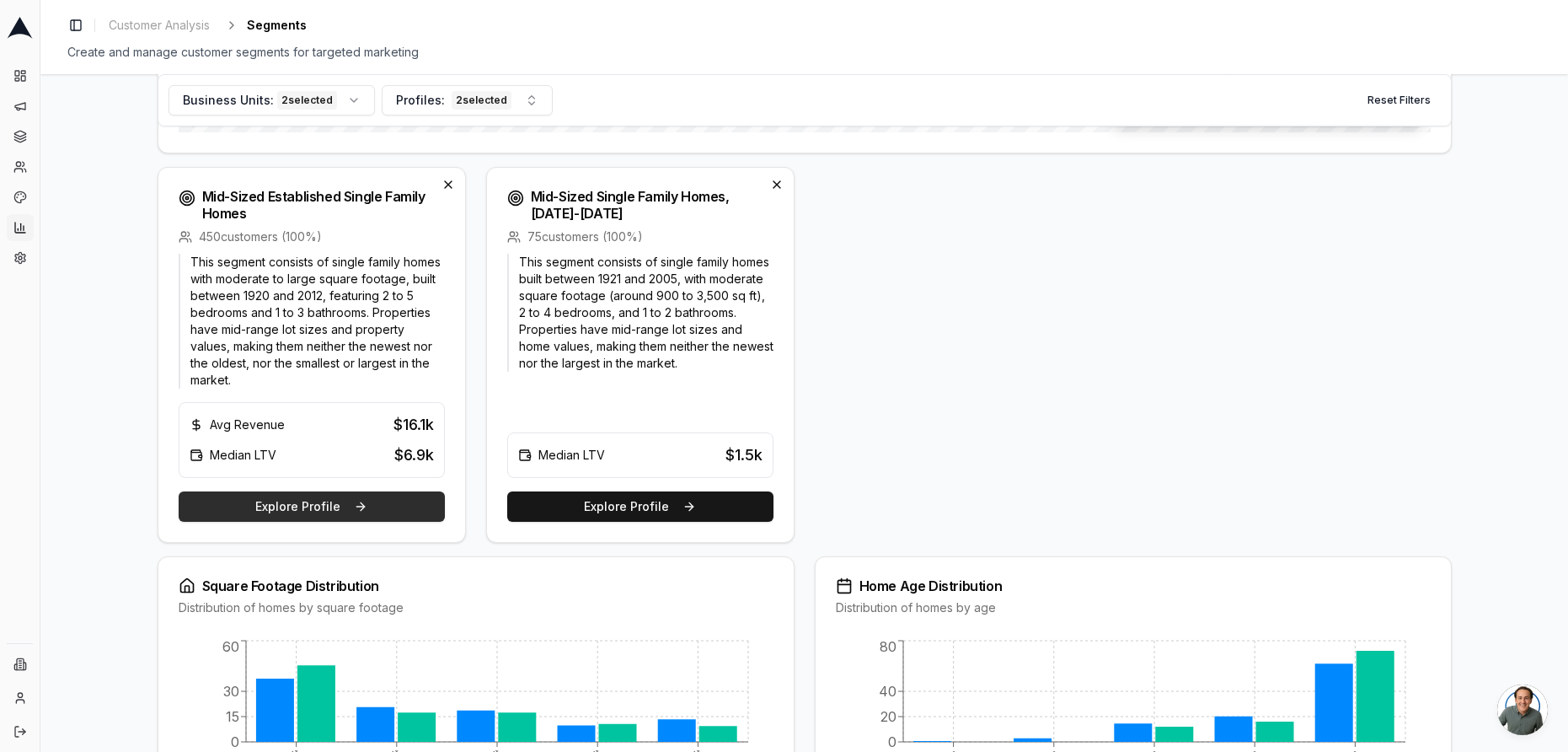
click at [380, 508] on button "Explore Profile" at bounding box center [311, 506] width 267 height 31
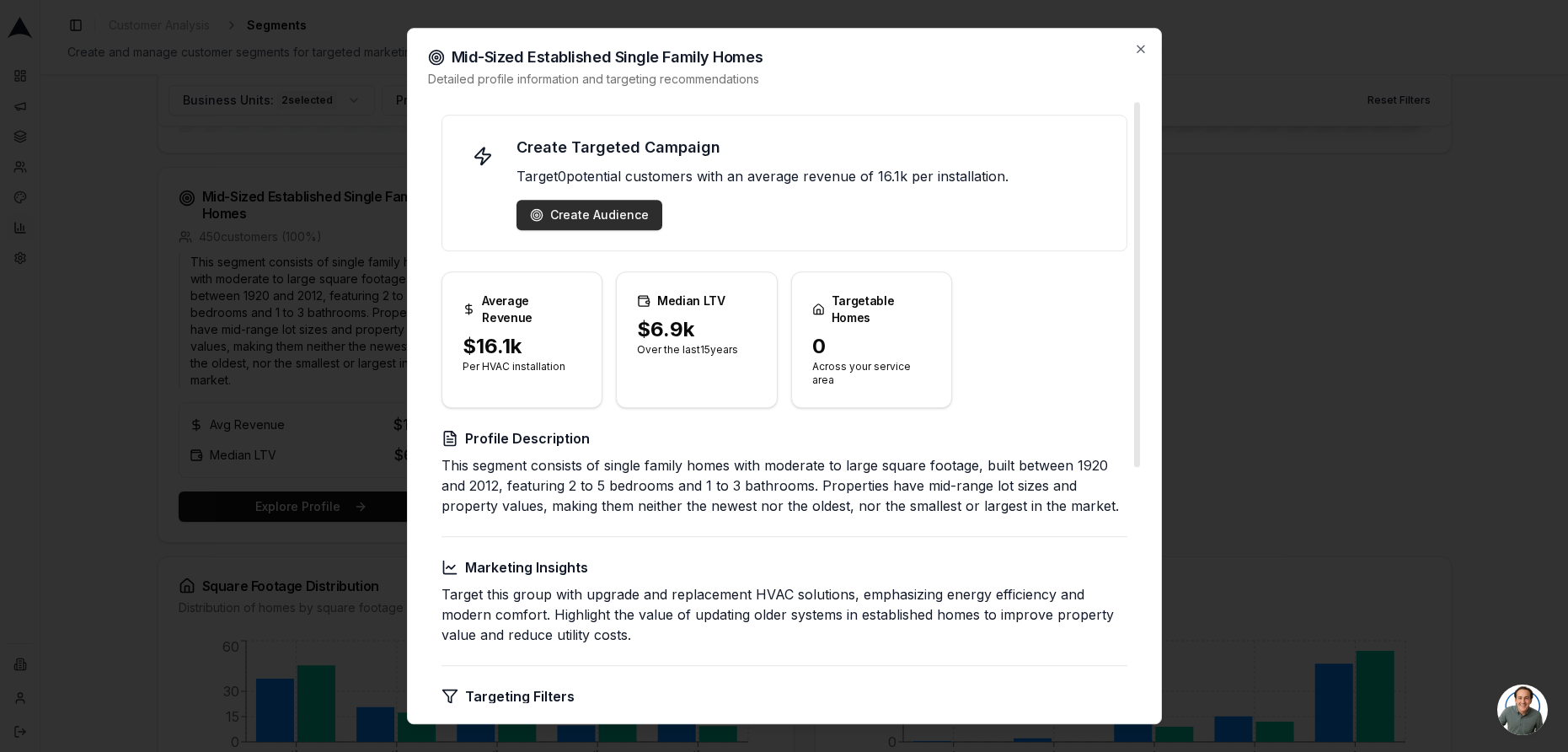
click at [593, 217] on div "Create Audience" at bounding box center [589, 214] width 119 height 17
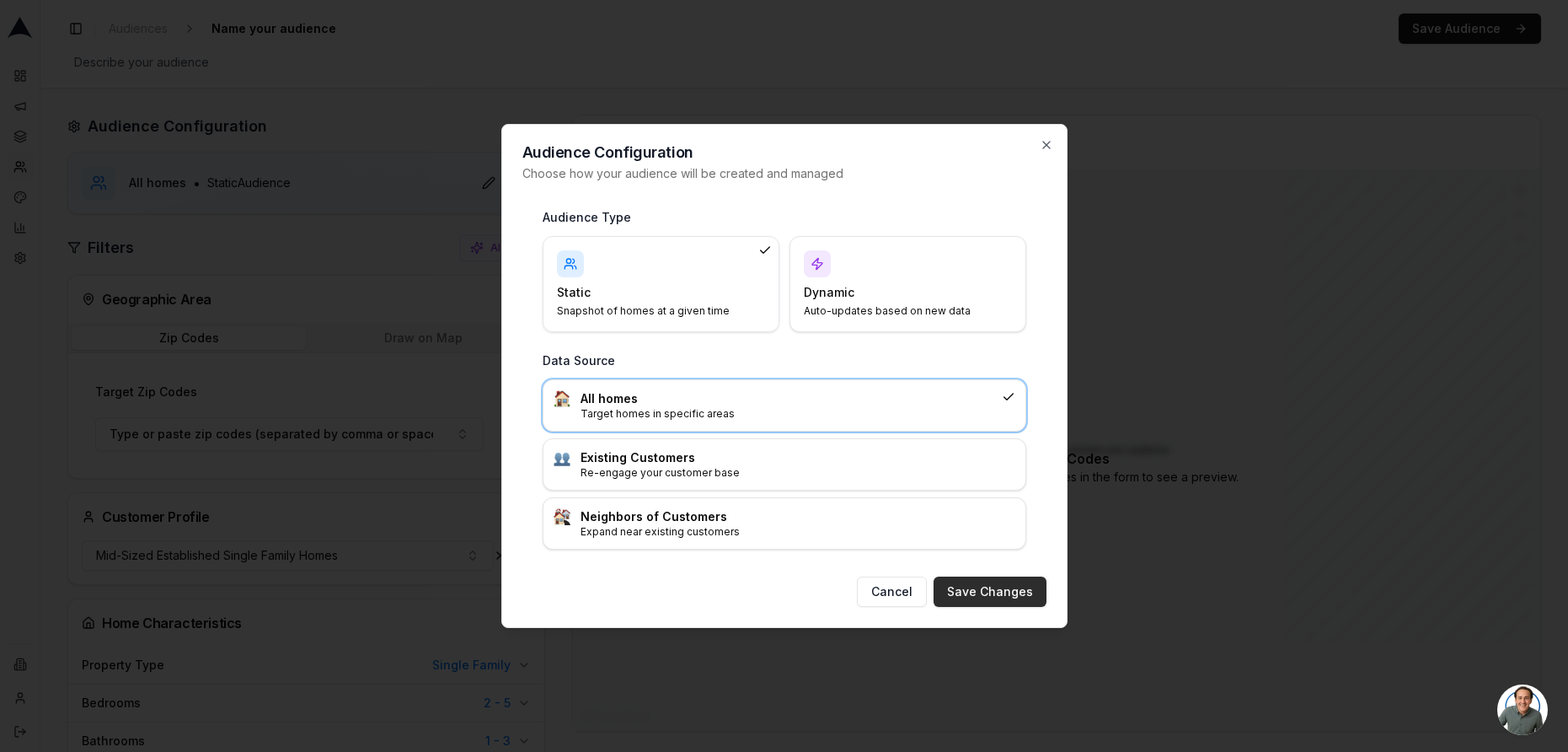
click at [1006, 597] on button "Save Changes" at bounding box center [990, 591] width 113 height 31
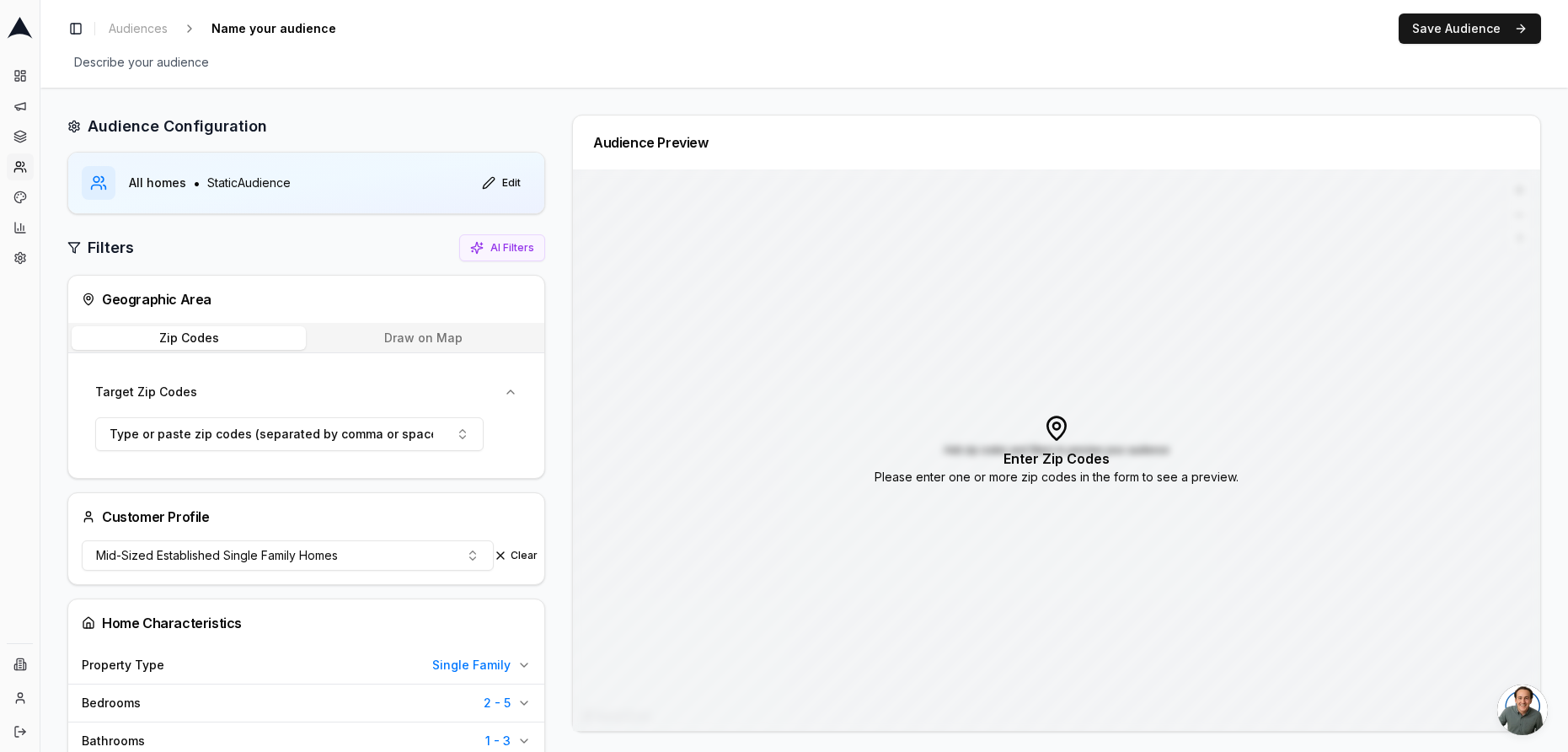
click at [420, 338] on button "Draw on Map" at bounding box center [423, 338] width 235 height 24
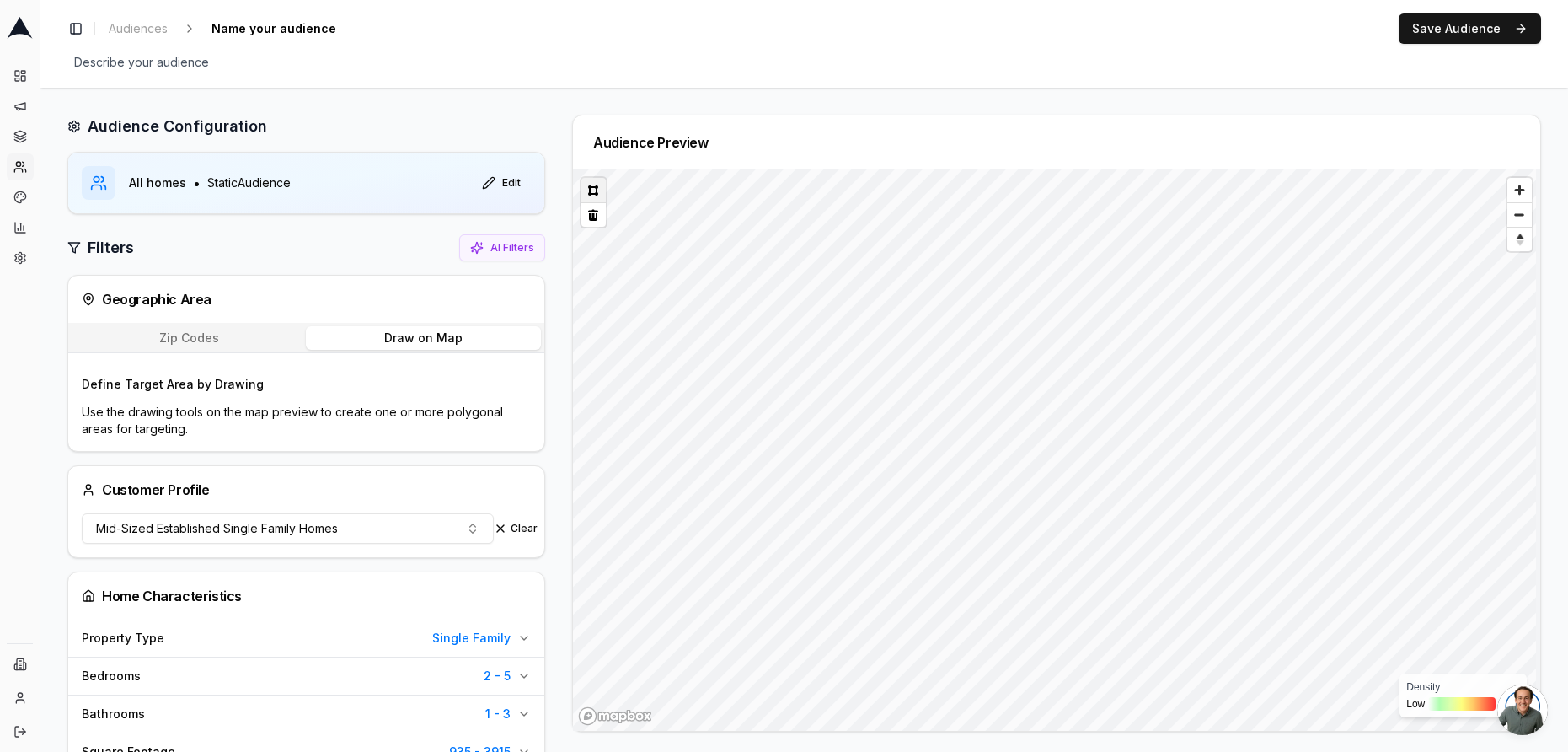
click at [595, 196] on button at bounding box center [594, 190] width 24 height 24
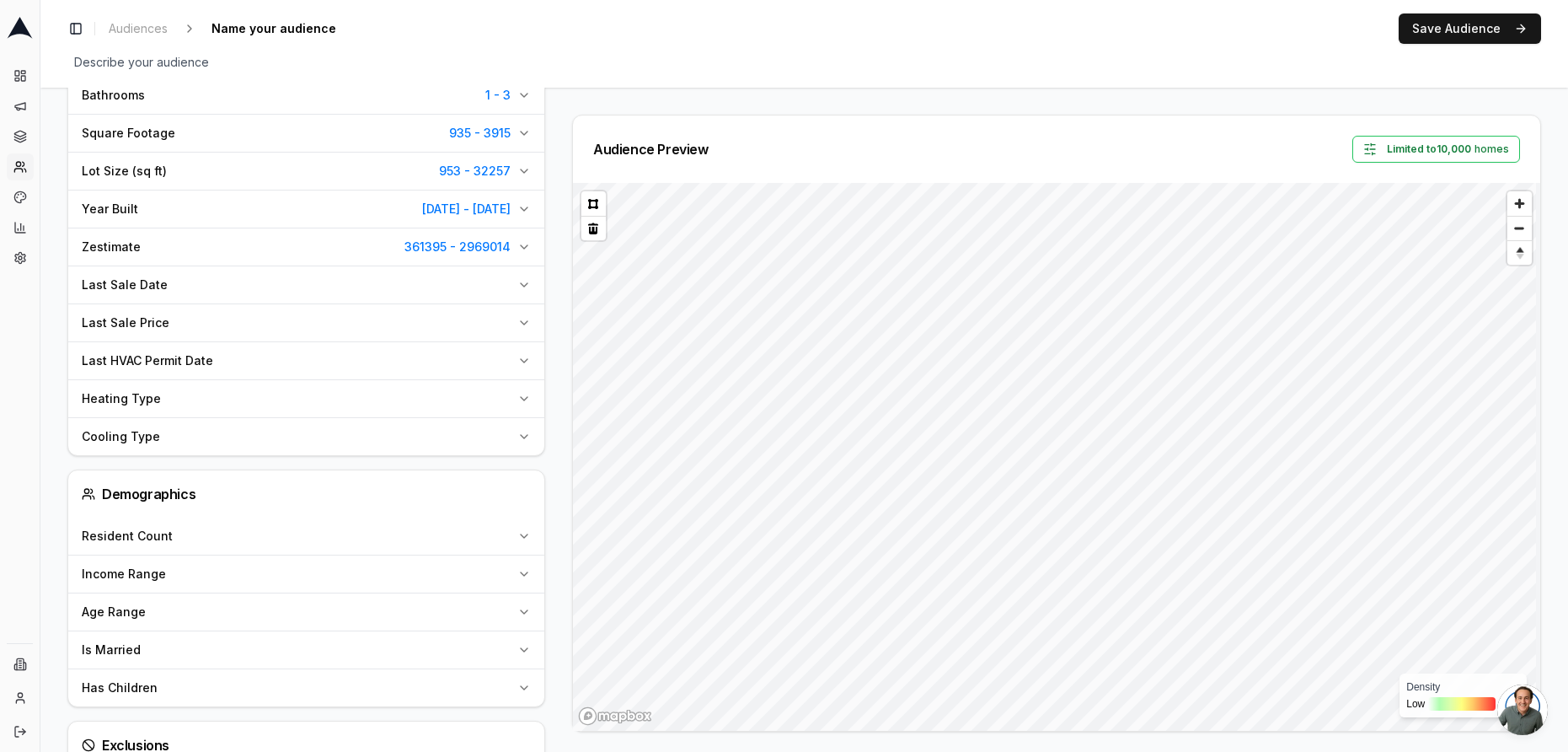
scroll to position [674, 0]
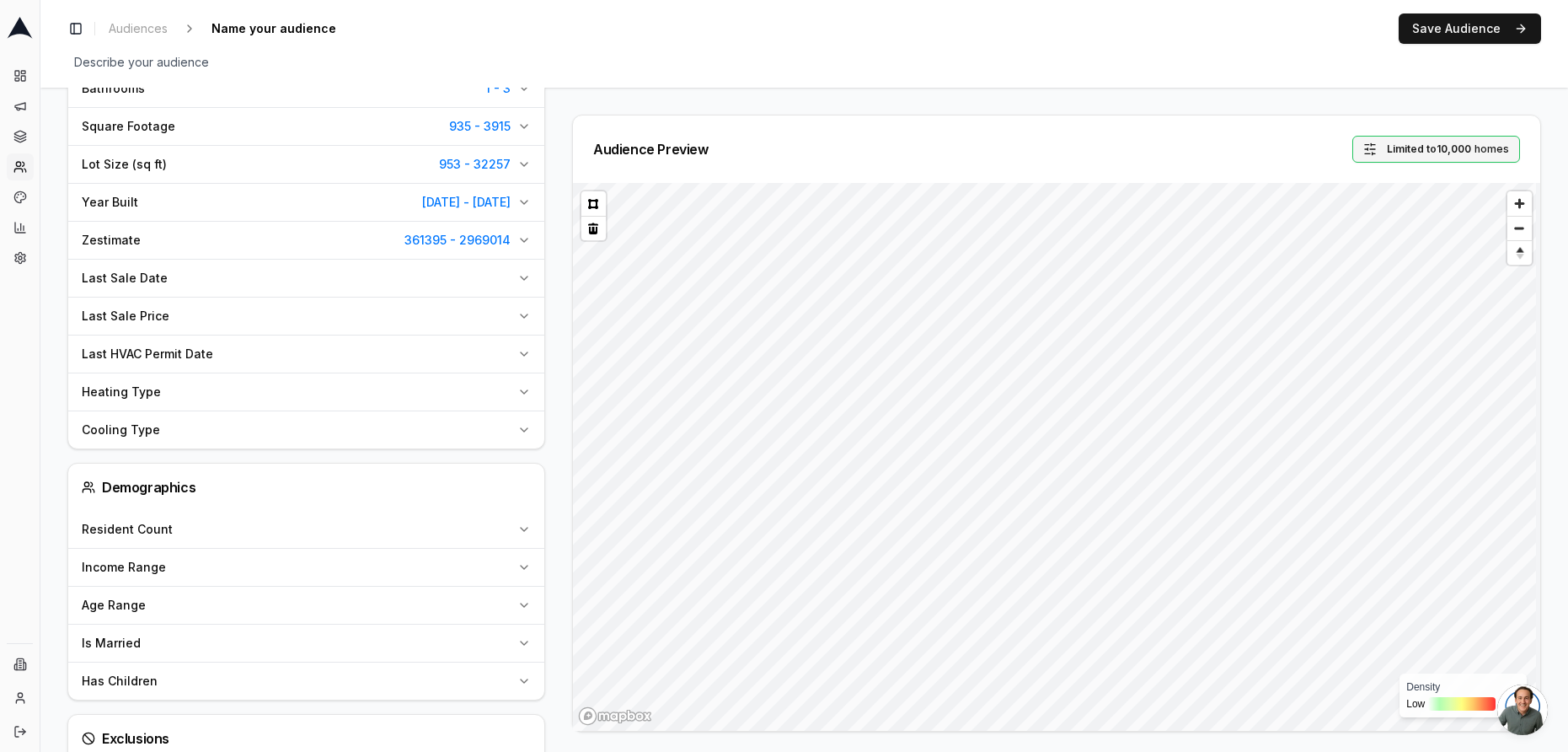
click at [1374, 151] on button "Limited to 10,000 homes" at bounding box center [1437, 149] width 168 height 27
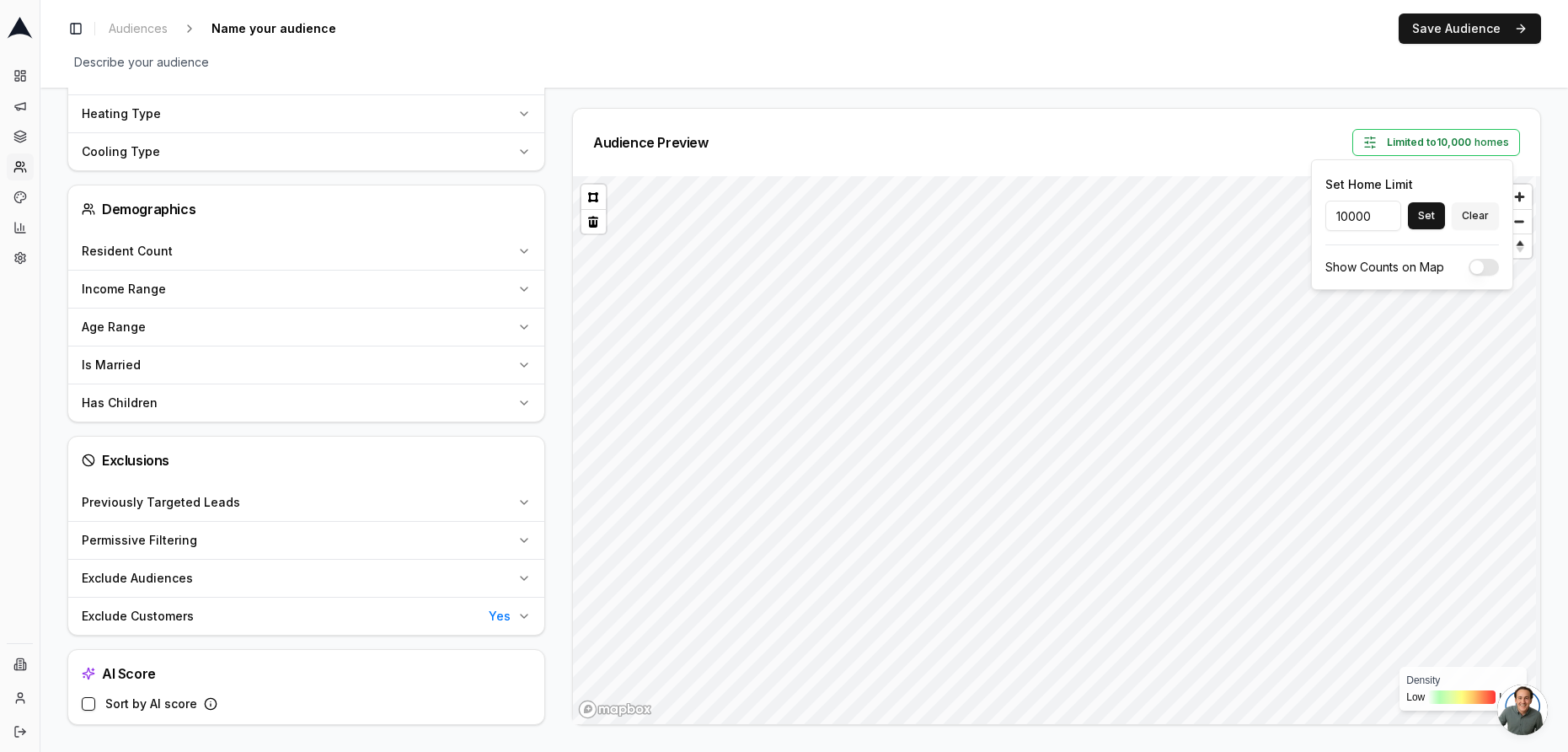
click at [289, 579] on div "Exclude Audiences" at bounding box center [296, 577] width 429 height 17
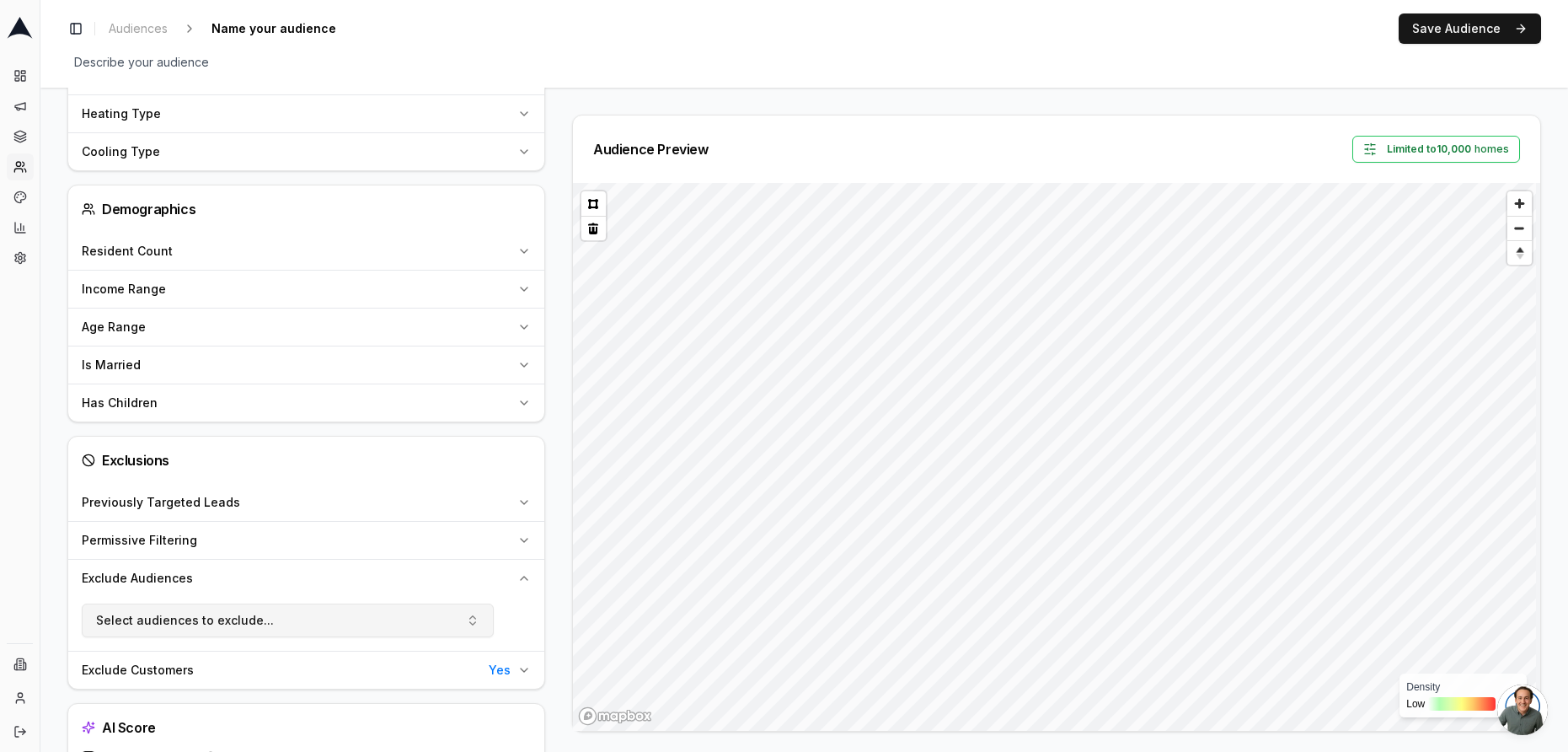
click at [313, 614] on button "Select audiences to exclude..." at bounding box center [287, 620] width 412 height 34
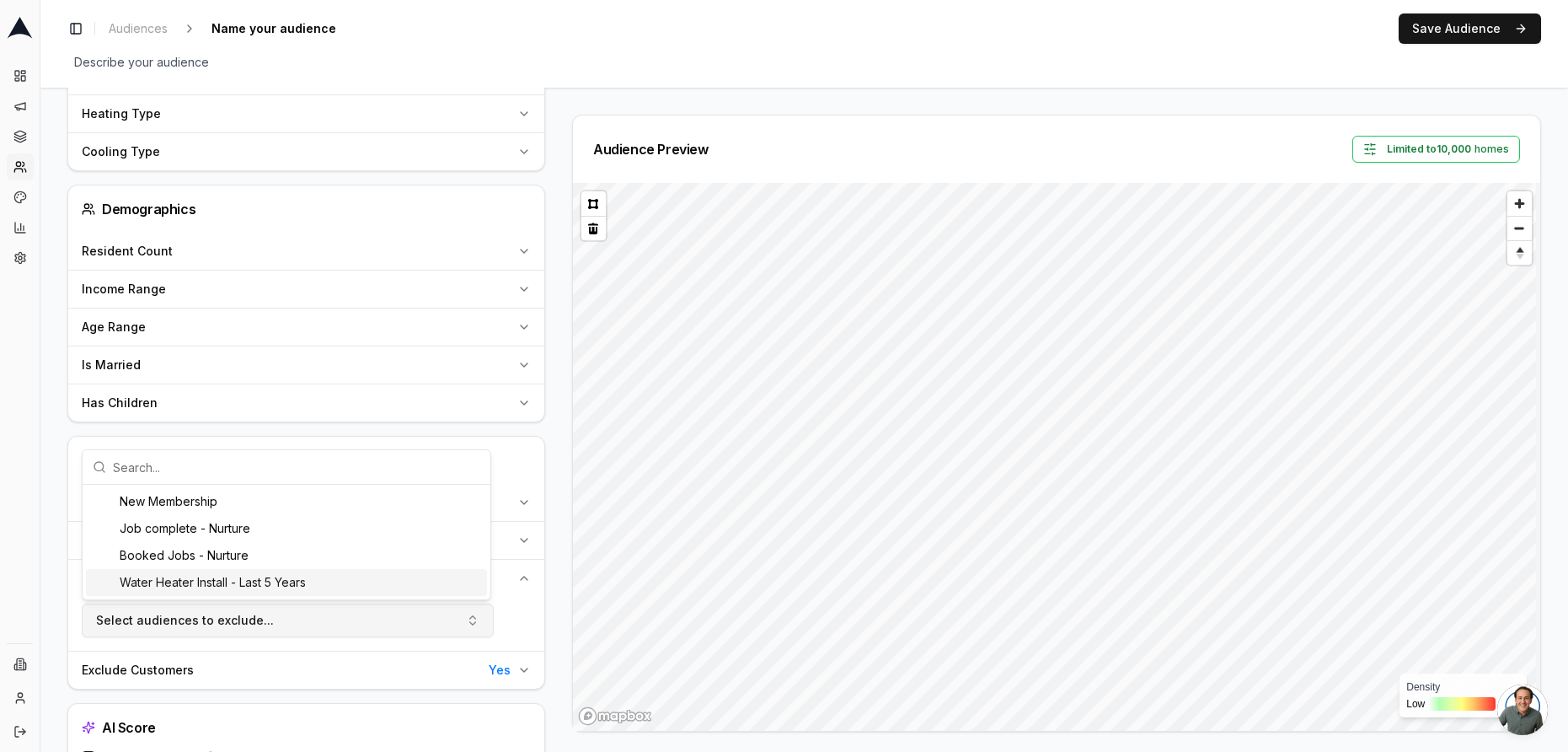
click at [294, 627] on button "Select audiences to exclude..." at bounding box center [287, 620] width 412 height 34
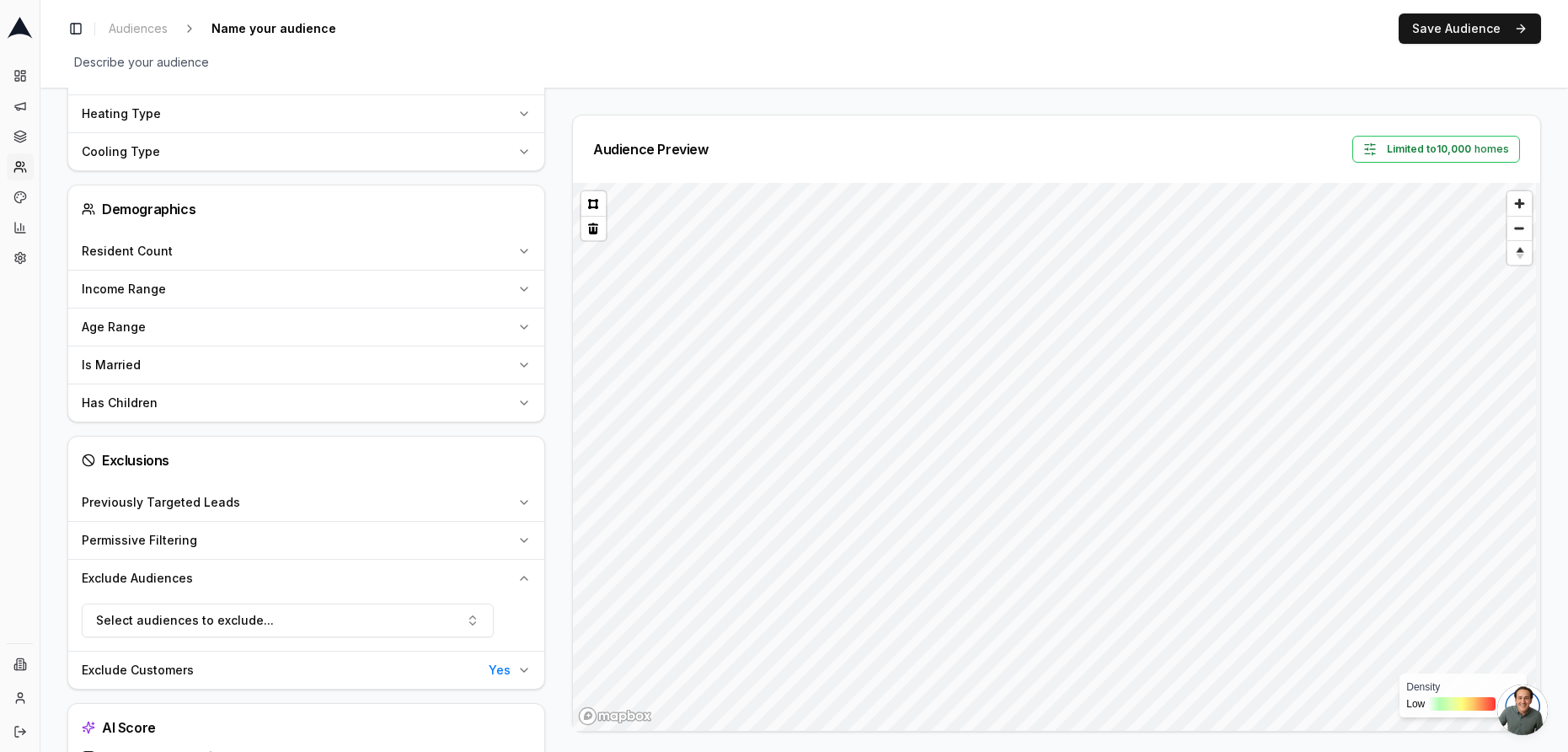
click at [312, 668] on div "Exclude Customers Yes" at bounding box center [296, 670] width 429 height 17
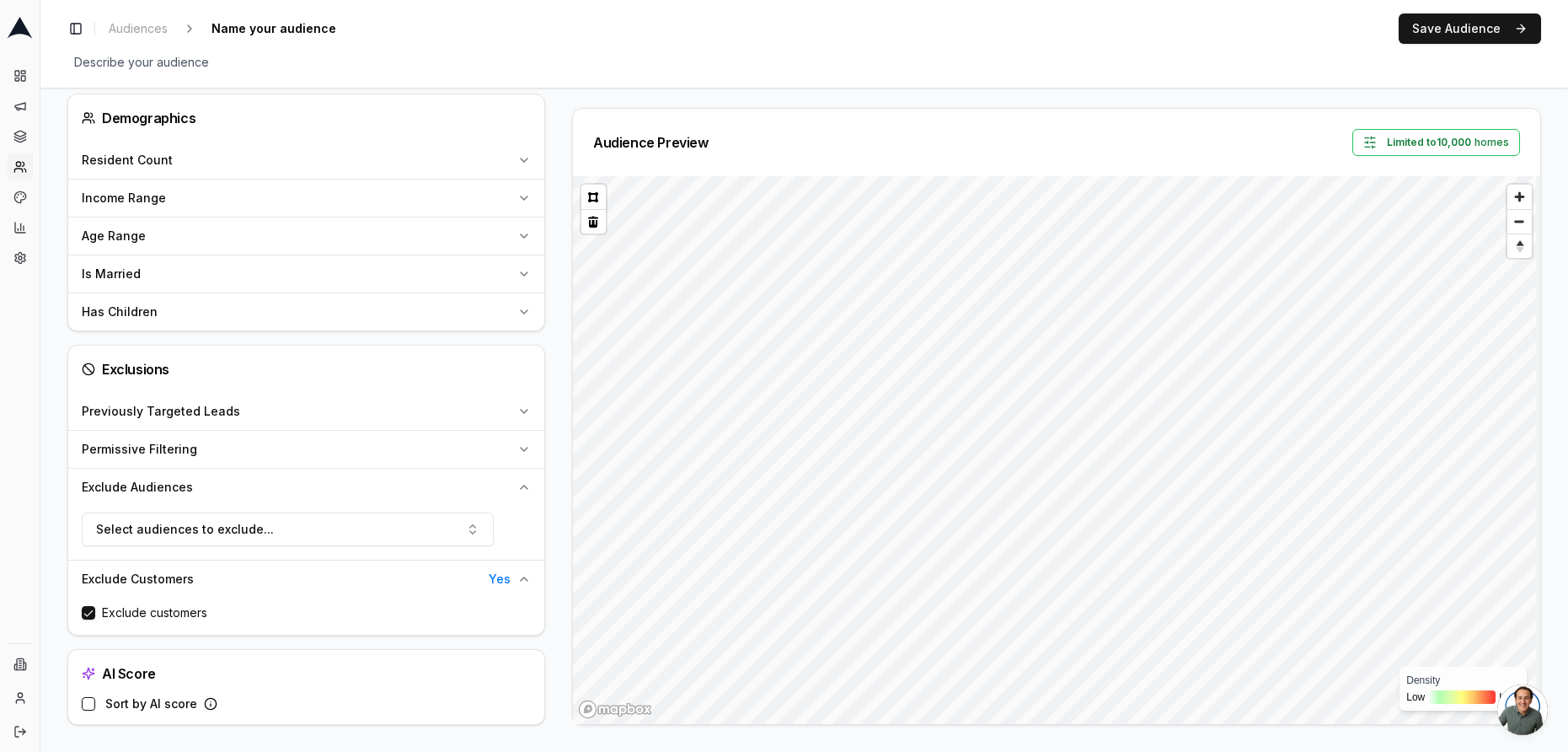
click at [446, 481] on div "Exclude Audiences" at bounding box center [296, 486] width 429 height 17
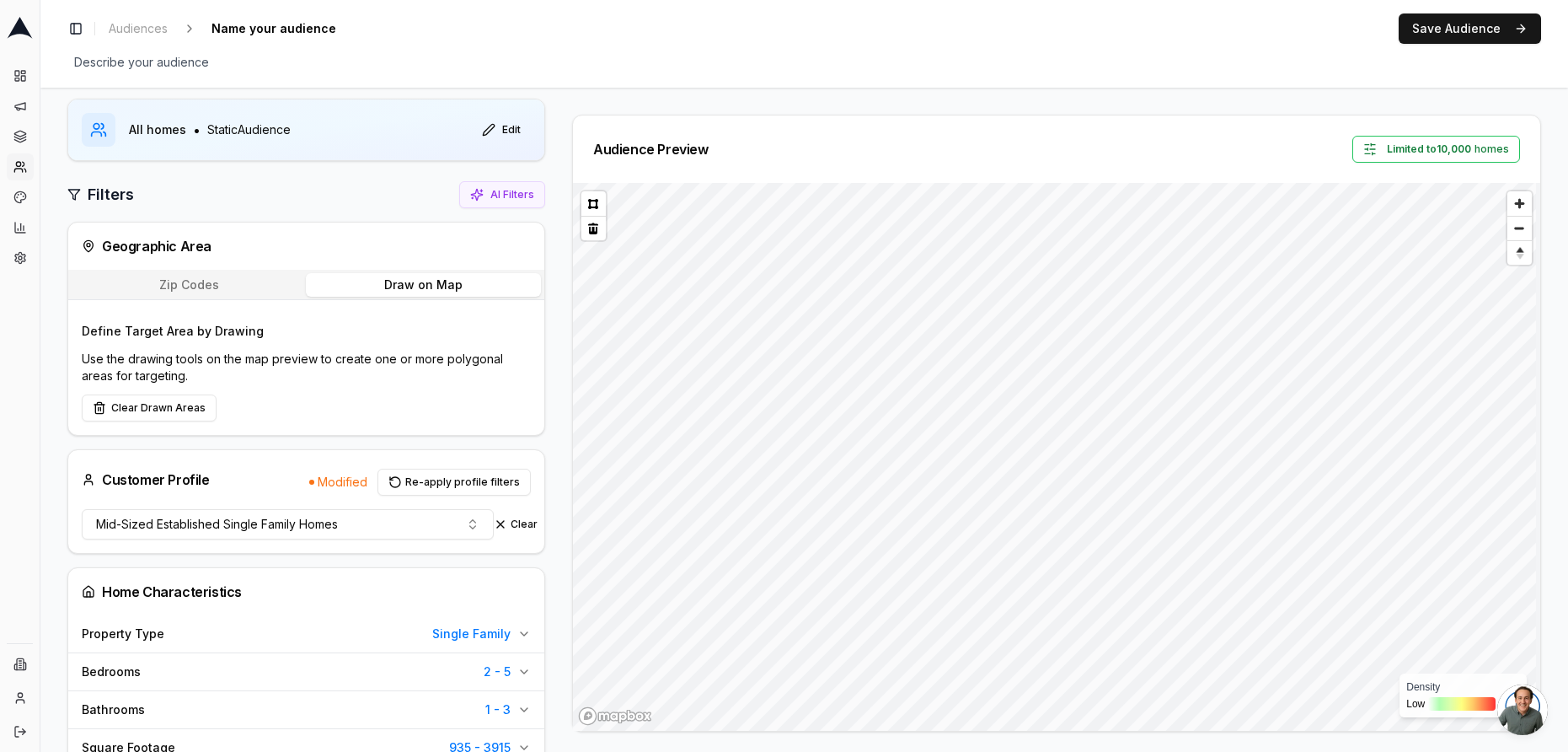
scroll to position [0, 0]
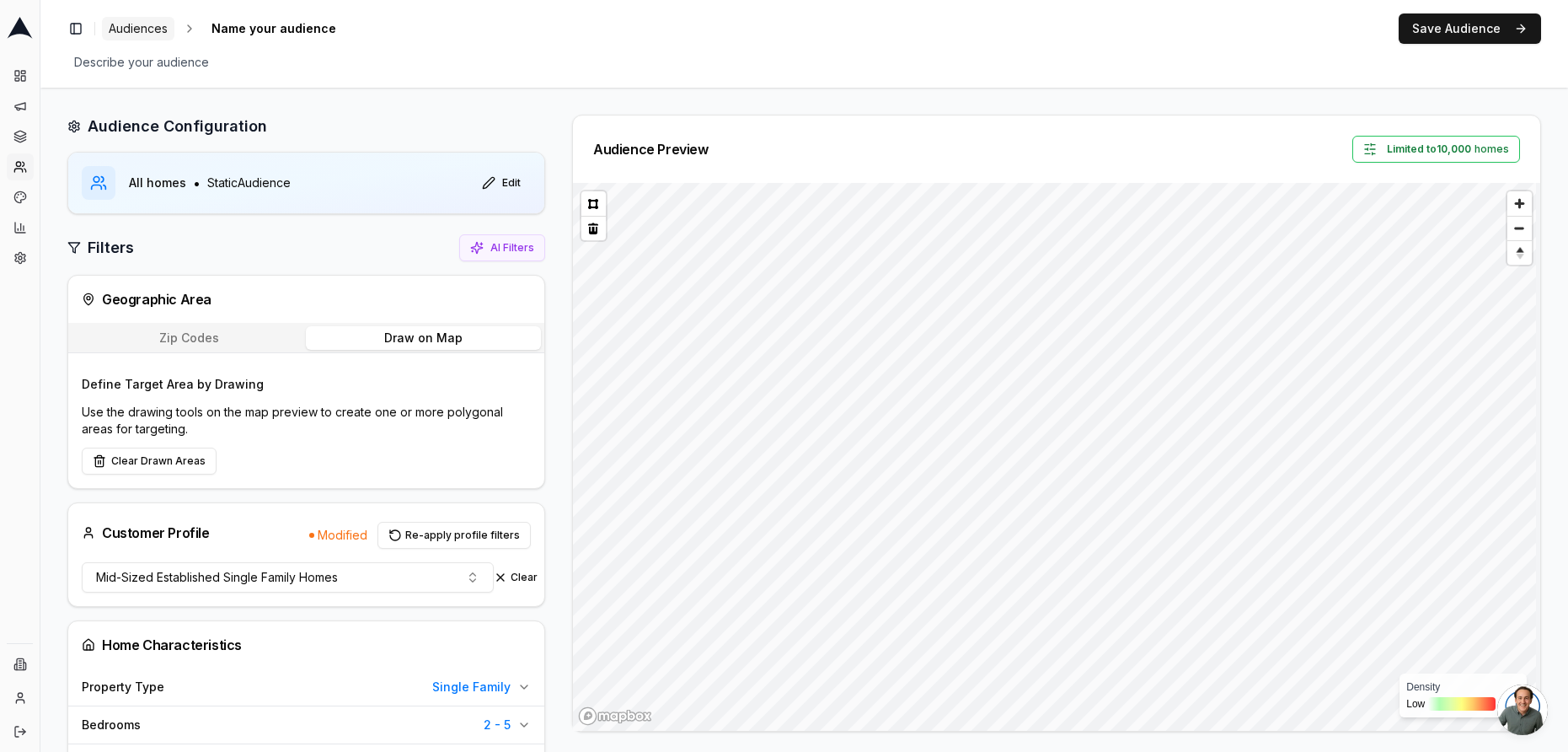
click at [127, 30] on span "Audiences" at bounding box center [137, 28] width 59 height 17
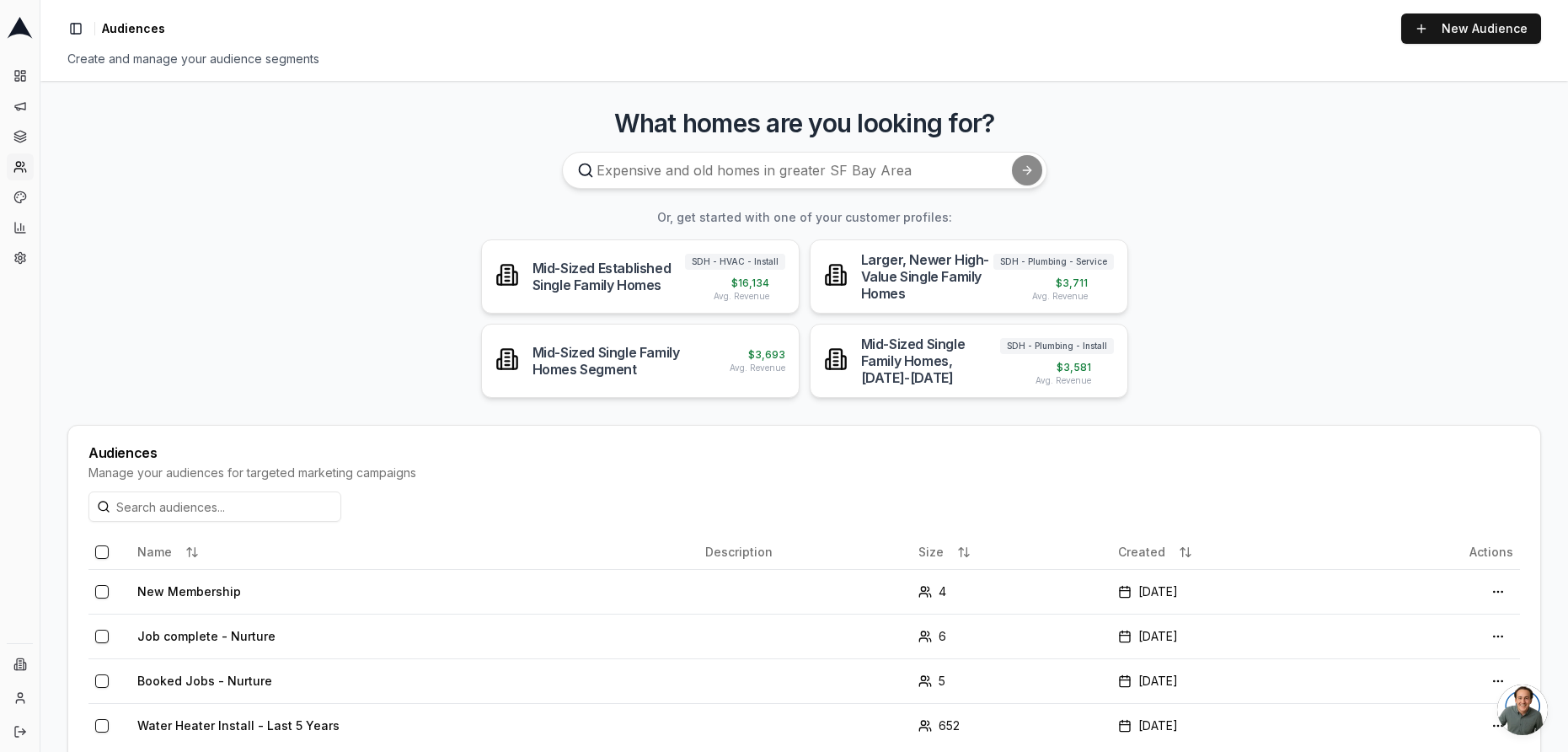
scroll to position [44, 0]
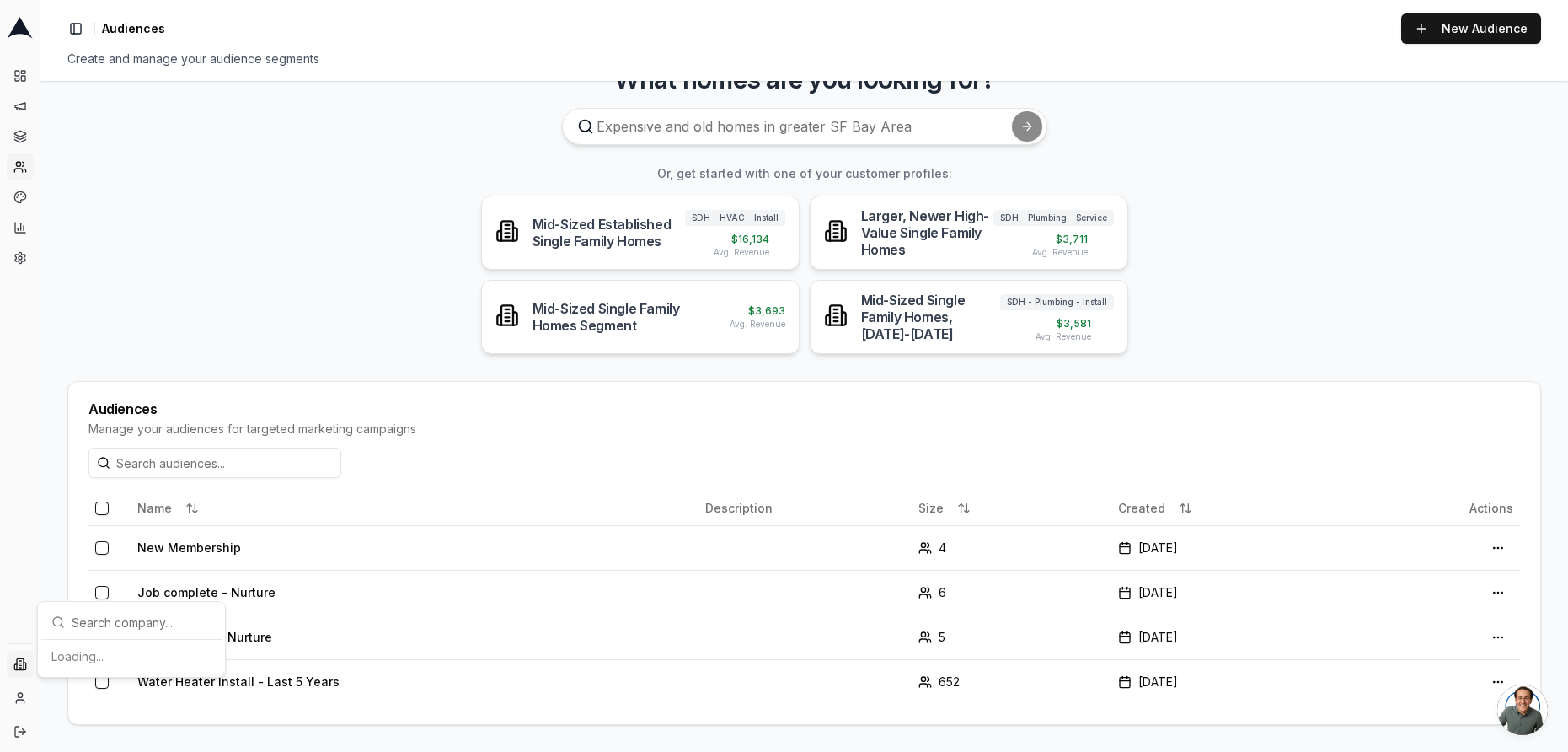
click at [23, 658] on html "Dashboard Campaigns Sequences Audiences Creatives Customer Analysis Settings In…" at bounding box center [784, 376] width 1568 height 752
click at [136, 646] on div "Intermountain - Superior Water & Air" at bounding box center [131, 648] width 174 height 44
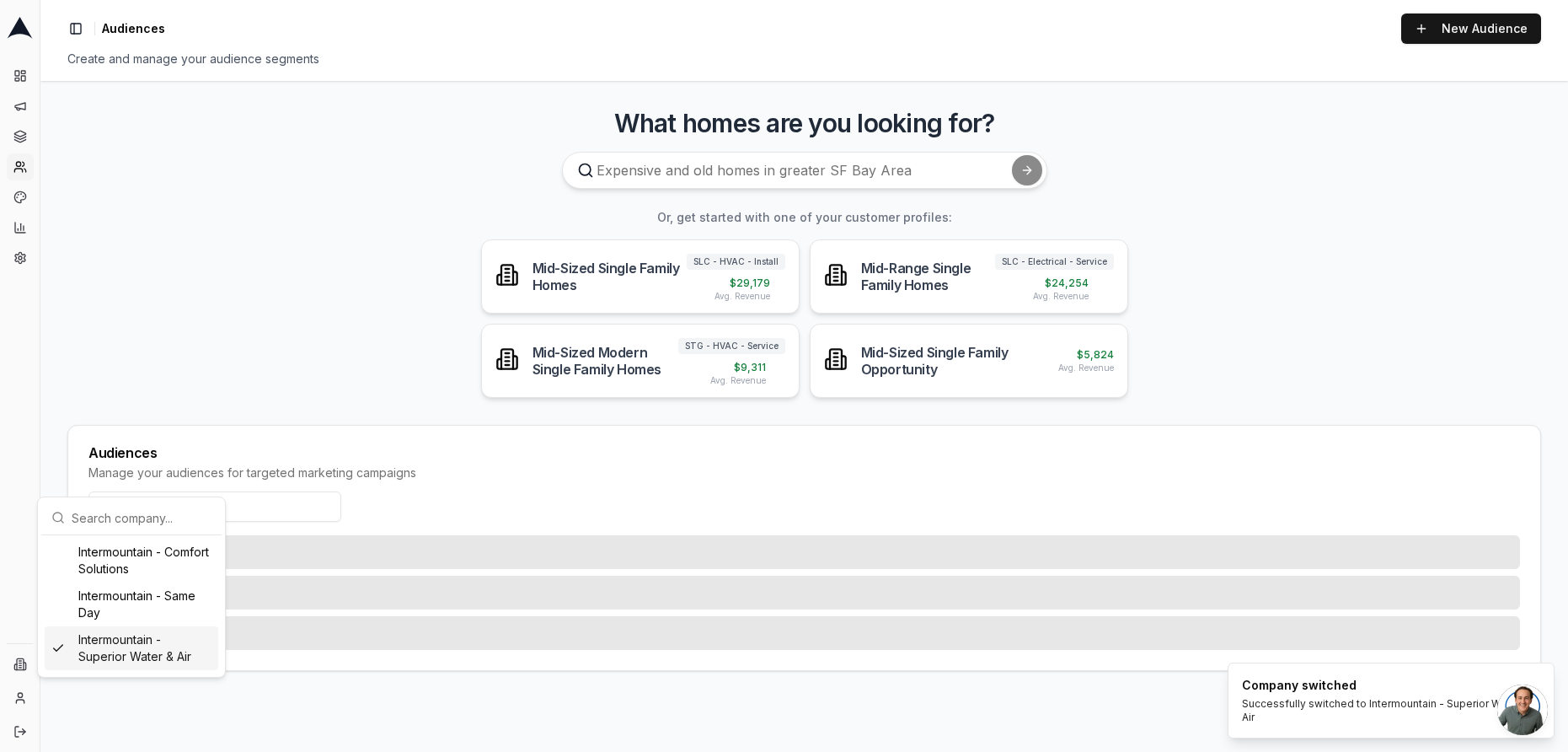
scroll to position [0, 0]
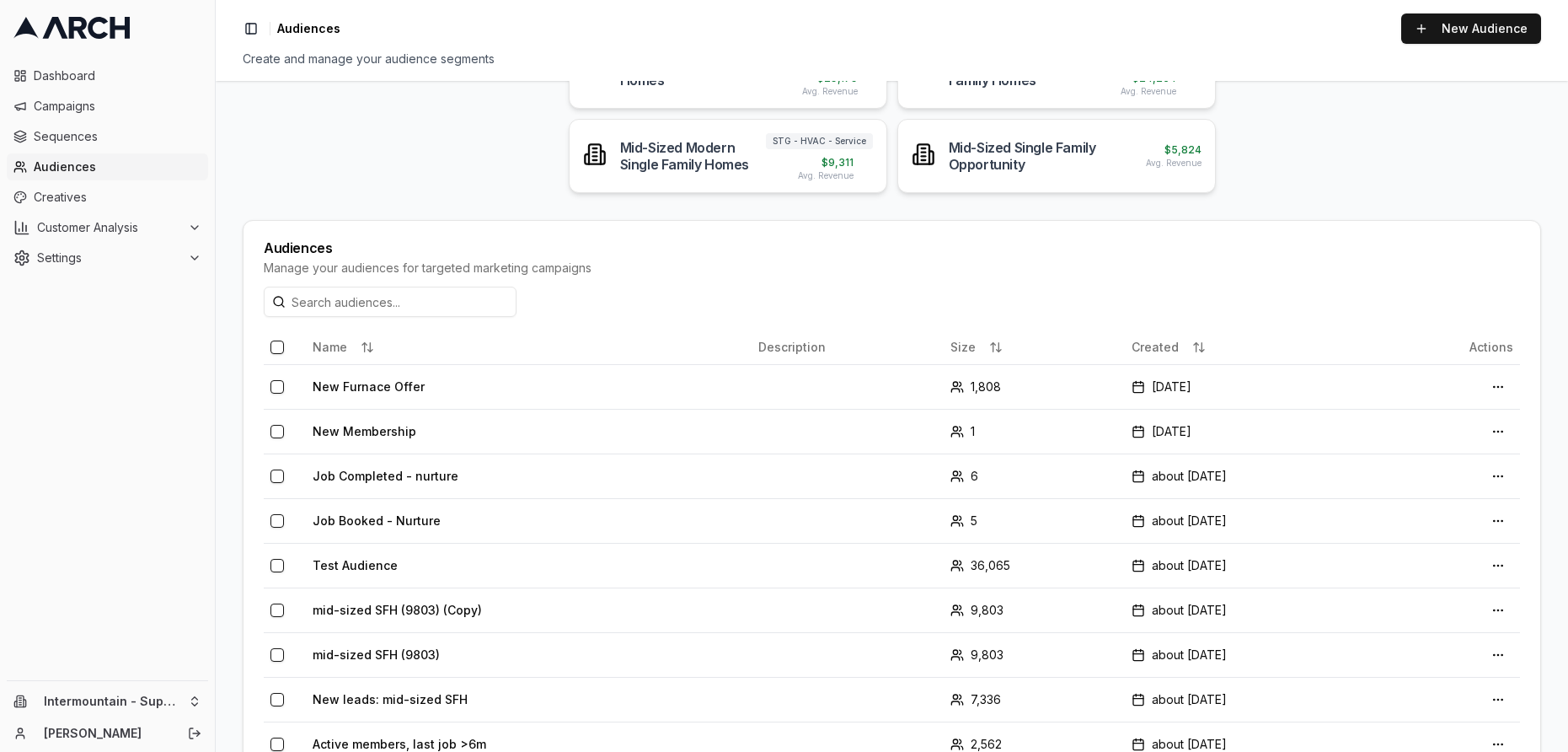
scroll to position [247, 0]
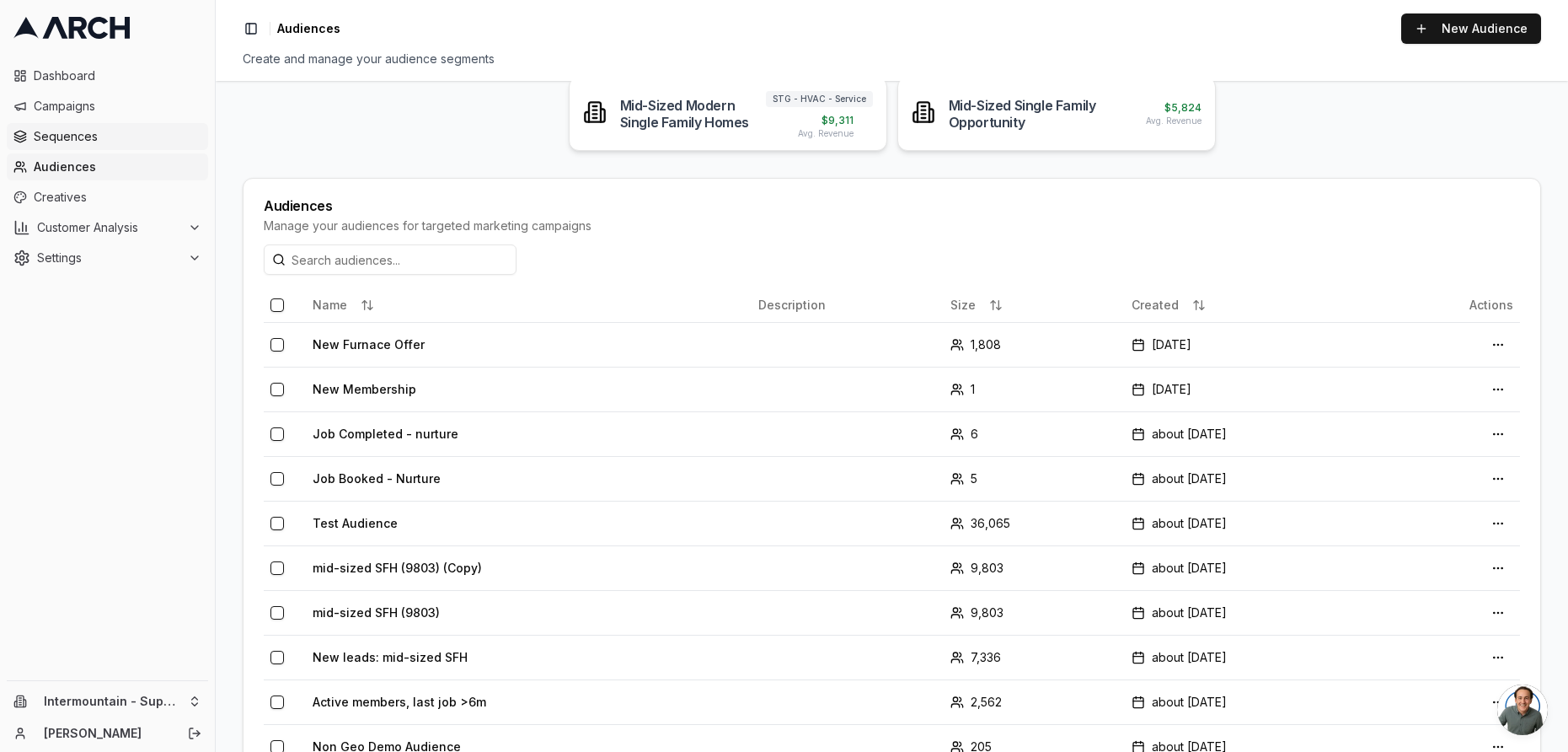
click at [80, 146] on link "Sequences" at bounding box center [108, 136] width 201 height 27
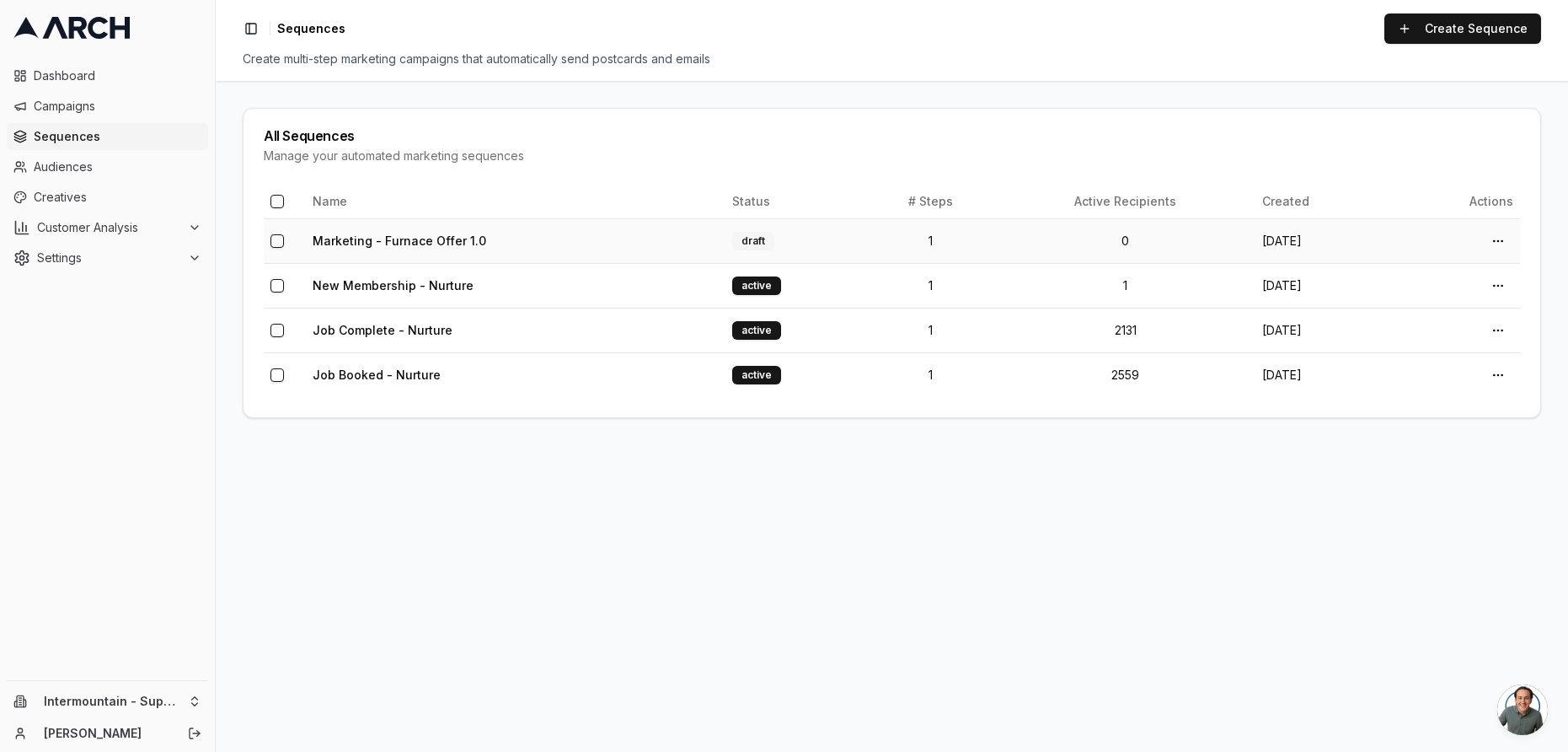
click at [638, 236] on td "Marketing - Furnace Offer 1.0" at bounding box center [516, 240] width 420 height 45
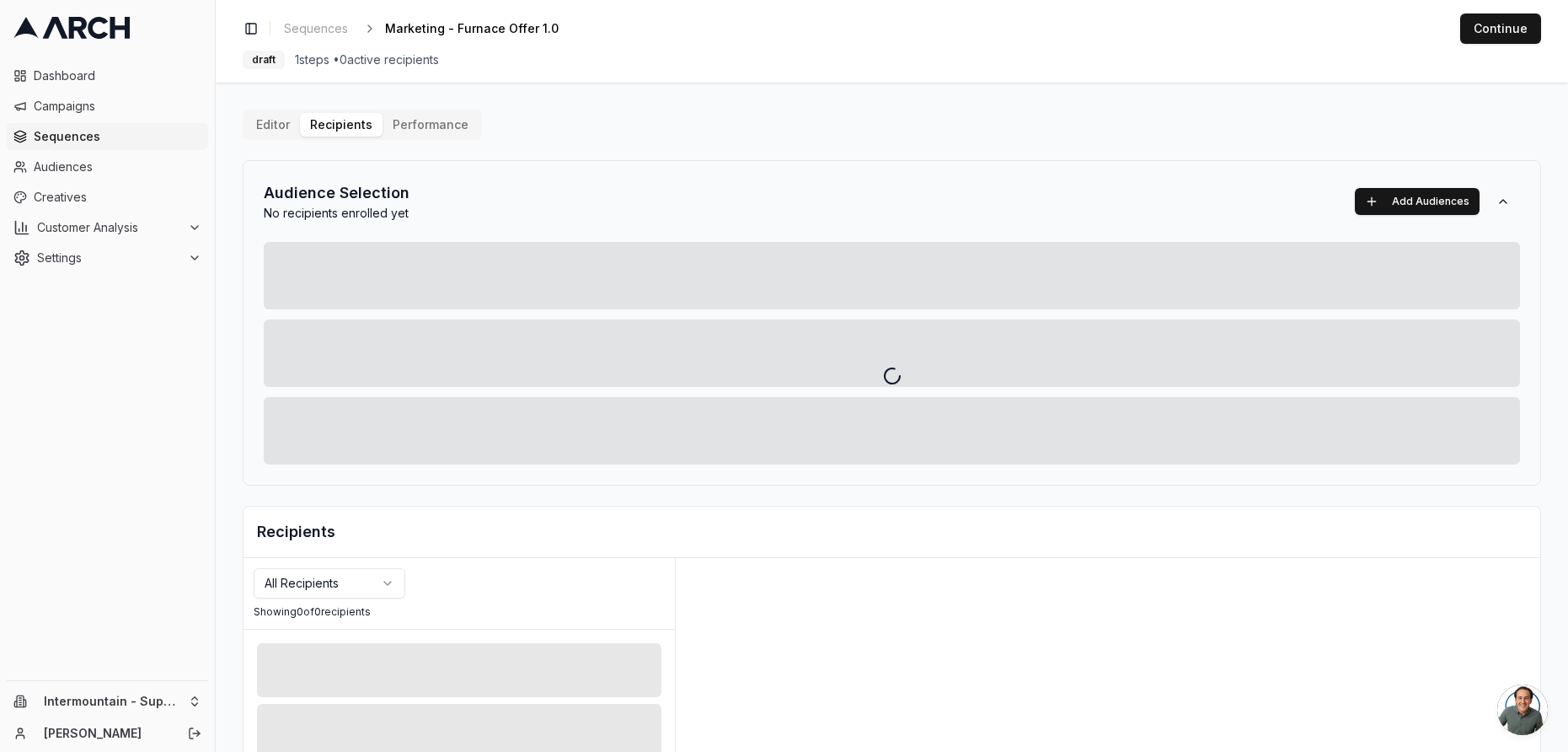
click at [336, 128] on div "Editor Recipients Performance Audience Selection No recipients enrolled yet Add…" at bounding box center [892, 587] width 1299 height 955
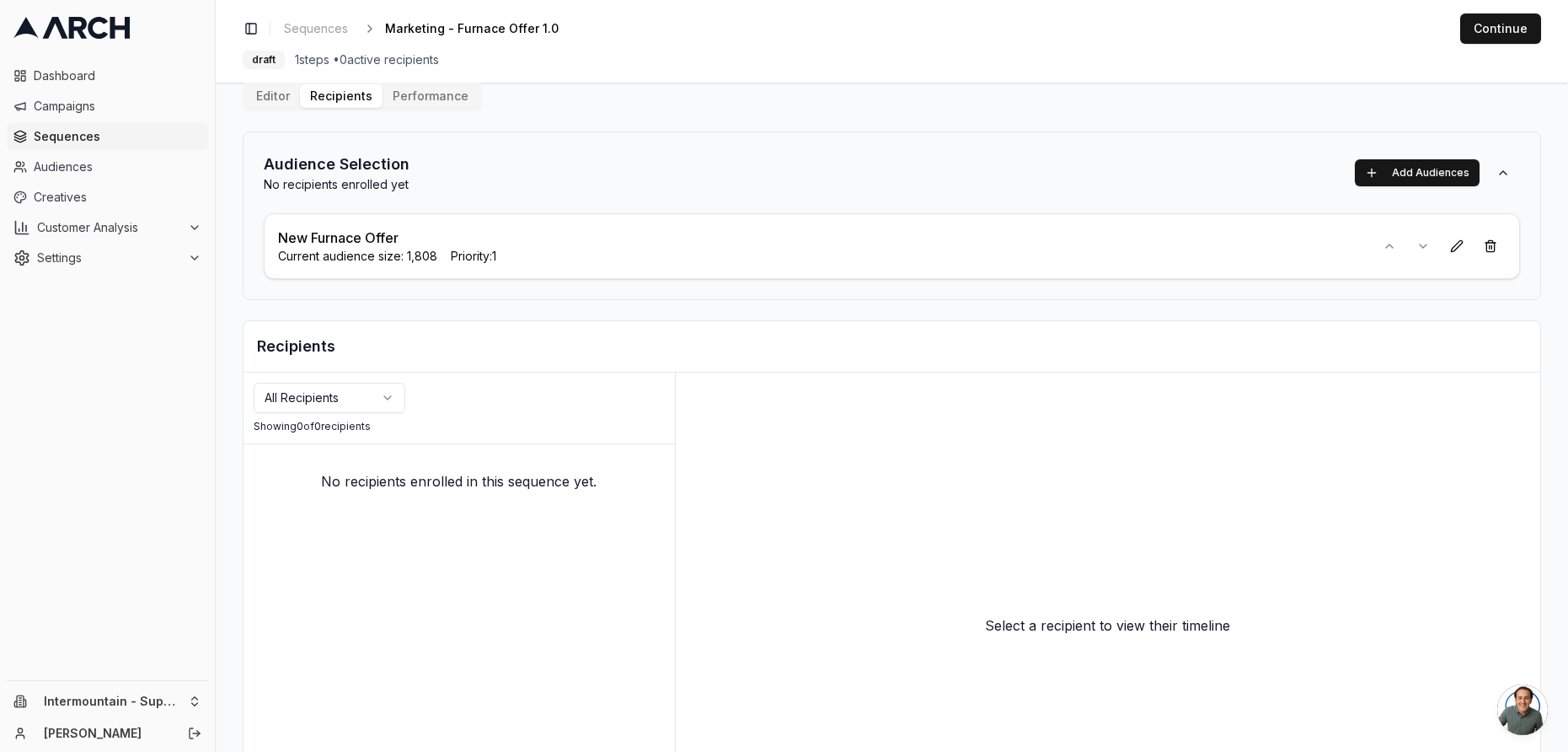
scroll to position [40, 0]
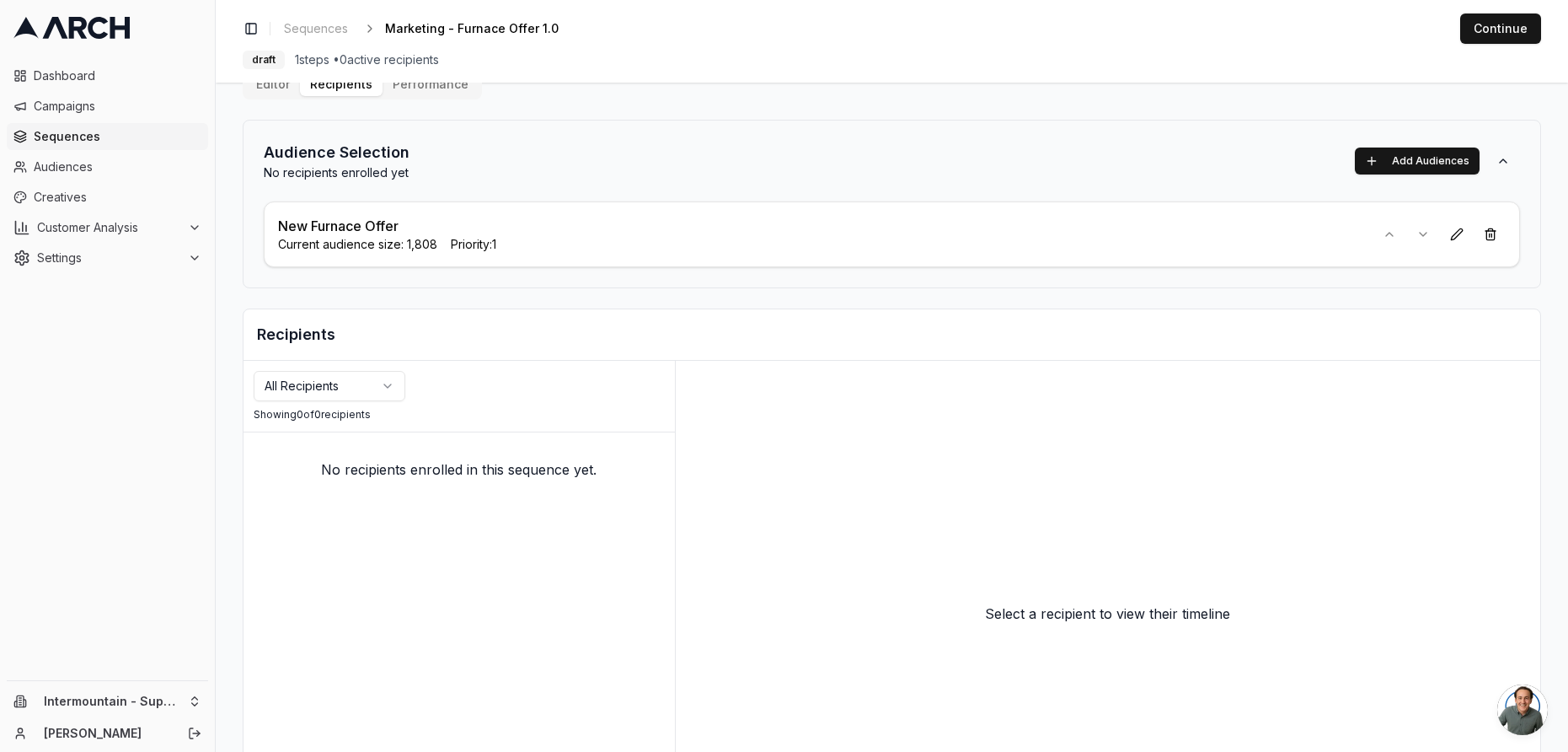
click at [1209, 244] on div "Current audience size: 1,808 Priority: 1" at bounding box center [819, 244] width 1083 height 17
click at [1499, 37] on button "Continue" at bounding box center [1501, 28] width 81 height 31
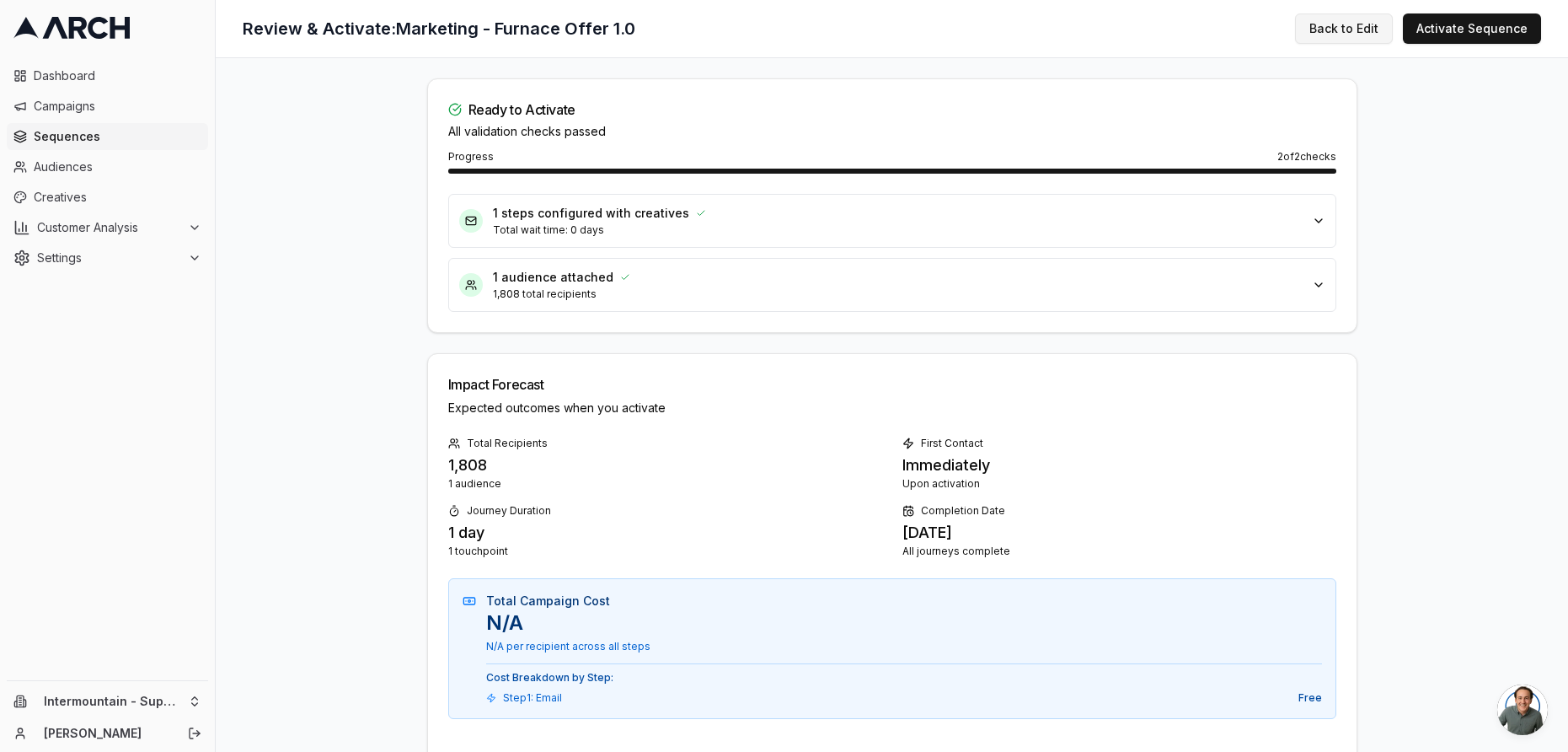
click at [1356, 30] on button "Back to Edit" at bounding box center [1344, 28] width 98 height 31
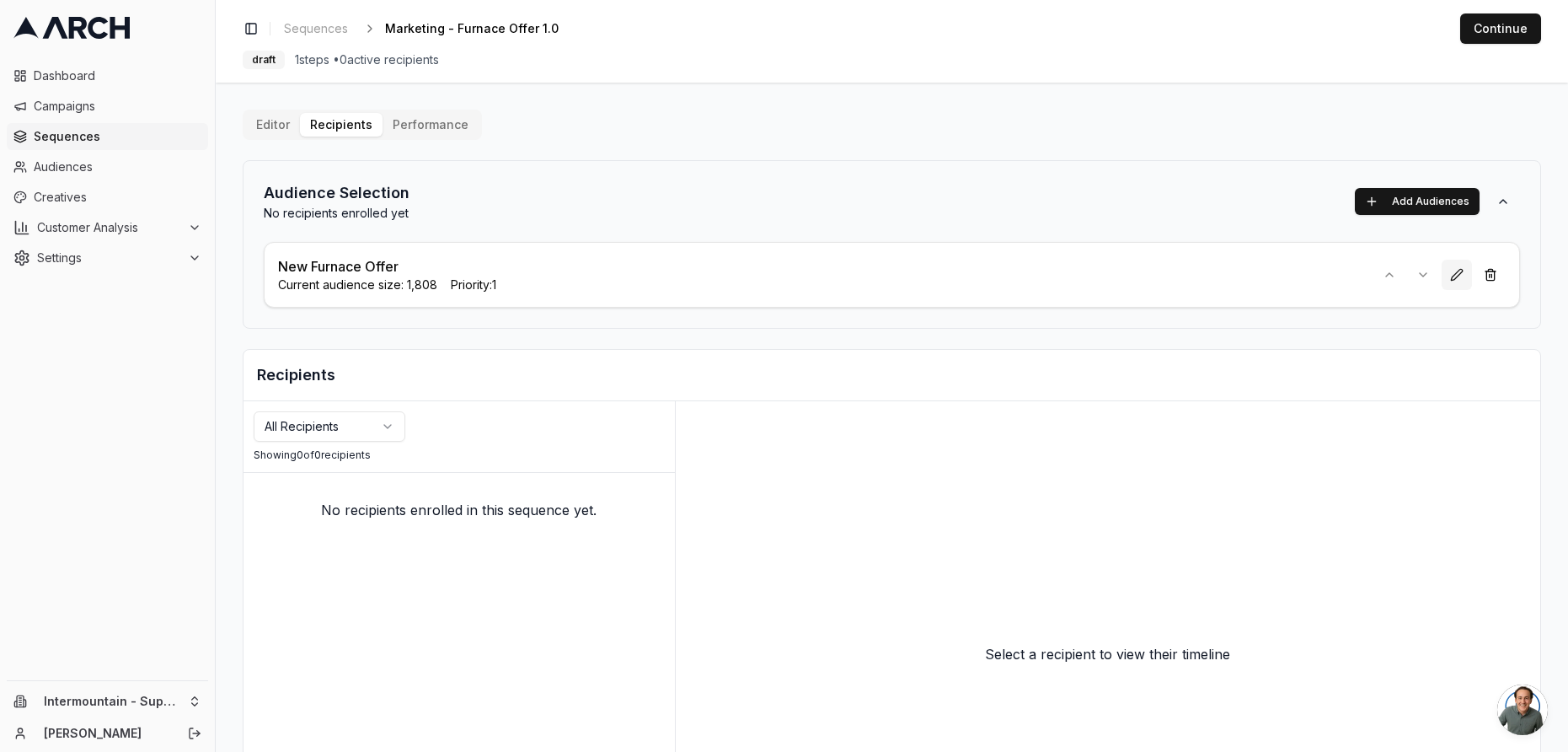
click at [1454, 279] on button at bounding box center [1457, 275] width 31 height 31
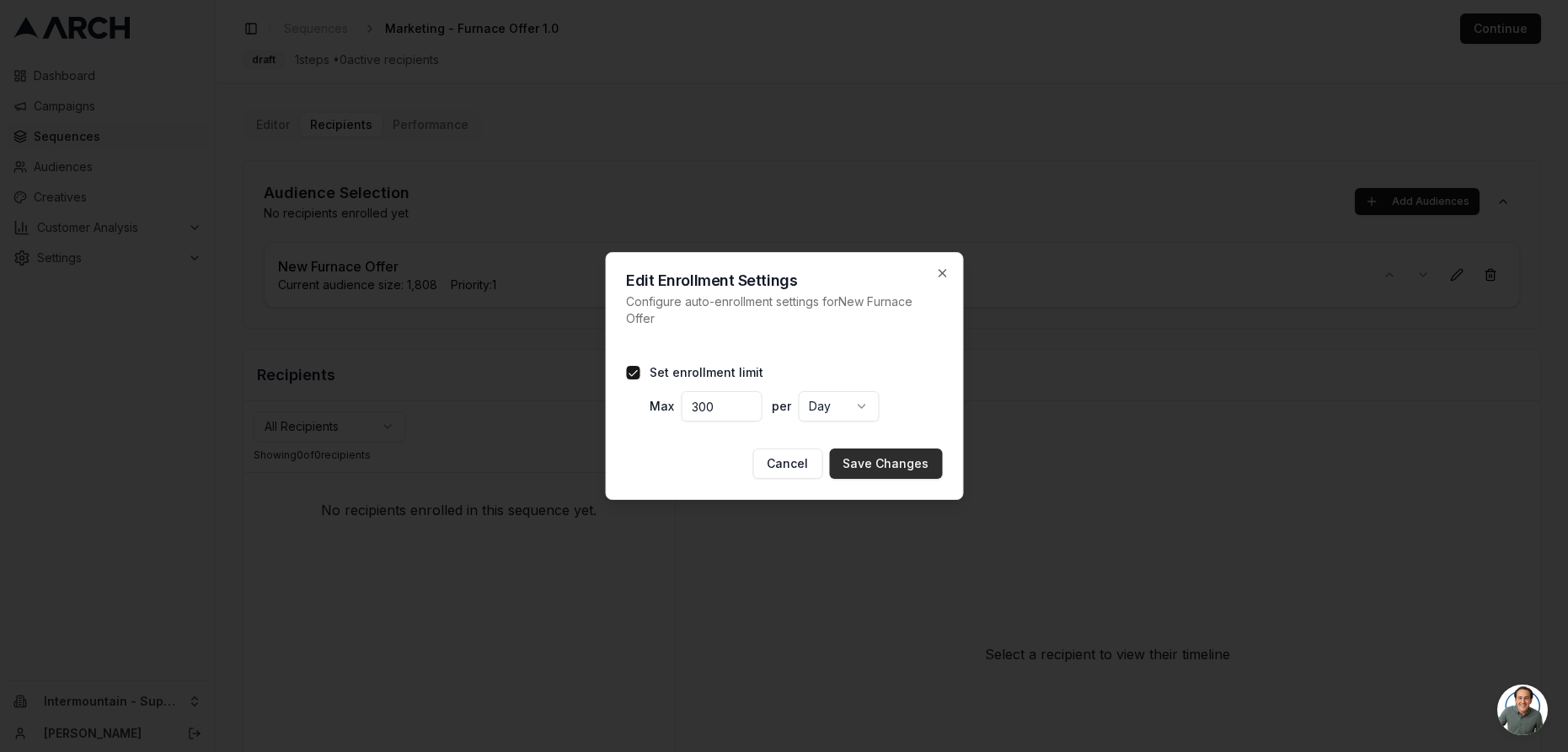
click at [869, 466] on button "Save Changes" at bounding box center [885, 463] width 113 height 31
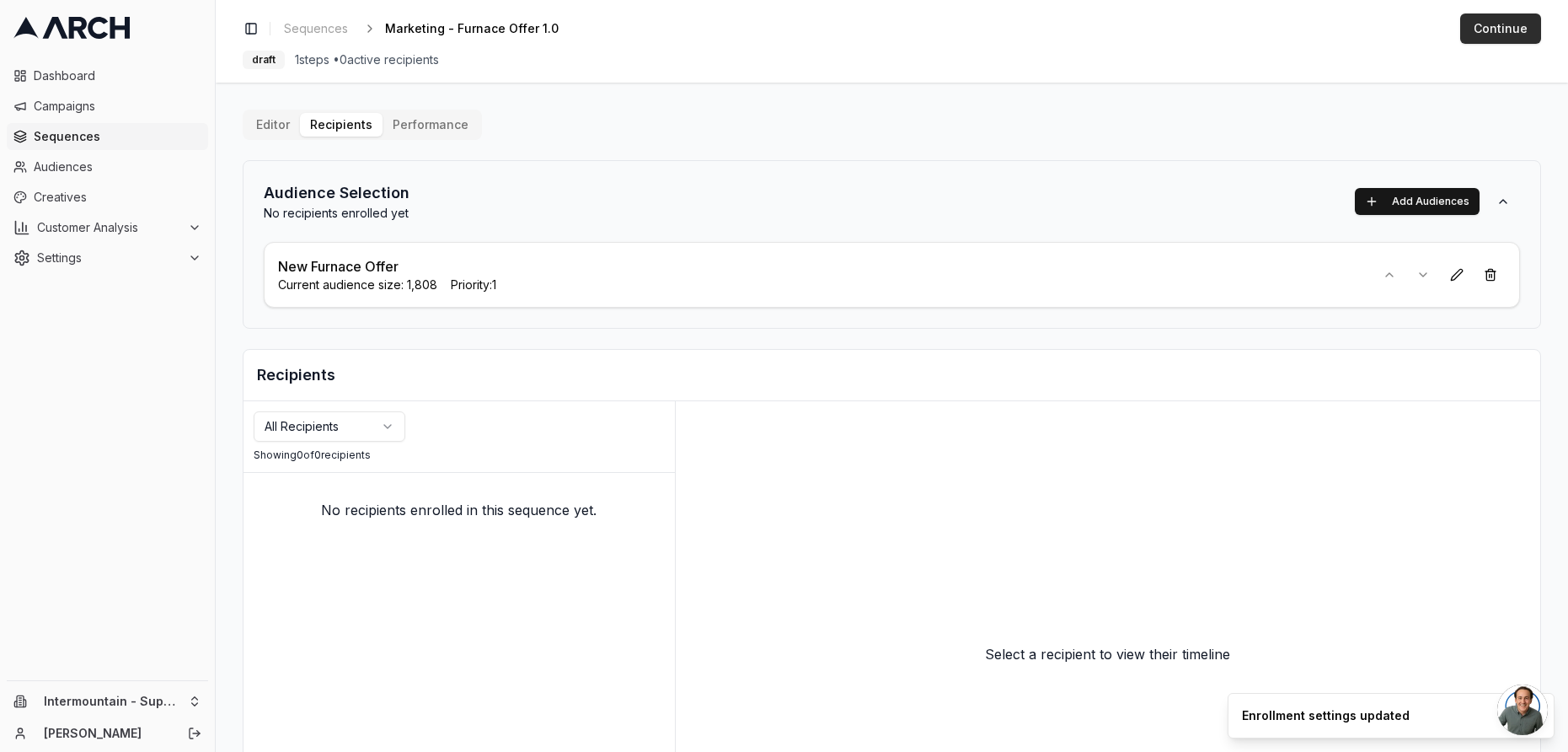
click at [1514, 30] on button "Continue" at bounding box center [1501, 28] width 81 height 31
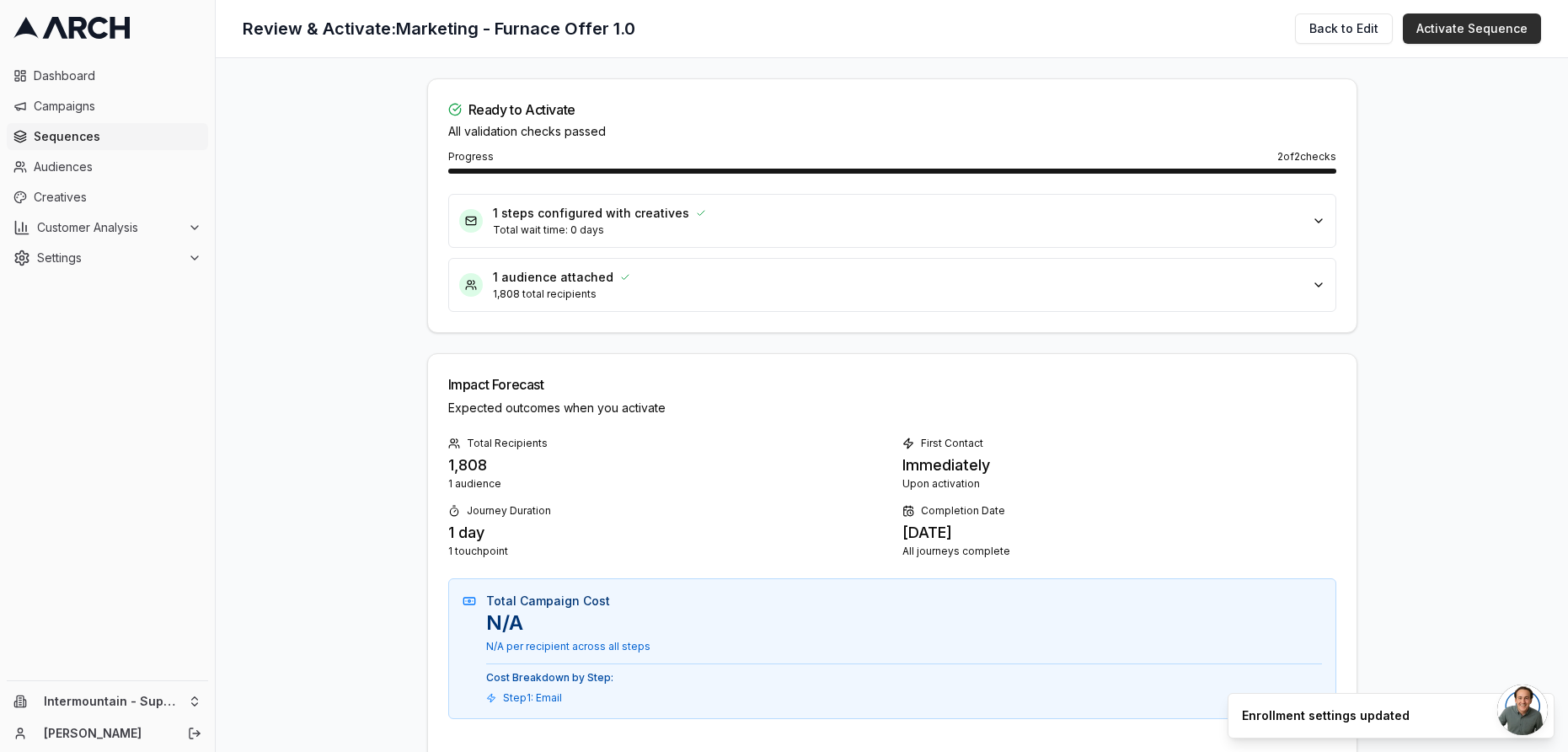
click at [1465, 35] on button "Activate Sequence" at bounding box center [1473, 28] width 138 height 31
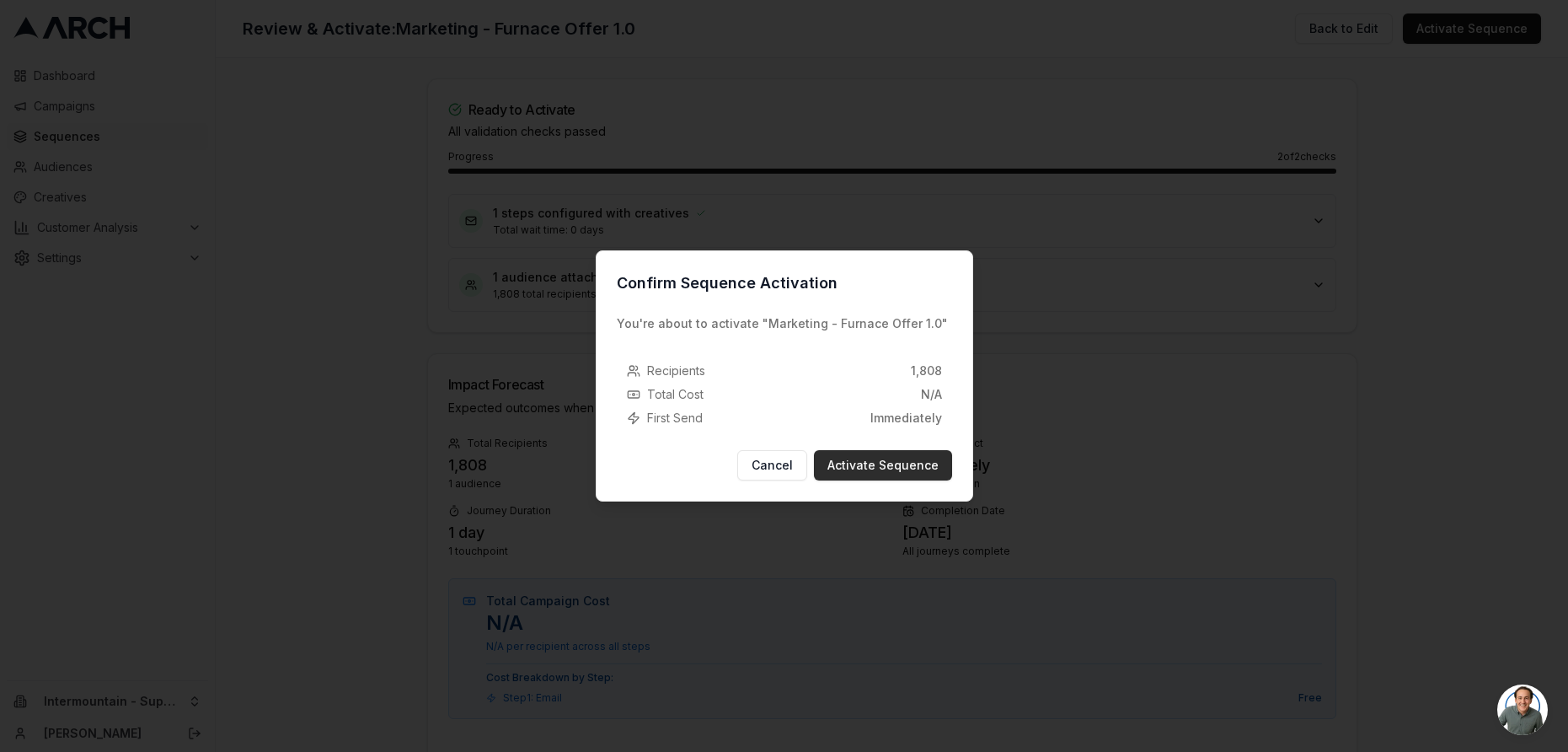
click at [861, 468] on button "Activate Sequence" at bounding box center [883, 465] width 138 height 31
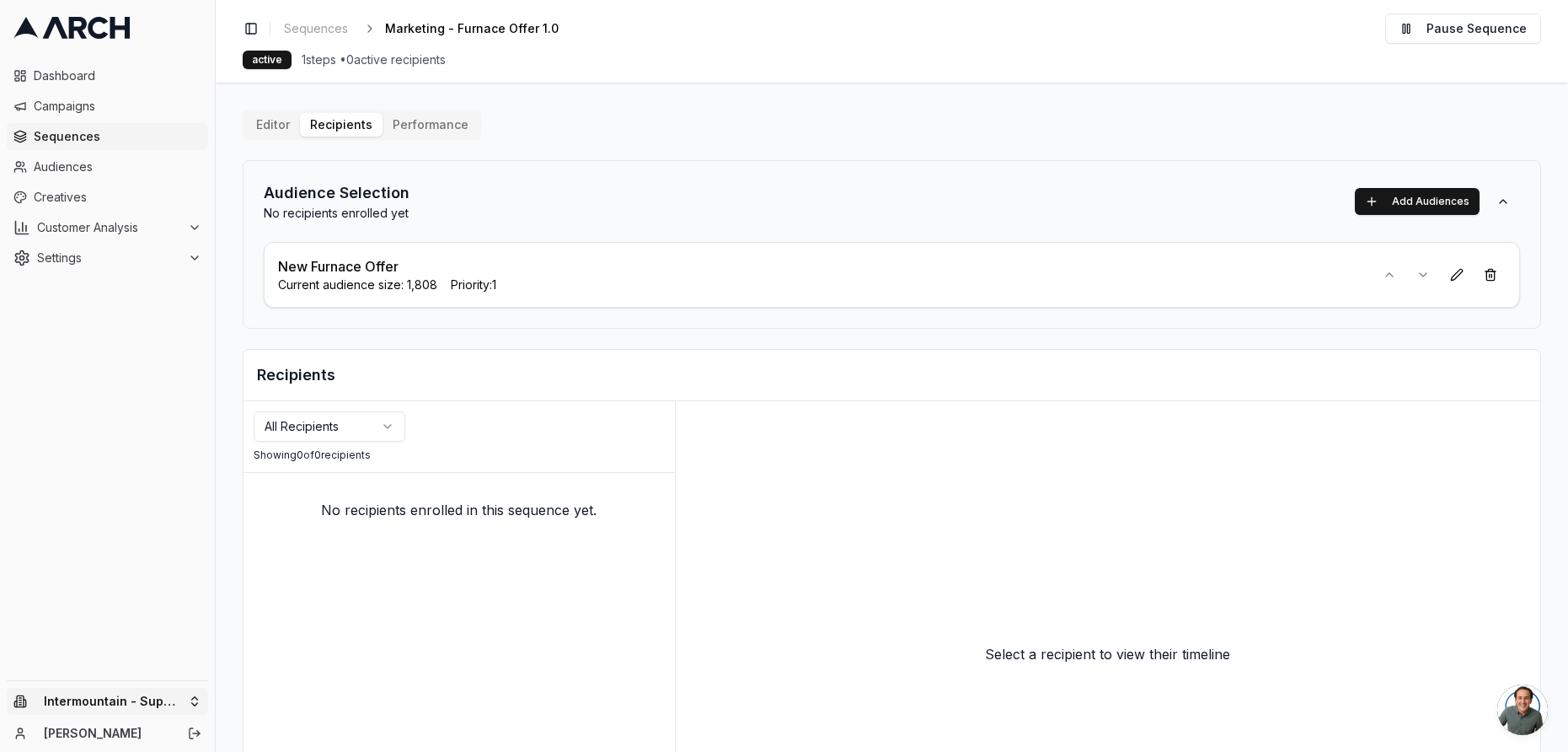
click at [171, 706] on html "Dashboard Campaigns Sequences Audiences Creatives Customer Analysis Settings In…" at bounding box center [784, 376] width 1568 height 752
click at [285, 651] on div "Intermountain - Same Day" at bounding box center [312, 650] width 186 height 27
click at [93, 200] on span "Creatives" at bounding box center [118, 197] width 168 height 17
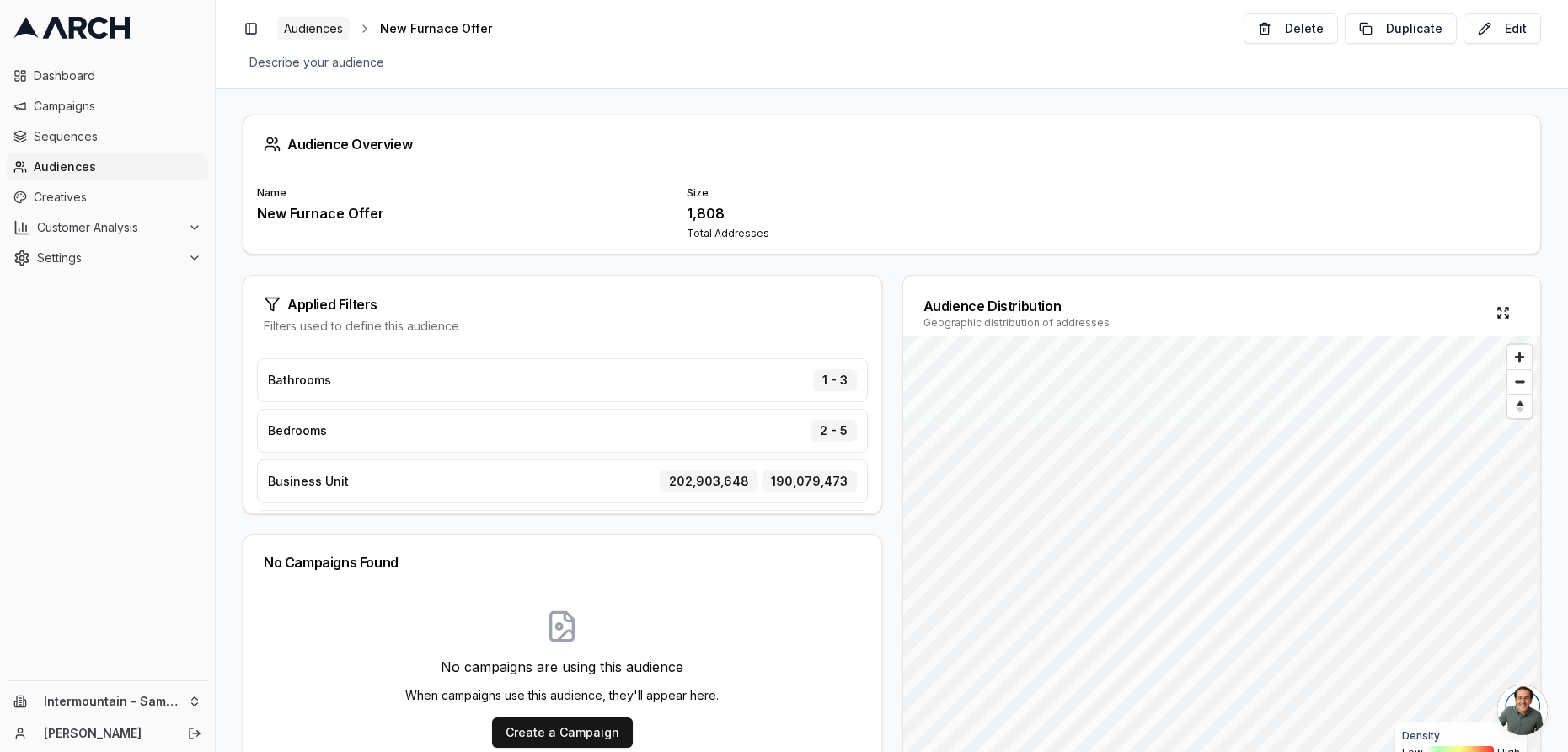
click at [321, 25] on span "Audiences" at bounding box center [313, 28] width 59 height 17
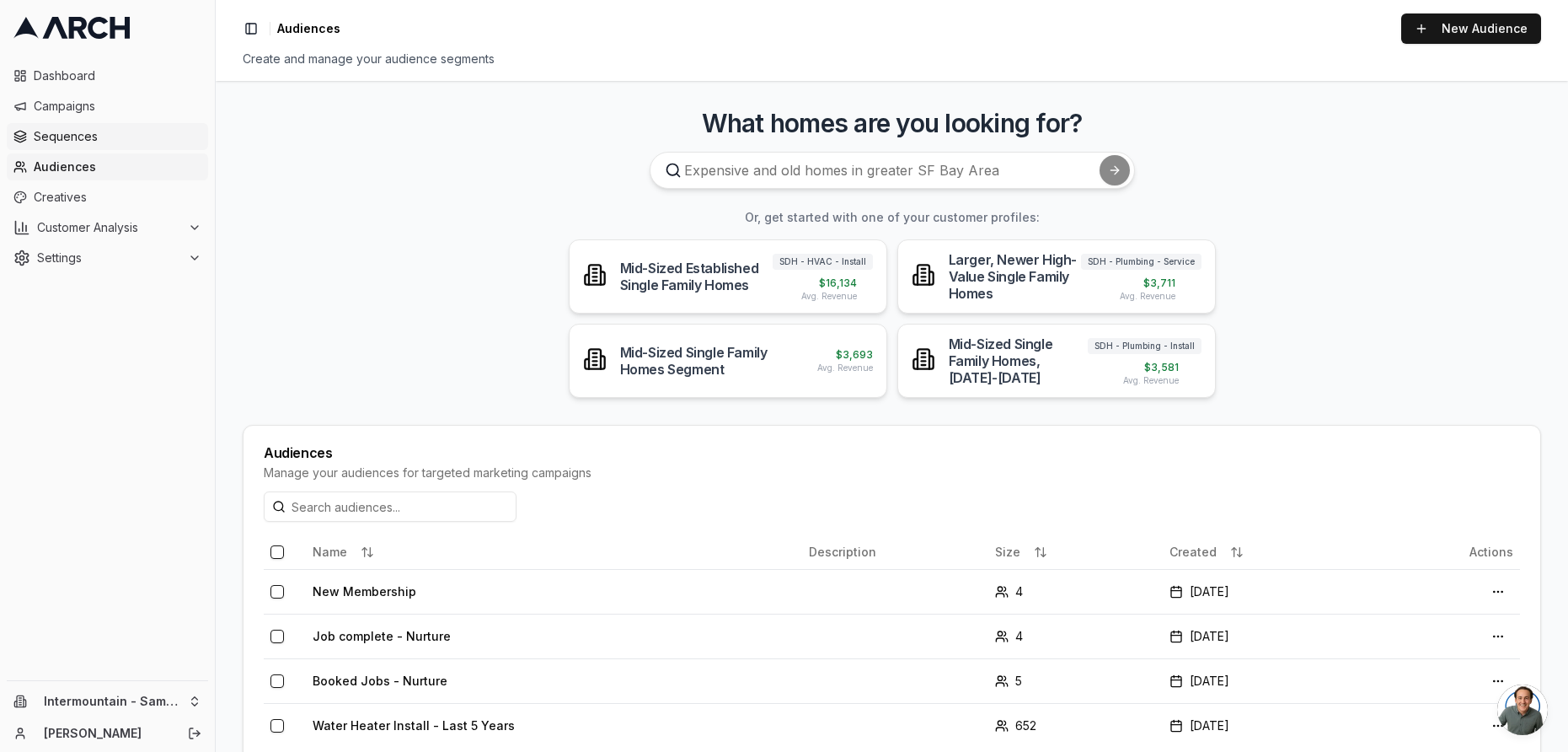
click at [76, 148] on link "Sequences" at bounding box center [108, 136] width 201 height 27
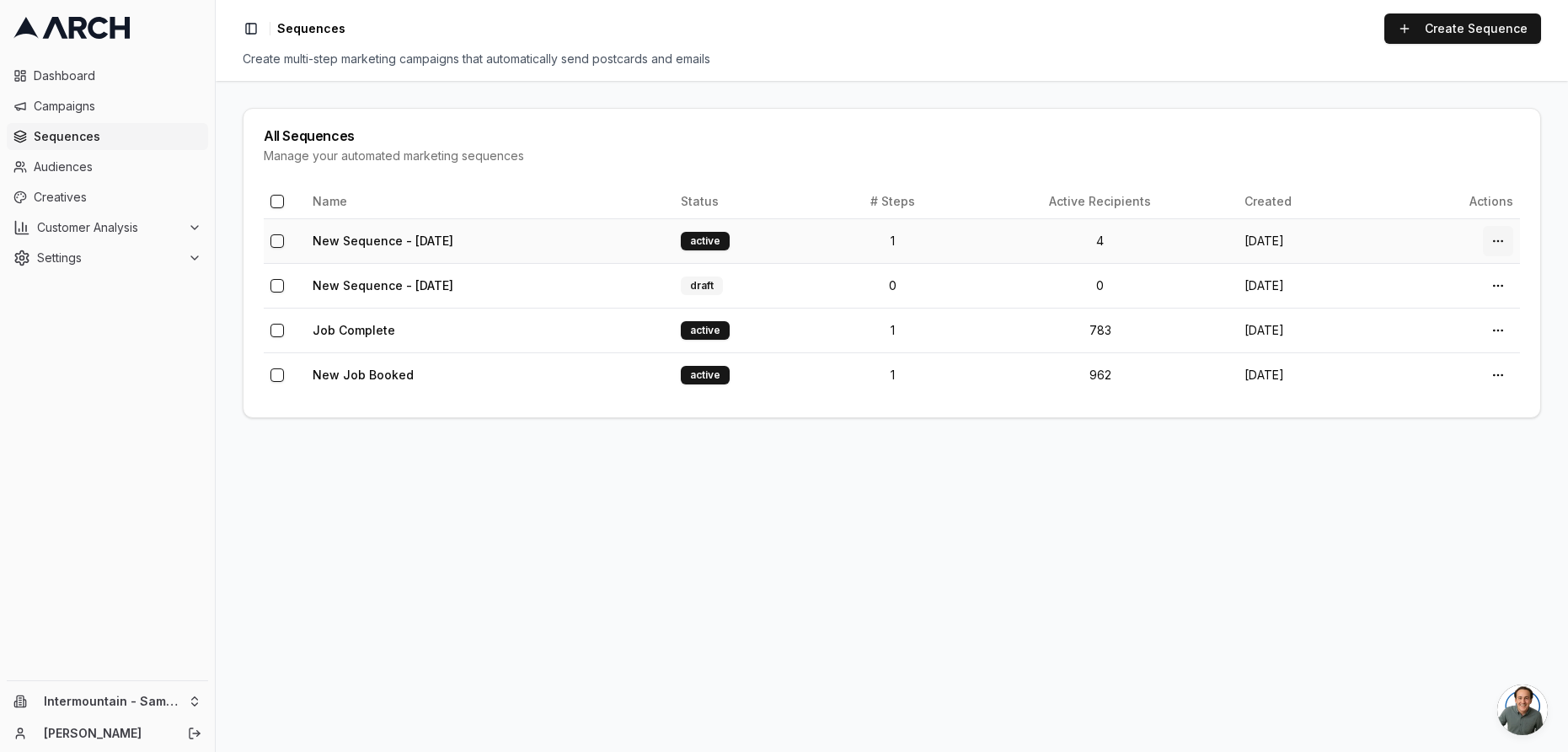
click at [1499, 237] on html "Dashboard Campaigns Sequences Audiences Creatives Customer Analysis Settings In…" at bounding box center [784, 376] width 1568 height 752
click at [1397, 231] on html "Dashboard Campaigns Sequences Audiences Creatives Customer Analysis Settings In…" at bounding box center [784, 376] width 1568 height 752
click at [177, 709] on html "Dashboard Campaigns Sequences Audiences Creatives Customer Analysis Settings In…" at bounding box center [784, 376] width 1568 height 752
click at [326, 683] on div "Intermountain - Superior Water & Air" at bounding box center [312, 685] width 186 height 44
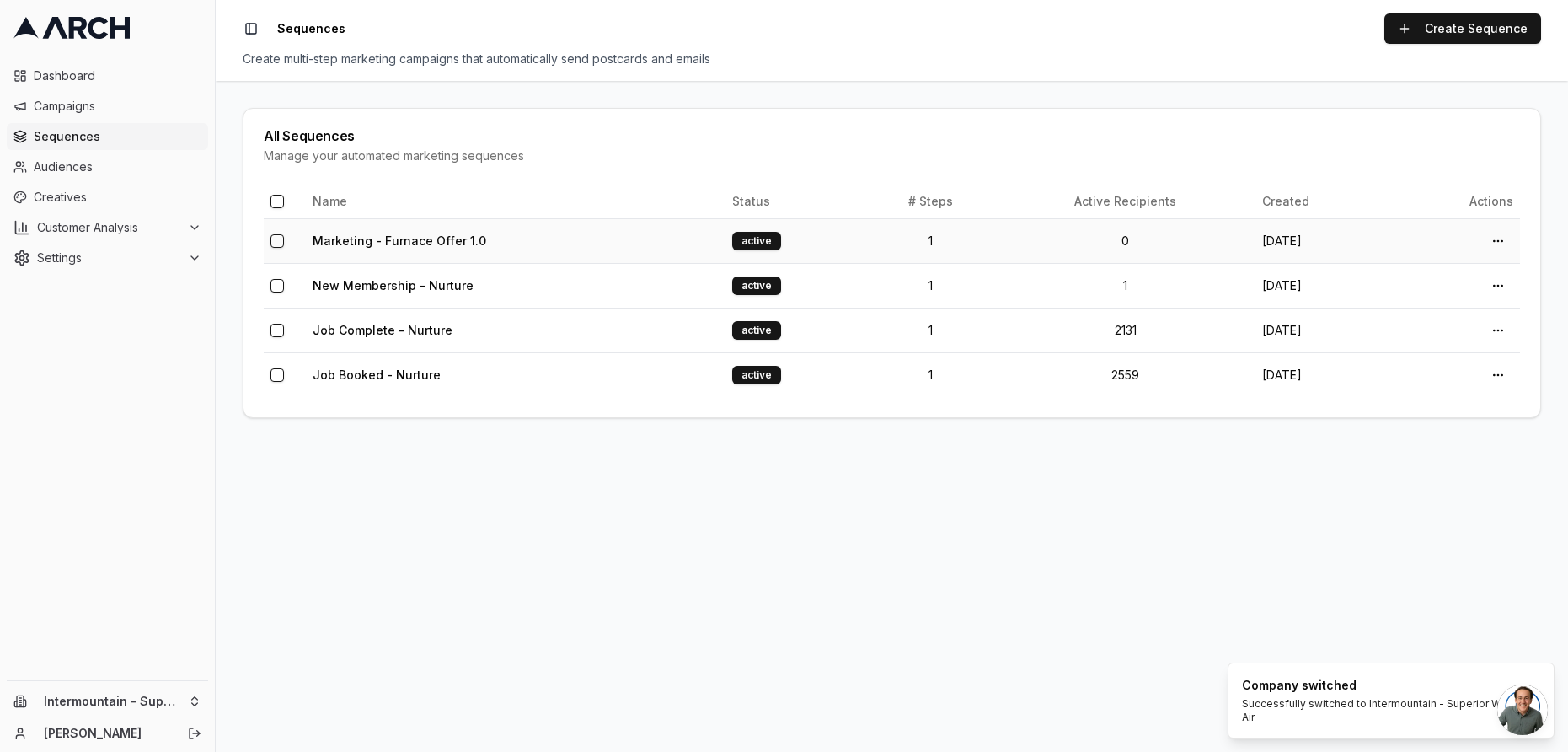
click at [559, 233] on td "Marketing - Furnace Offer 1.0" at bounding box center [516, 240] width 420 height 45
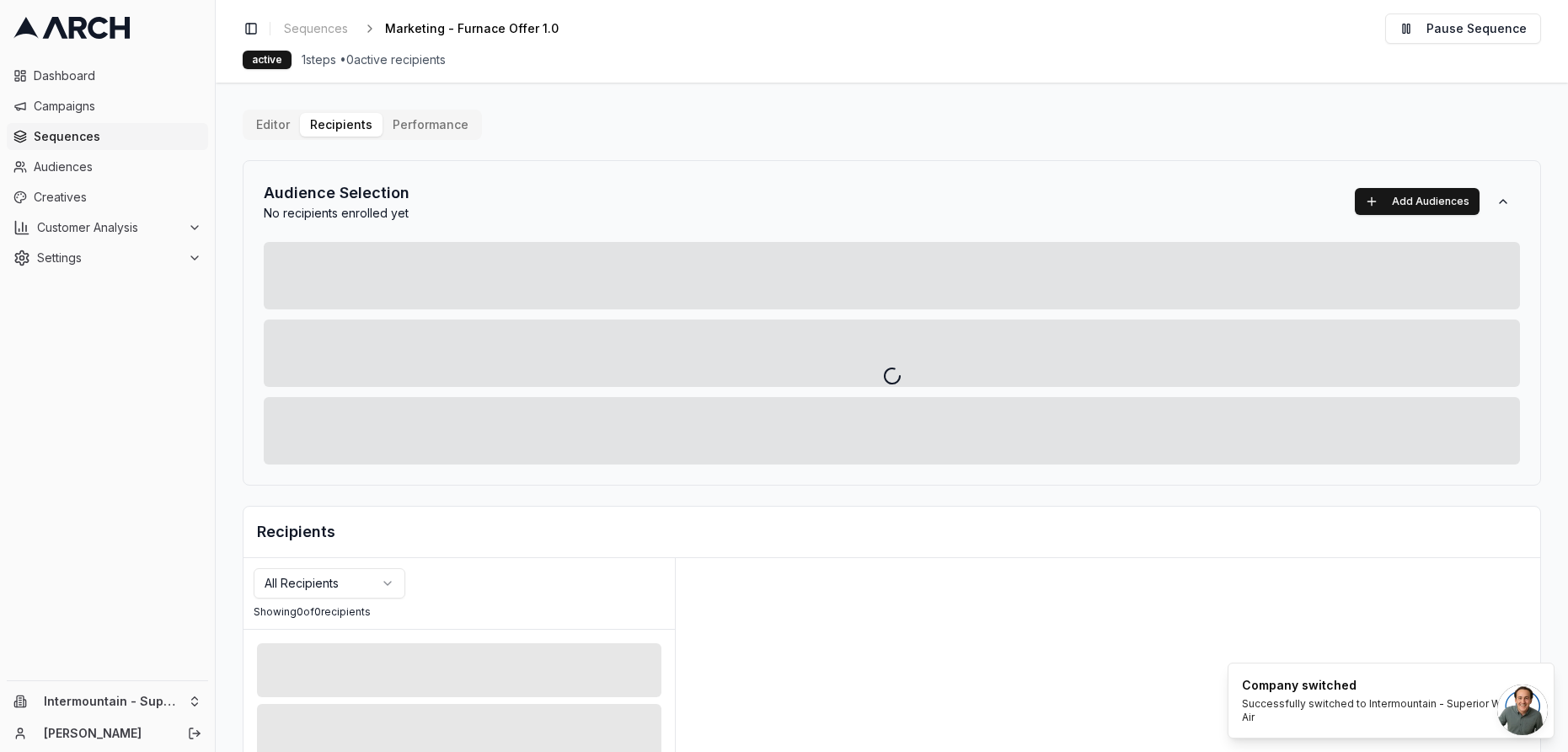
click at [324, 125] on div "Editor Recipients Performance Audience Selection No recipients enrolled yet Add…" at bounding box center [892, 587] width 1299 height 955
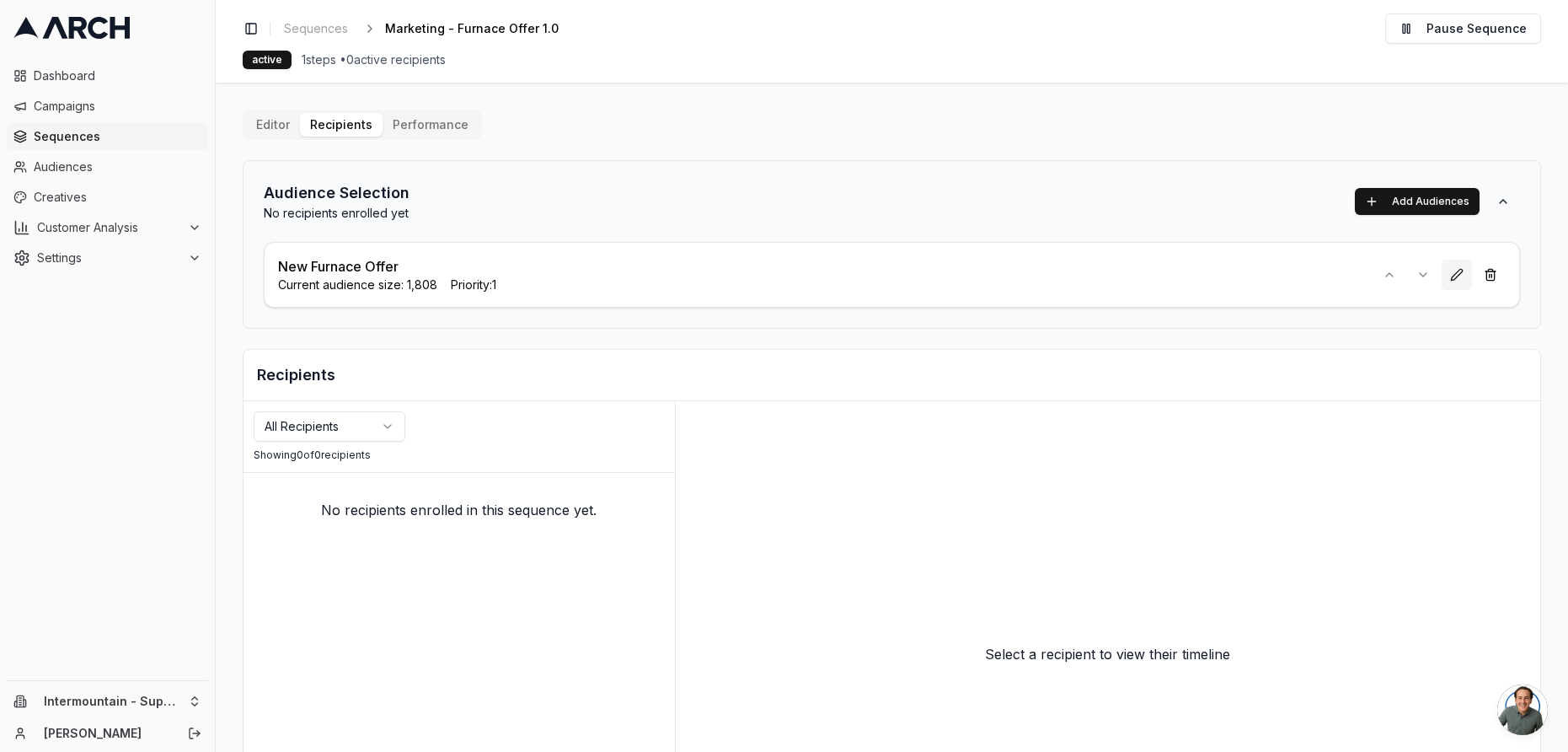
click at [1453, 279] on button at bounding box center [1457, 275] width 31 height 31
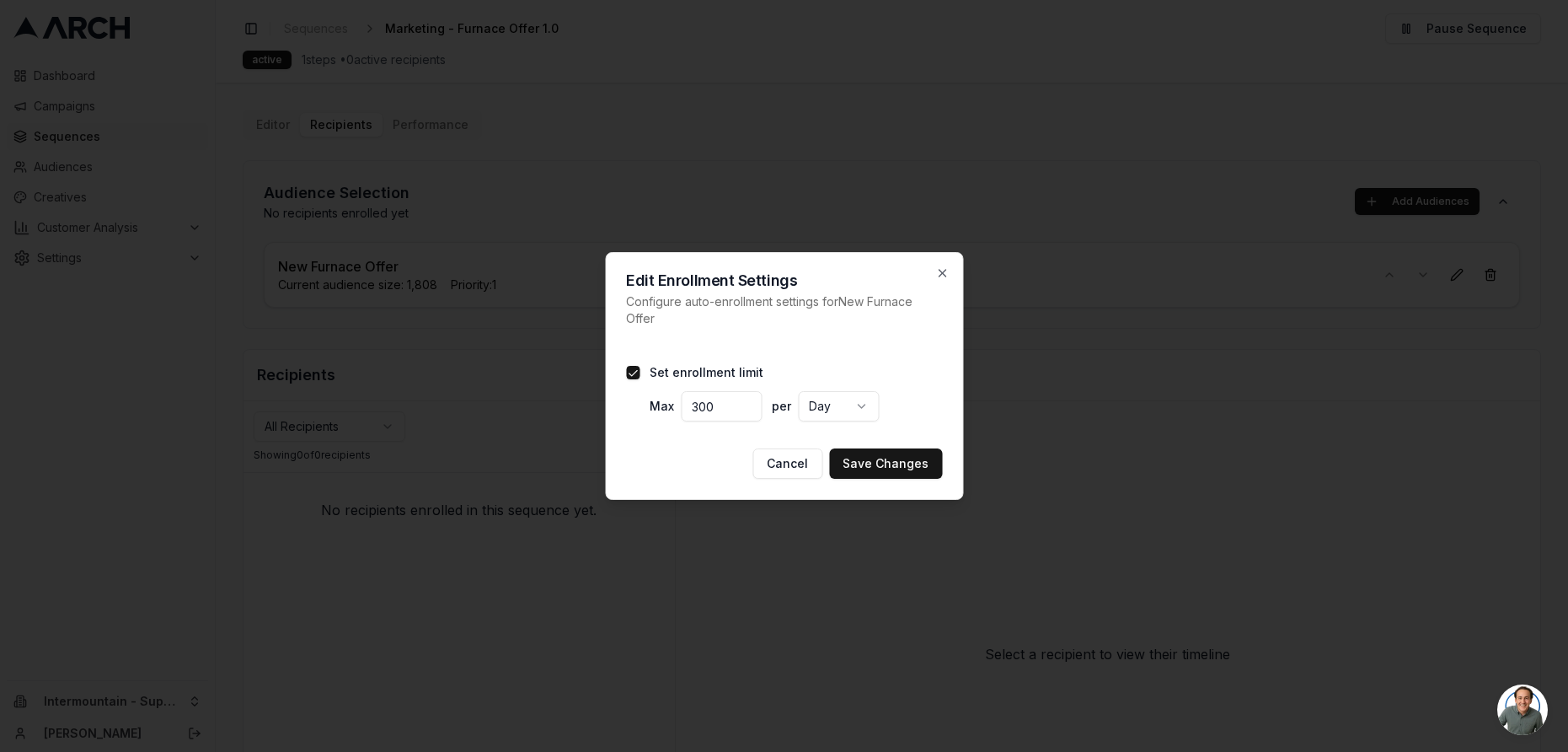
type button "on"
click at [937, 267] on icon "button" at bounding box center [942, 273] width 13 height 13
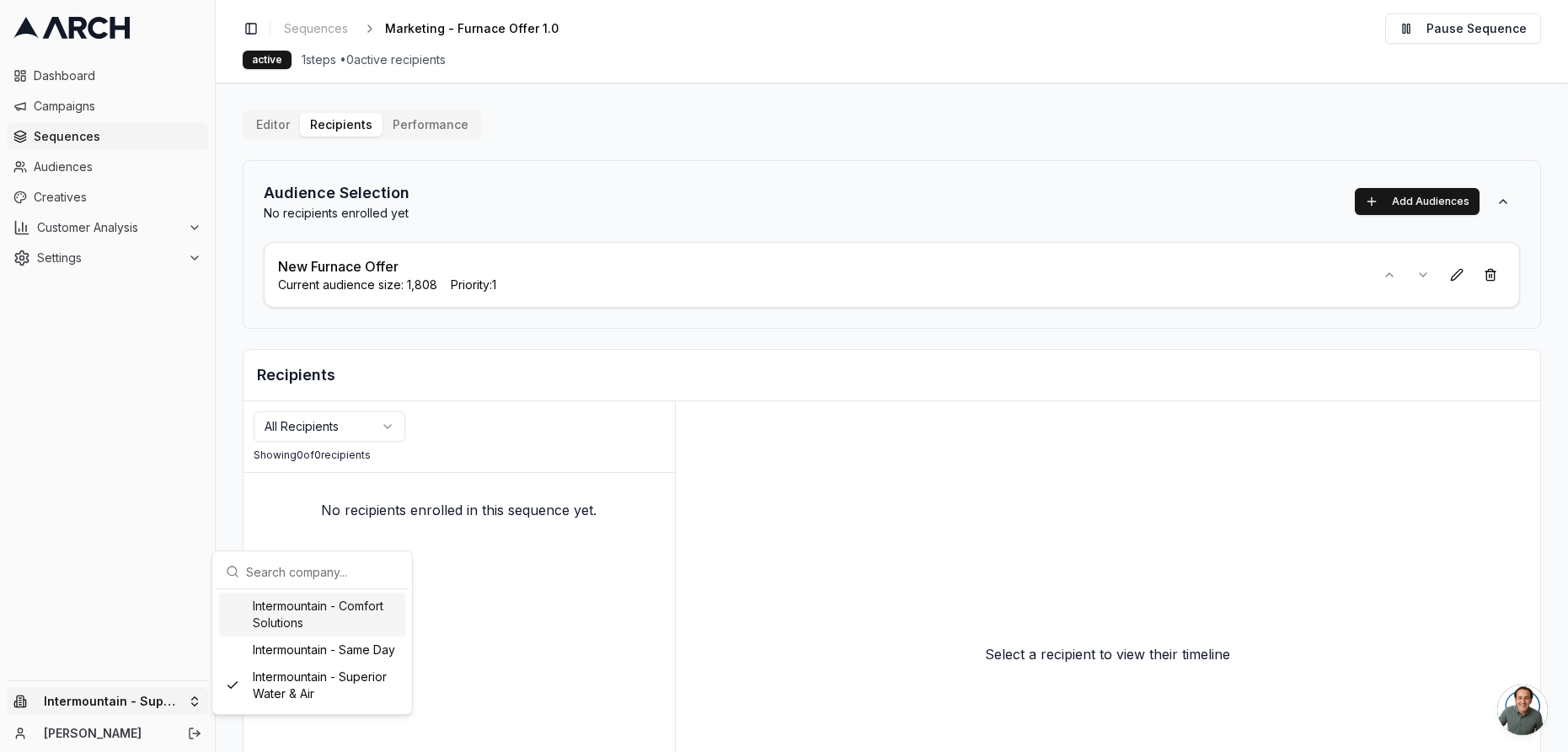
click at [172, 700] on html "Dashboard Campaigns Sequences Audiences Creatives Customer Analysis Settings In…" at bounding box center [784, 376] width 1568 height 752
click at [342, 652] on div "Intermountain - Same Day" at bounding box center [312, 650] width 186 height 27
click at [55, 198] on html "Dashboard Campaigns Sequences Audiences Creatives Customer Analysis Settings Sw…" at bounding box center [784, 376] width 1568 height 752
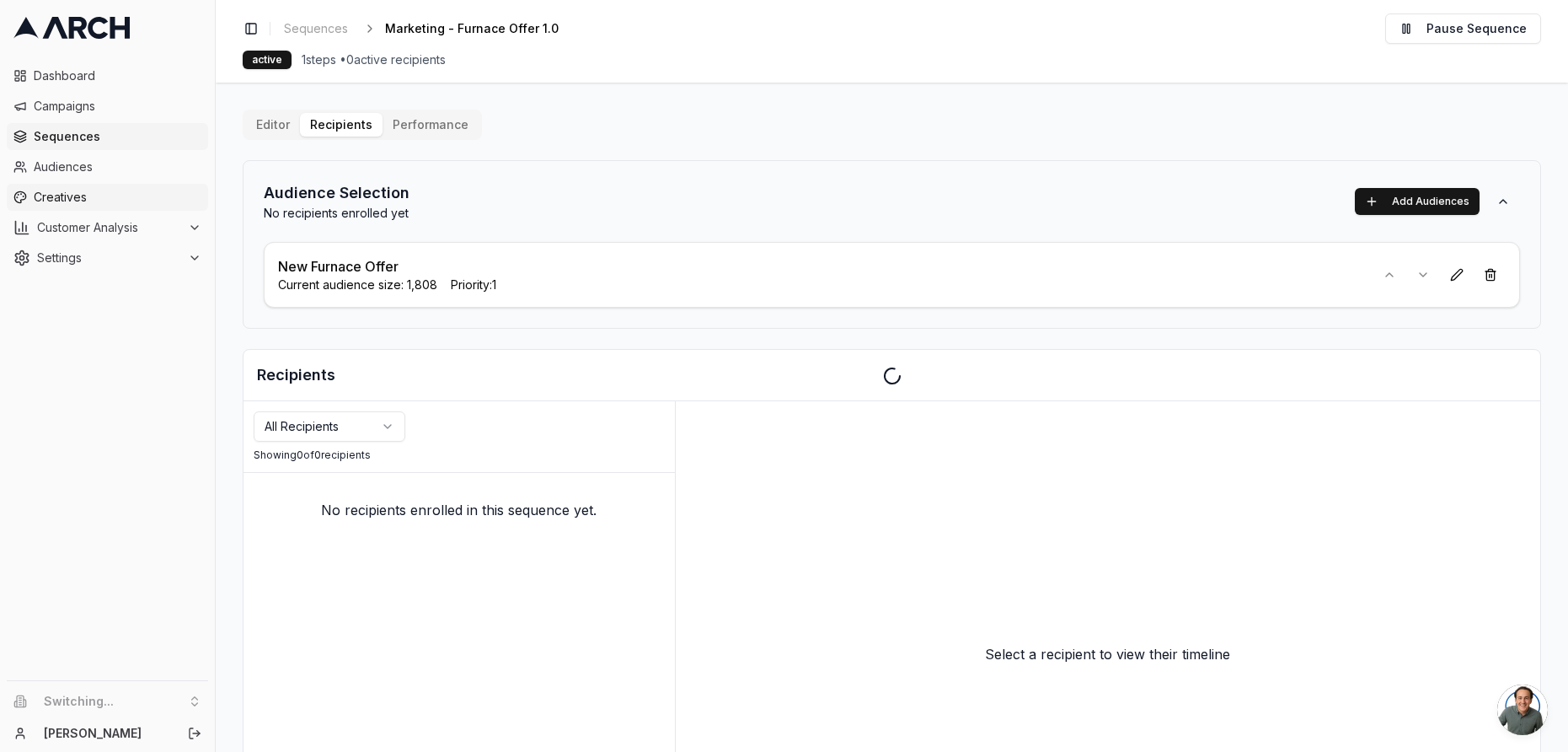
click at [55, 198] on span "Creatives" at bounding box center [118, 197] width 168 height 17
